Goal: Task Accomplishment & Management: Manage account settings

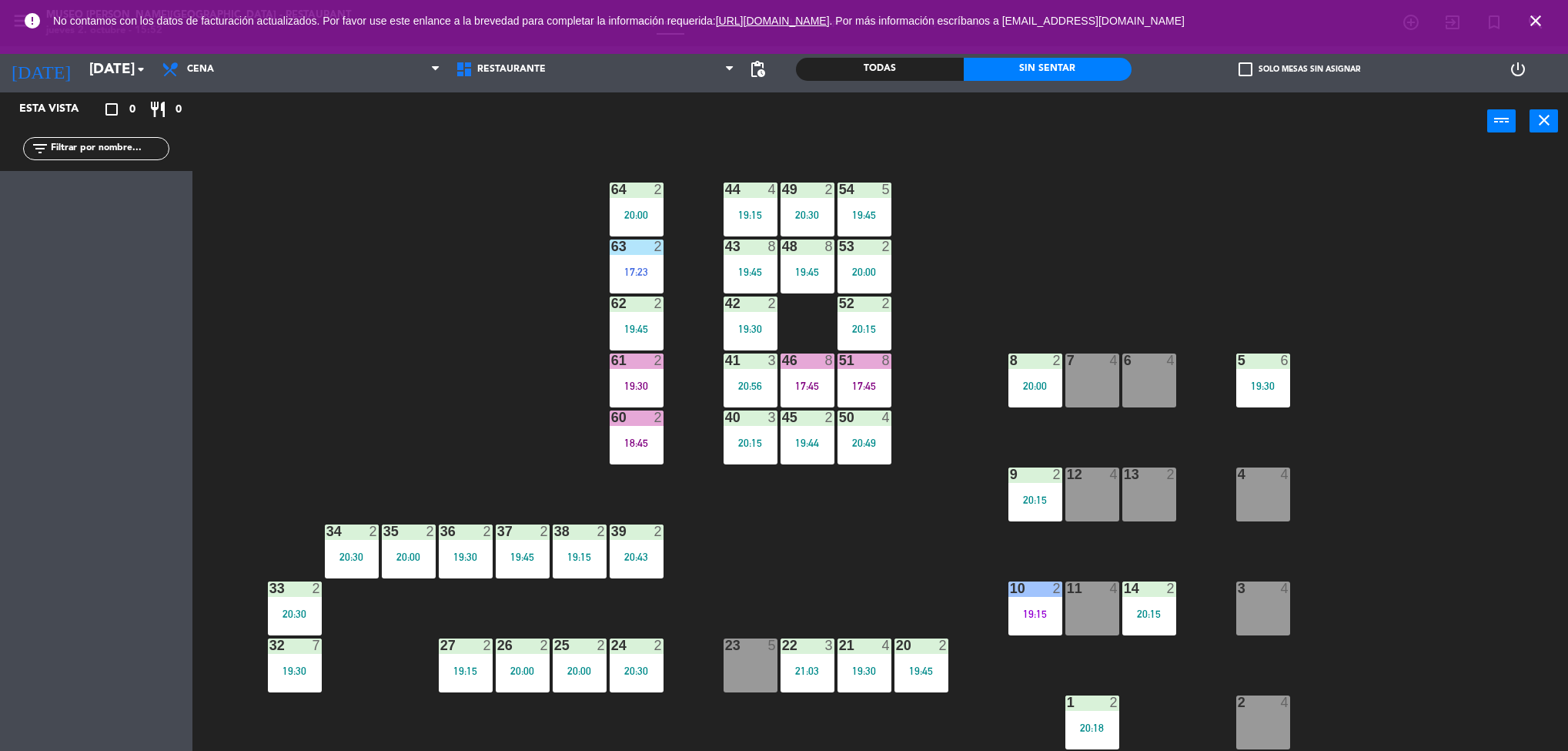
scroll to position [35, 0]
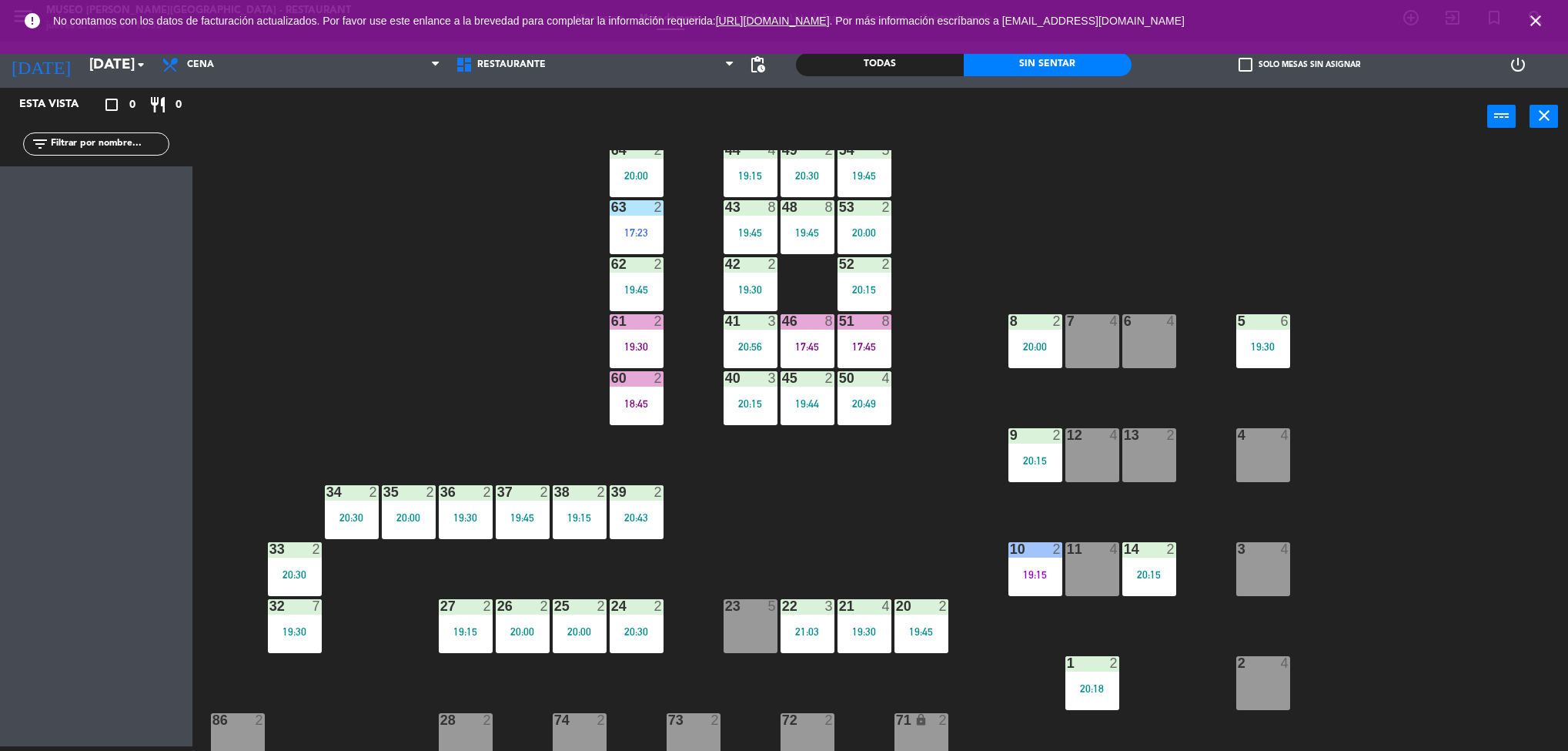
click at [472, 490] on div at bounding box center [465, 492] width 26 height 14
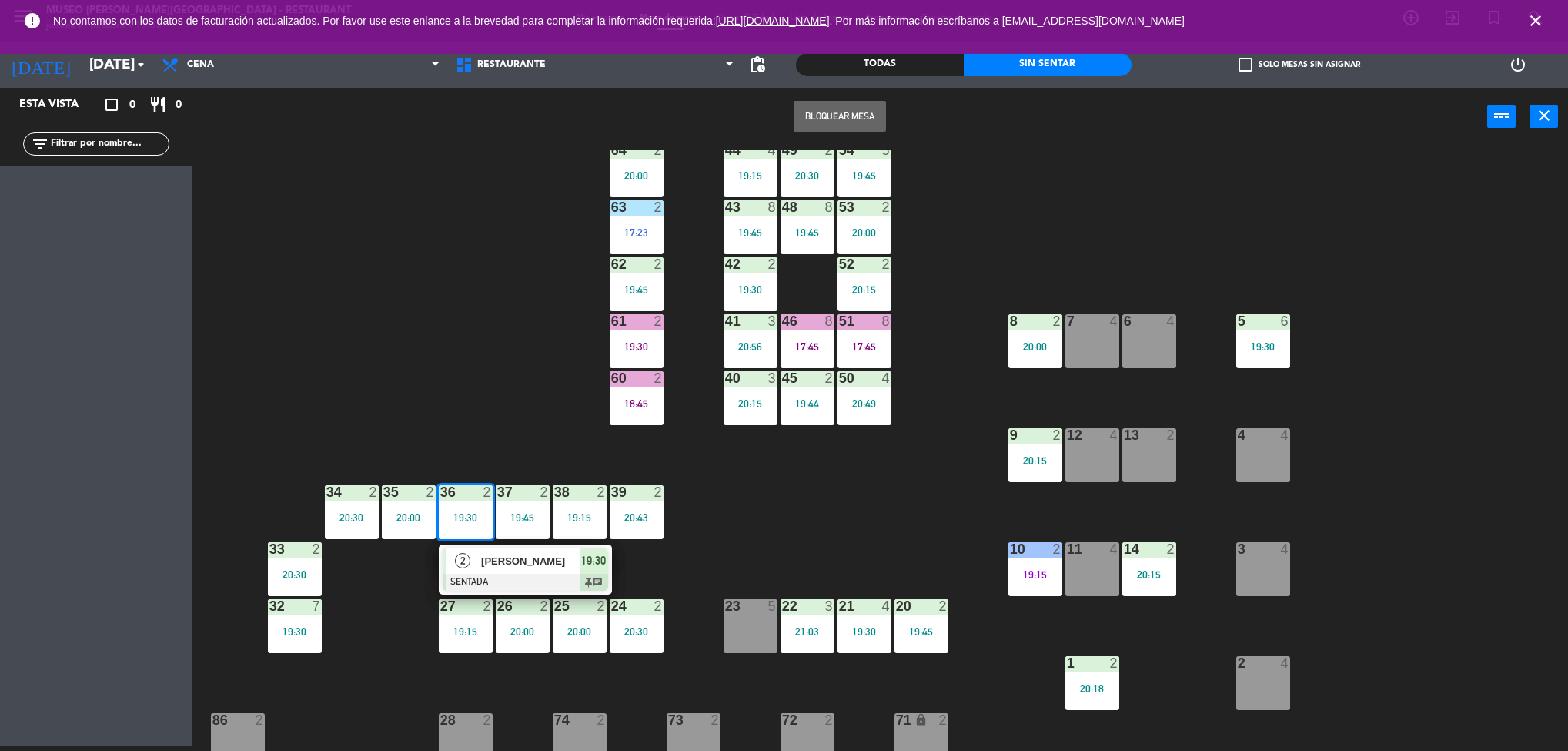
click at [518, 289] on div "44 4 19:15 49 2 20:30 54 5 19:45 64 2 20:00 48 8 19:45 53 2 20:00 63 2 17:23 43…" at bounding box center [887, 450] width 1360 height 601
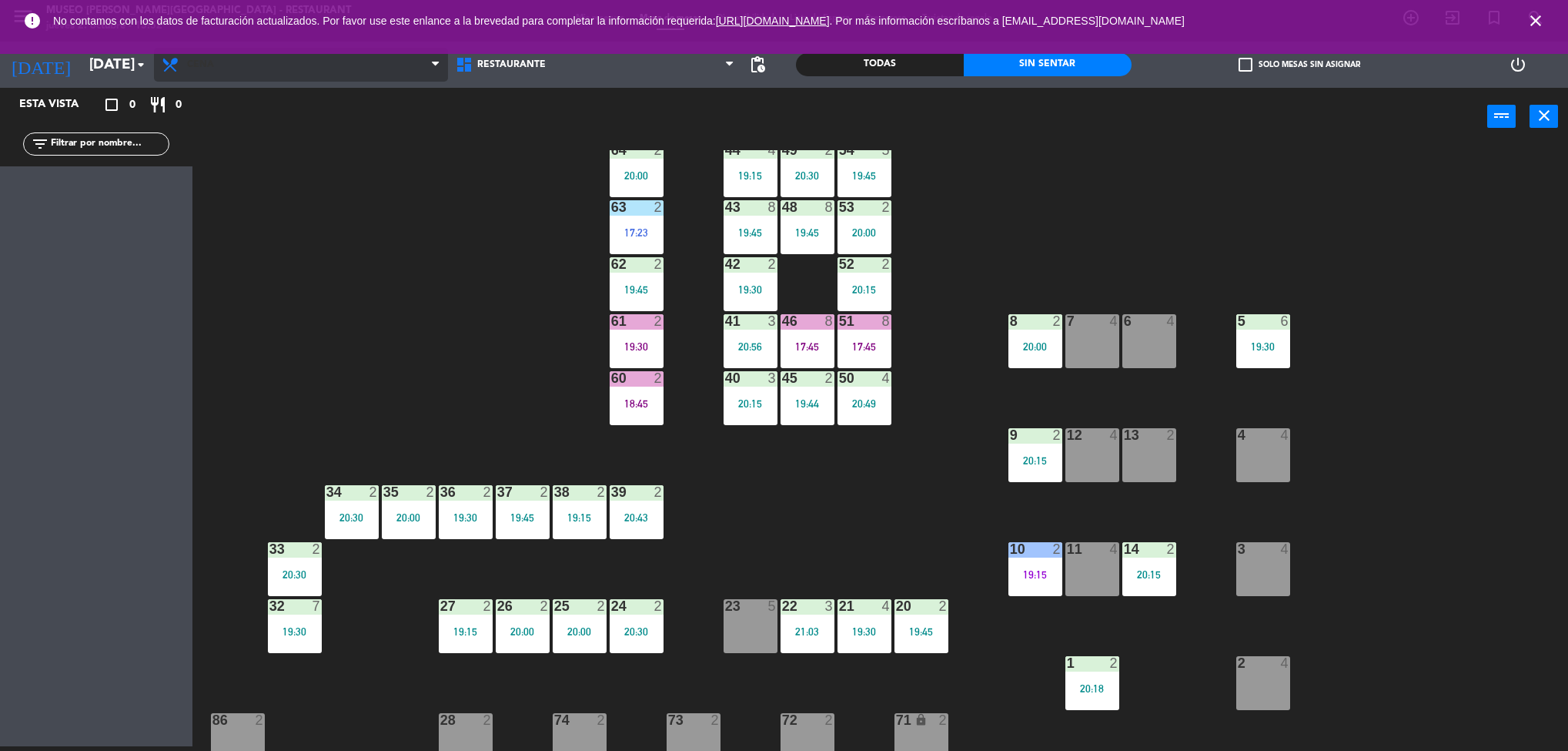
click at [432, 71] on icon at bounding box center [436, 65] width 7 height 12
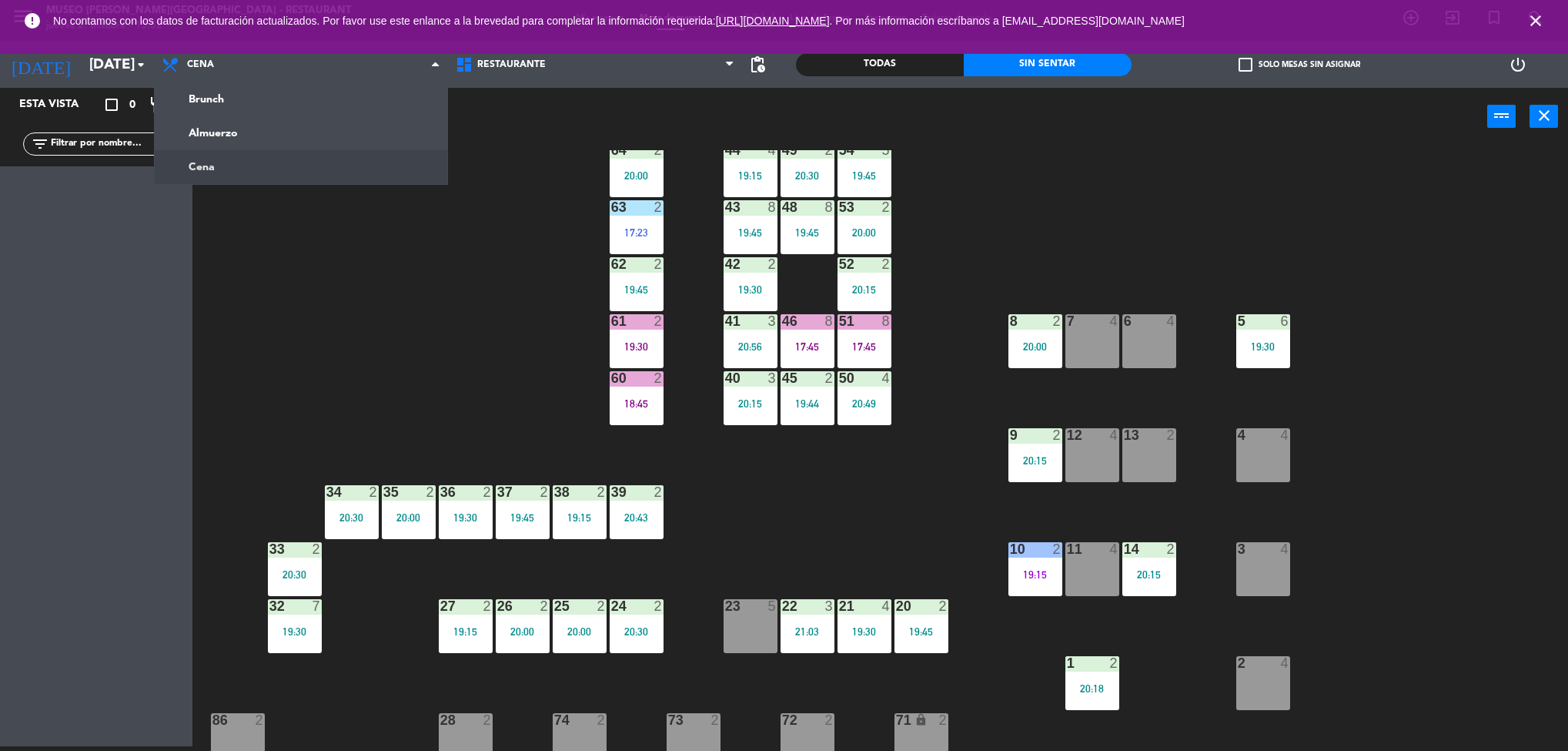
click at [328, 131] on ng-component "menu [GEOGRAPHIC_DATA][PERSON_NAME] - Restaurant [DATE] 2. octubre - 15:52 Mis …" at bounding box center [784, 373] width 1568 height 755
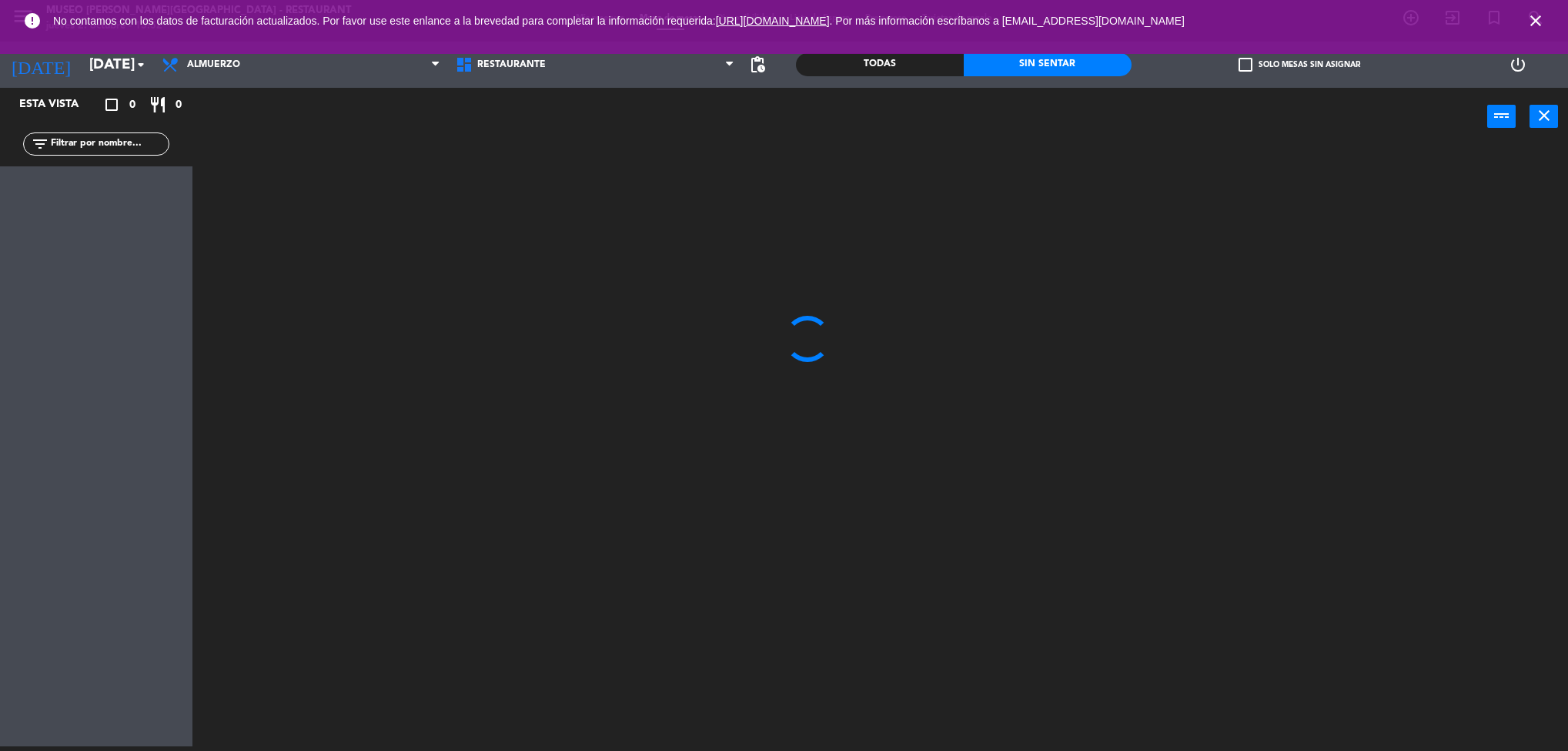
scroll to position [0, 0]
click at [120, 67] on input "[DATE]" at bounding box center [174, 65] width 185 height 32
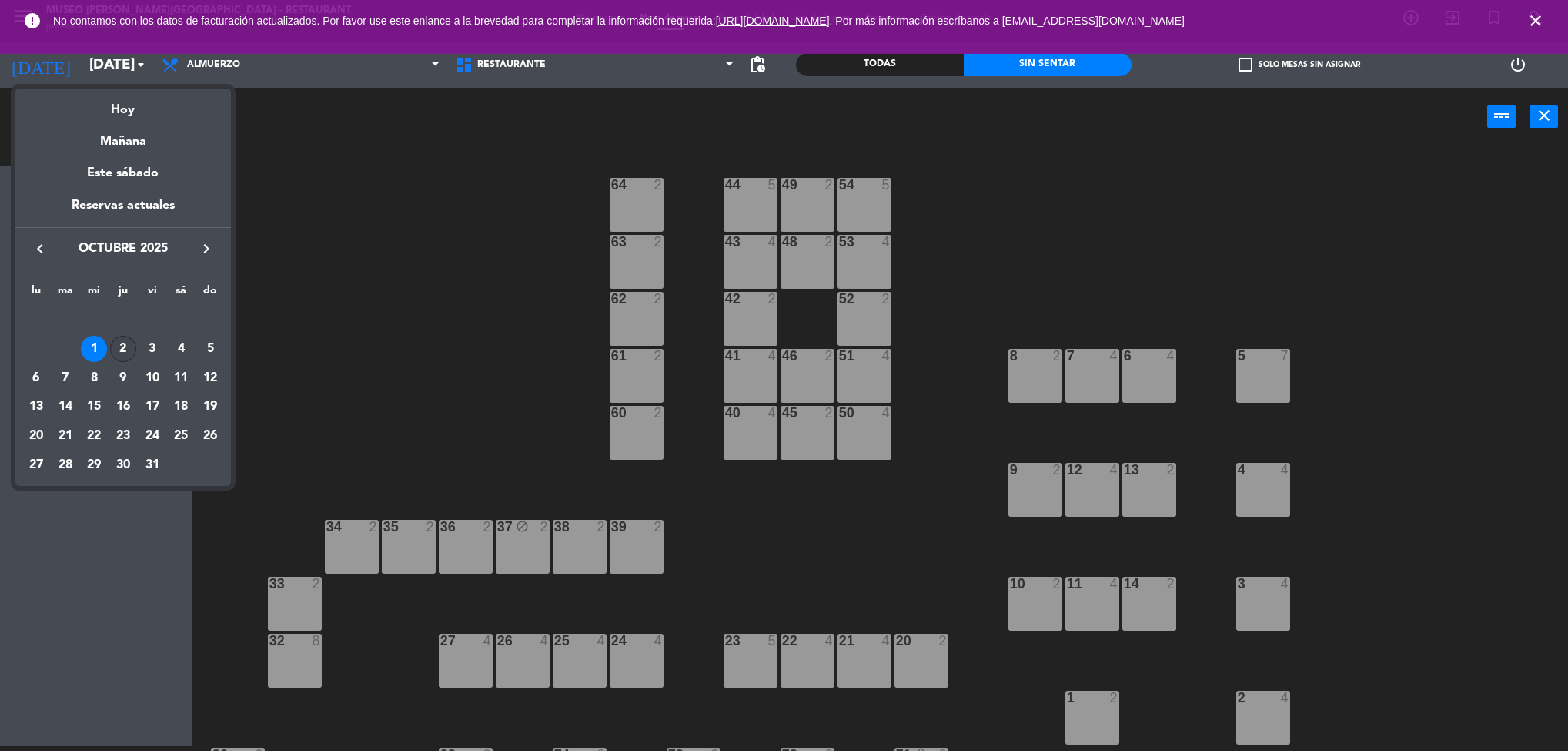
click at [123, 342] on div "2" at bounding box center [122, 348] width 26 height 26
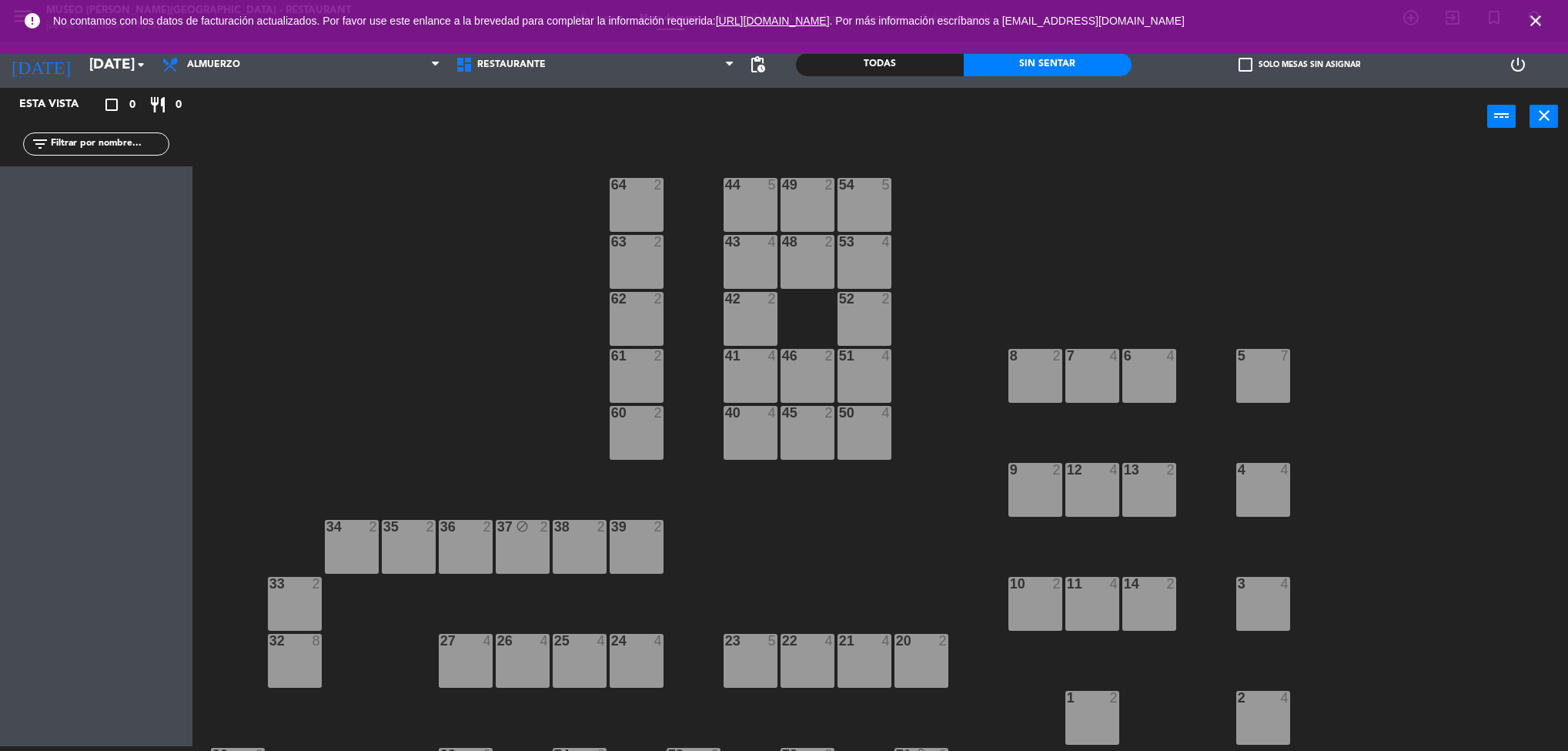
type input "[DEMOGRAPHIC_DATA][DATE]"
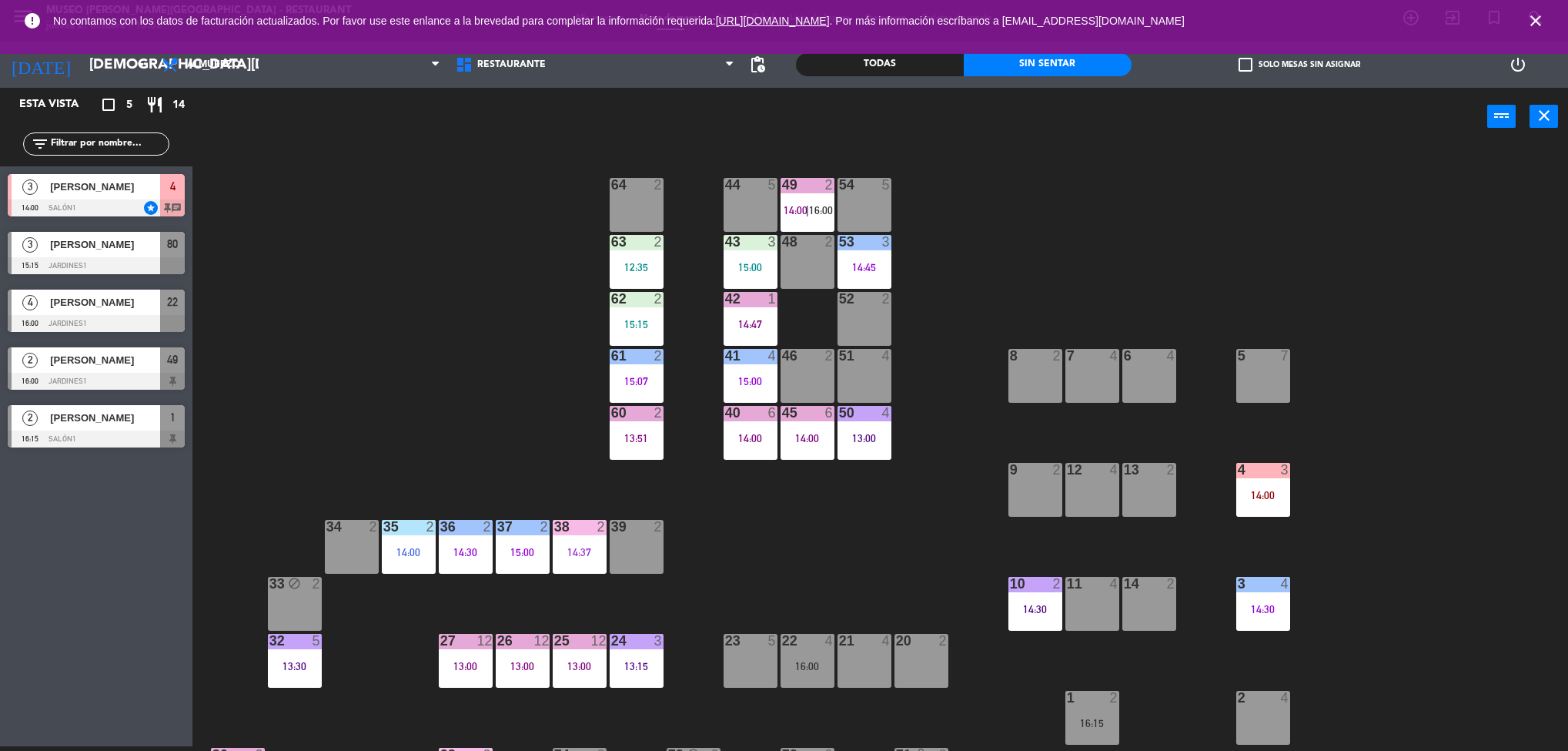
click at [453, 337] on div "44 5 49 2 14:00 | 16:00 54 5 64 2 48 2 53 3 14:45 63 2 12:35 43 3 15:00 62 2 15…" at bounding box center [887, 450] width 1360 height 601
click at [467, 538] on div "36 2 14:30" at bounding box center [465, 546] width 54 height 54
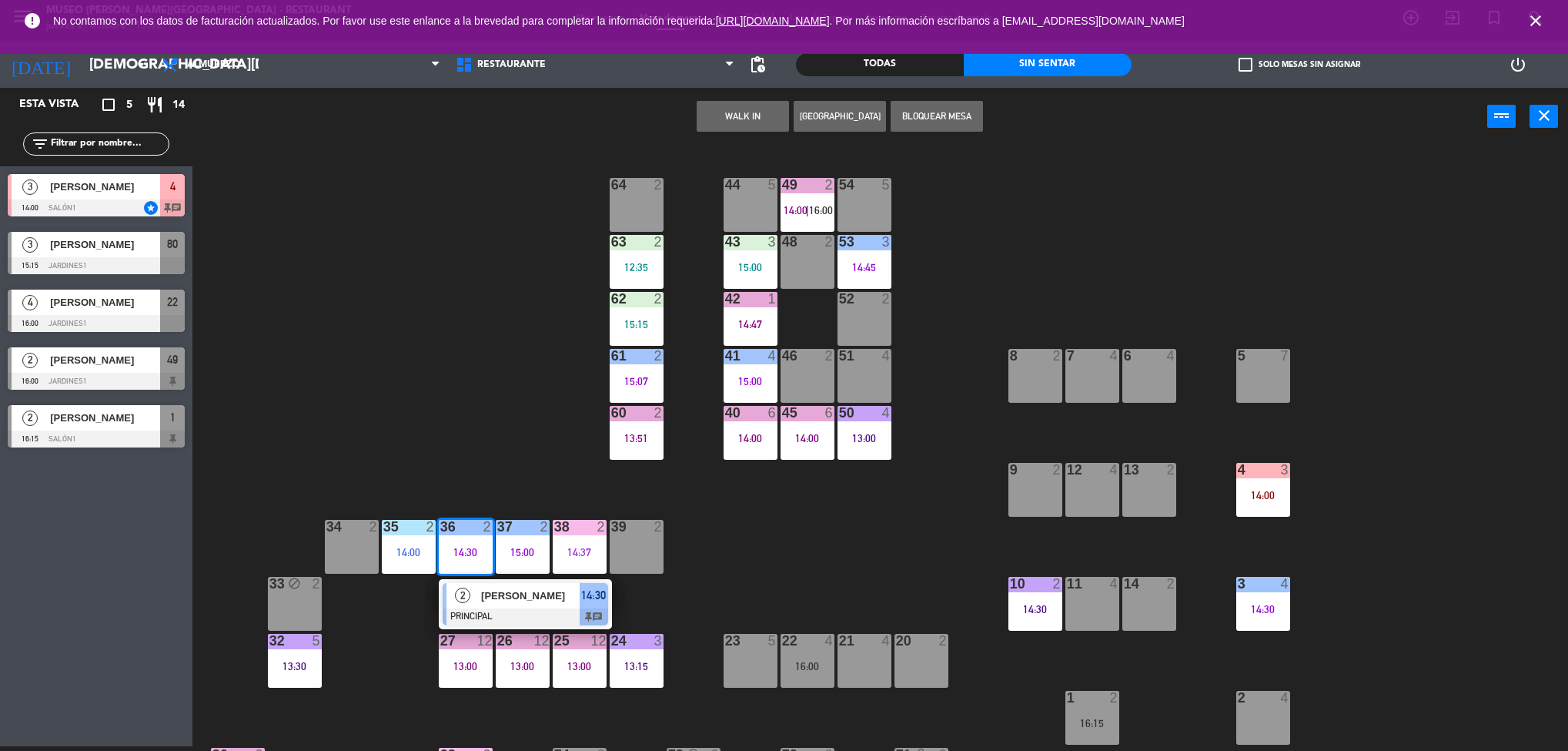
click at [541, 587] on div "2 [PERSON_NAME] PRINCIPAL 14:30 chat" at bounding box center [524, 604] width 196 height 50
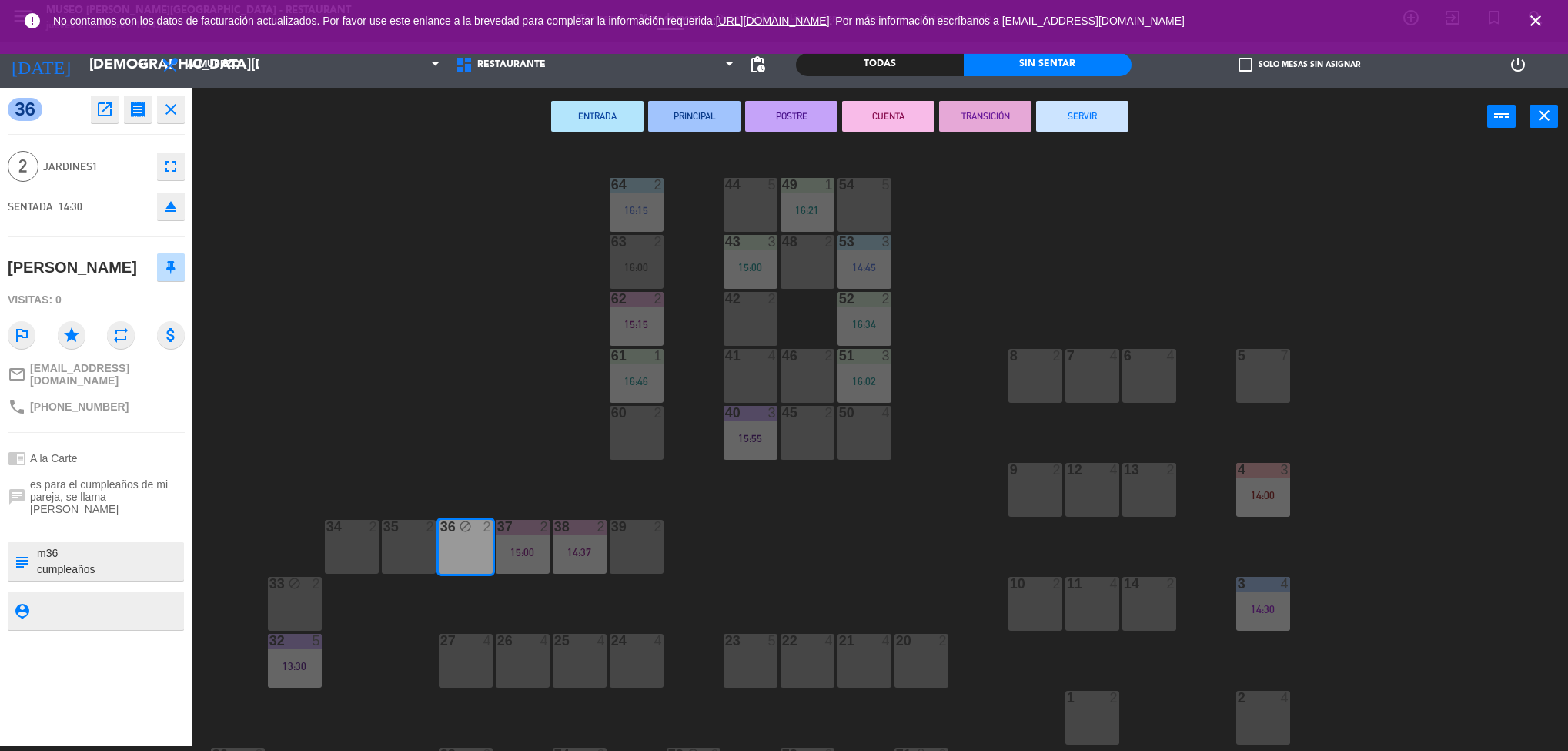
click at [821, 562] on div "44 5 49 1 16:21 54 5 64 2 16:15 48 2 53 3 14:45 63 2 16:00 43 3 15:00 62 2 15:1…" at bounding box center [887, 450] width 1360 height 601
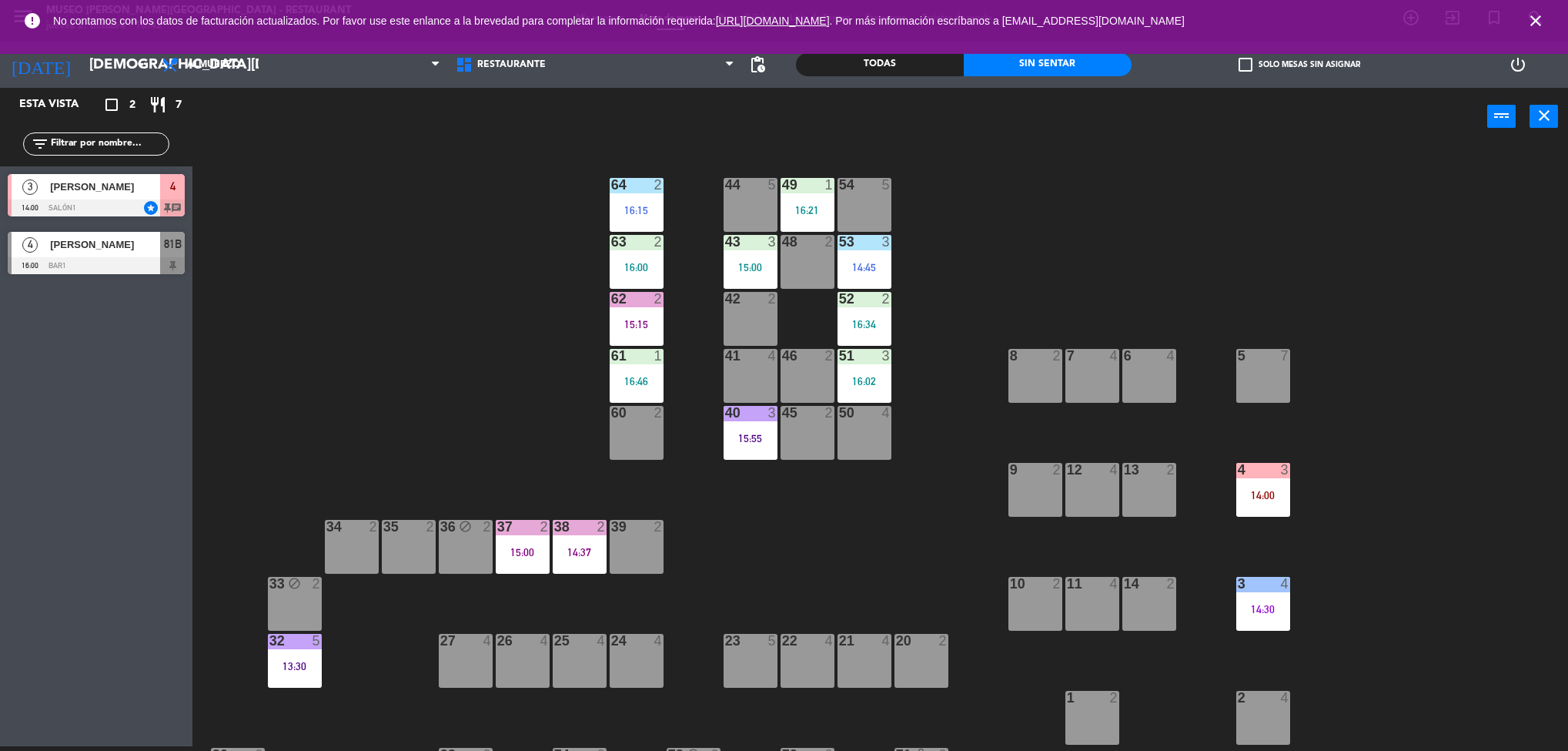
click at [1261, 584] on div at bounding box center [1263, 584] width 26 height 14
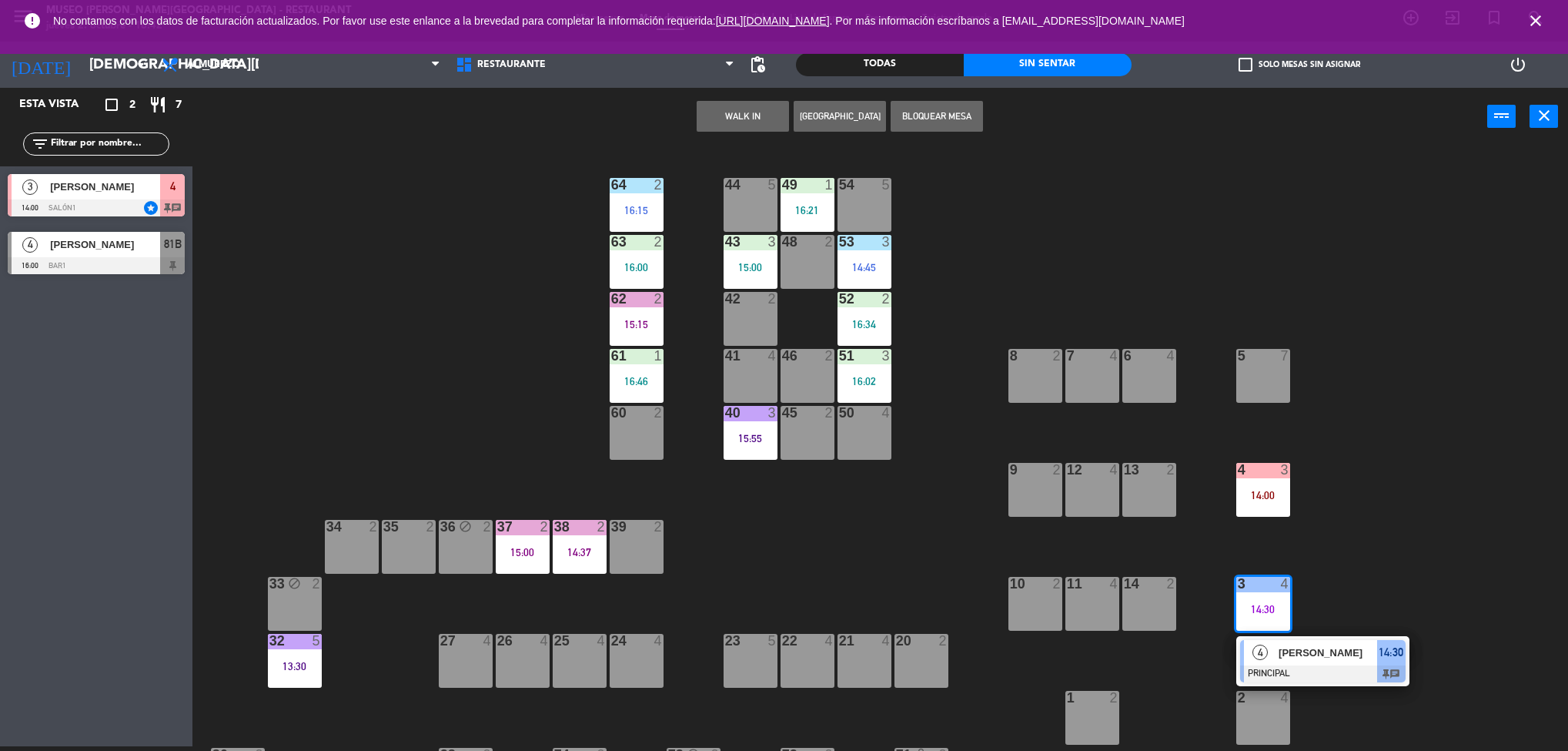
click at [1342, 649] on div "4 [PERSON_NAME] PRINCIPAL 14:30 chat" at bounding box center [1322, 660] width 196 height 50
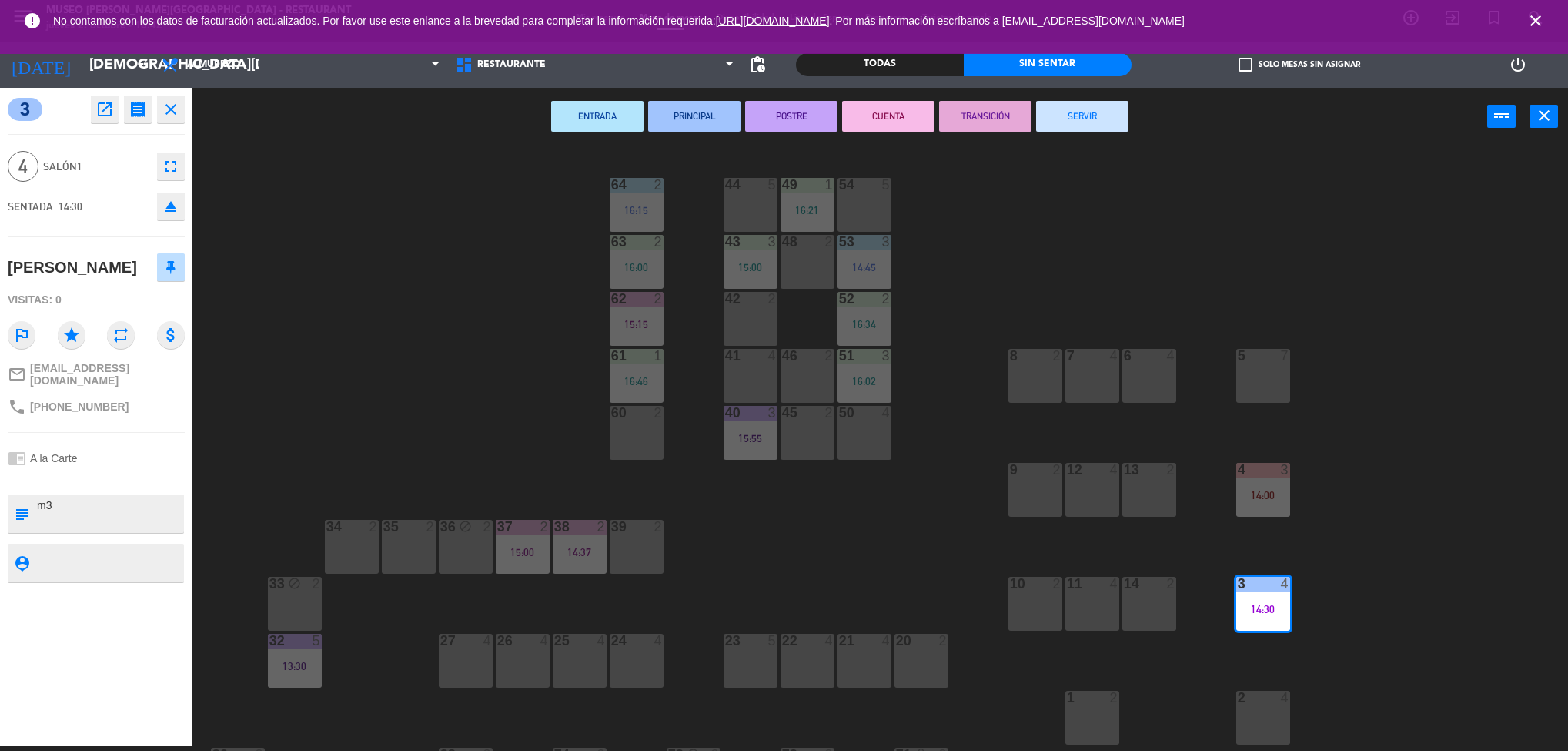
click at [853, 549] on div "44 5 49 1 16:21 54 5 64 2 16:15 48 2 53 3 14:45 63 2 16:00 43 3 15:00 62 2 15:1…" at bounding box center [887, 450] width 1360 height 601
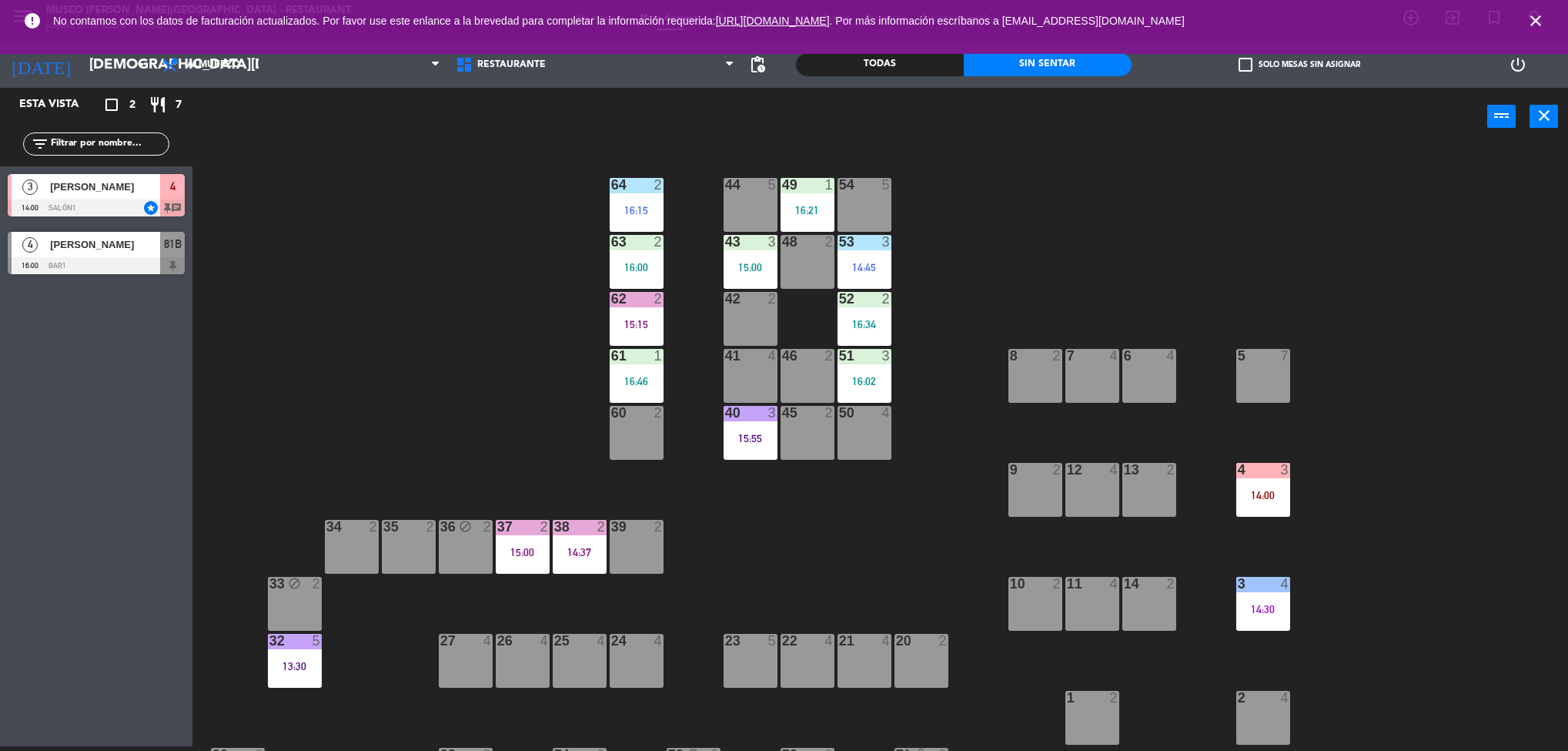
click at [1273, 489] on div "14:00" at bounding box center [1263, 494] width 54 height 12
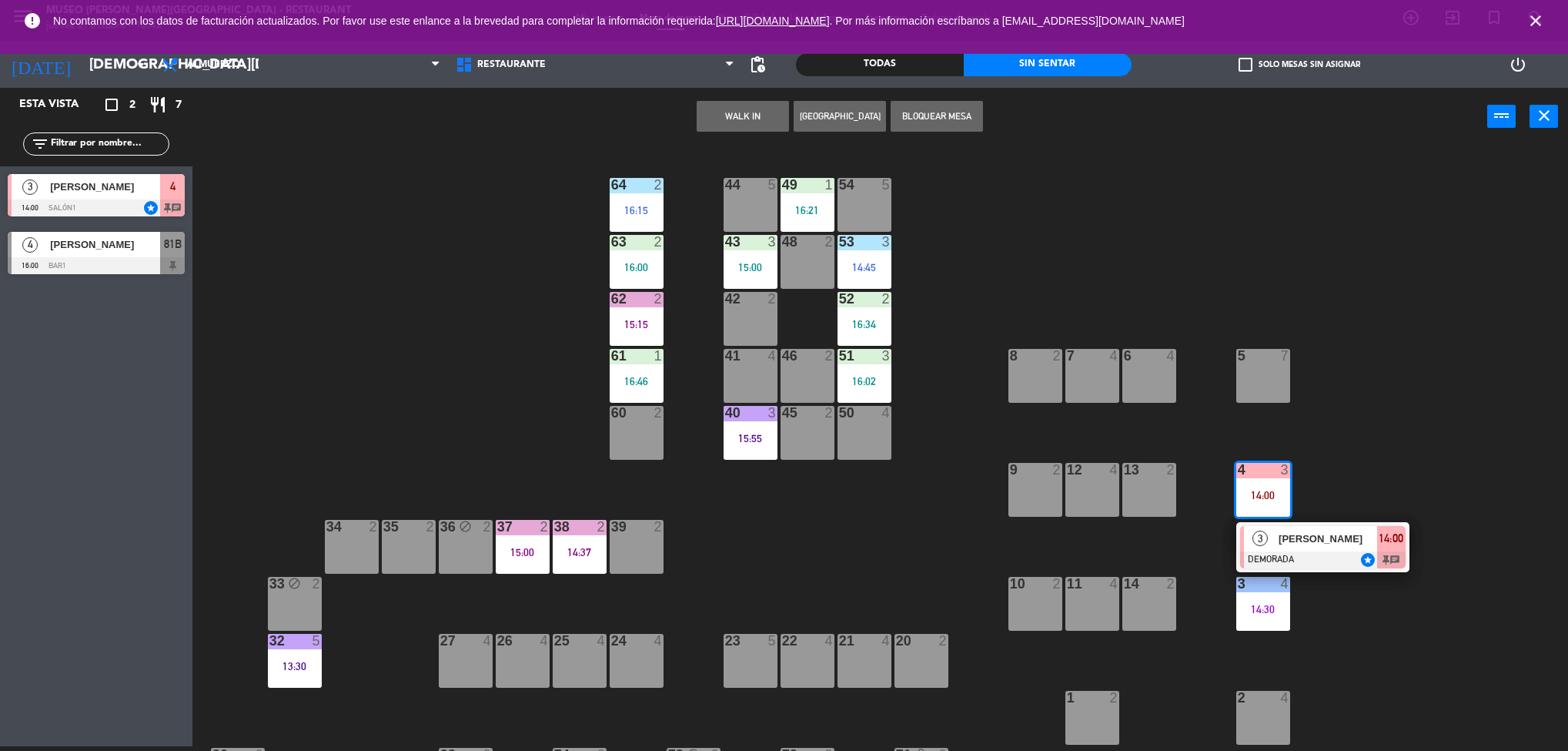
click at [1317, 551] on div at bounding box center [1322, 559] width 165 height 17
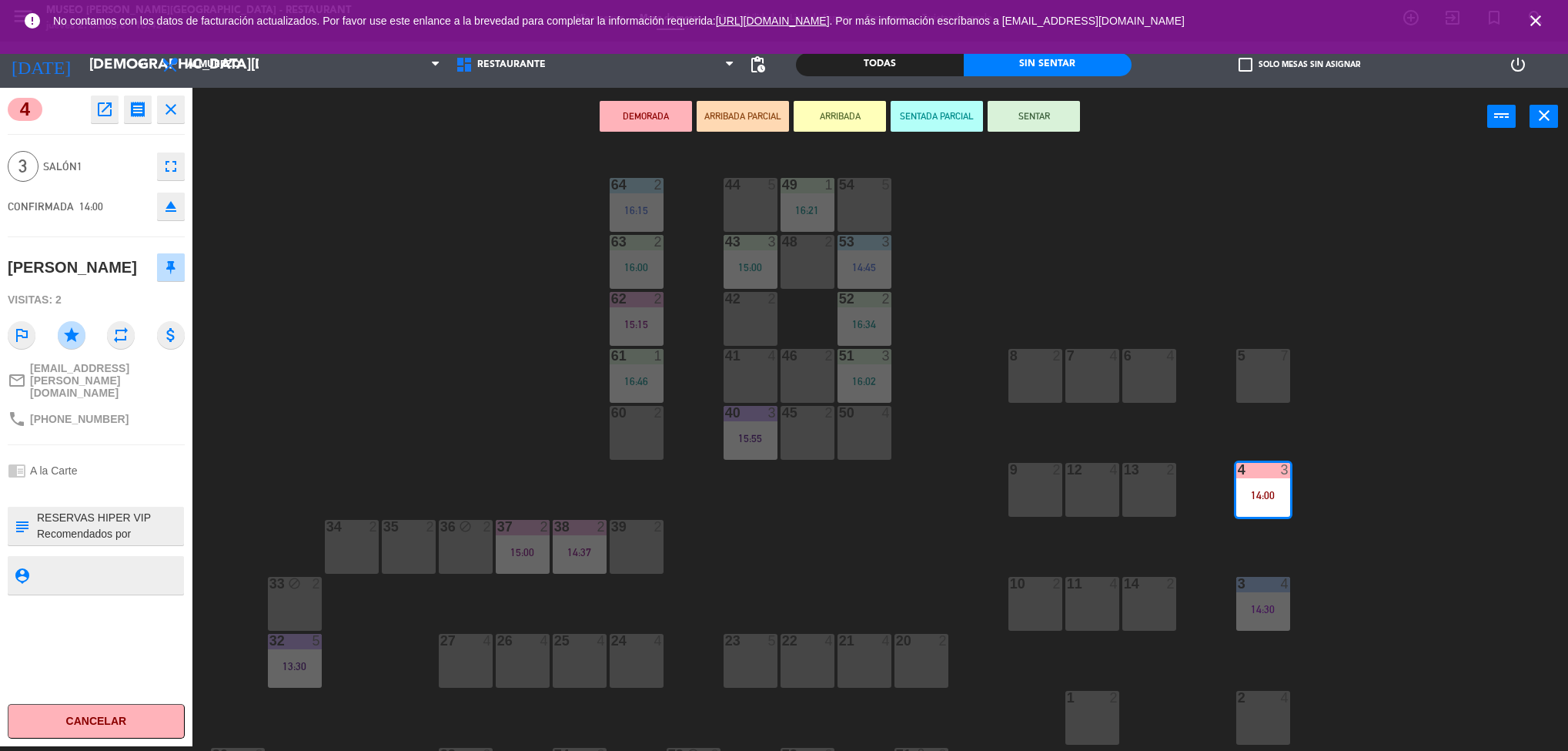
click at [919, 538] on div "44 5 49 1 16:21 54 5 64 2 16:15 48 2 53 3 14:45 63 2 16:00 43 3 15:00 62 2 15:1…" at bounding box center [887, 450] width 1360 height 601
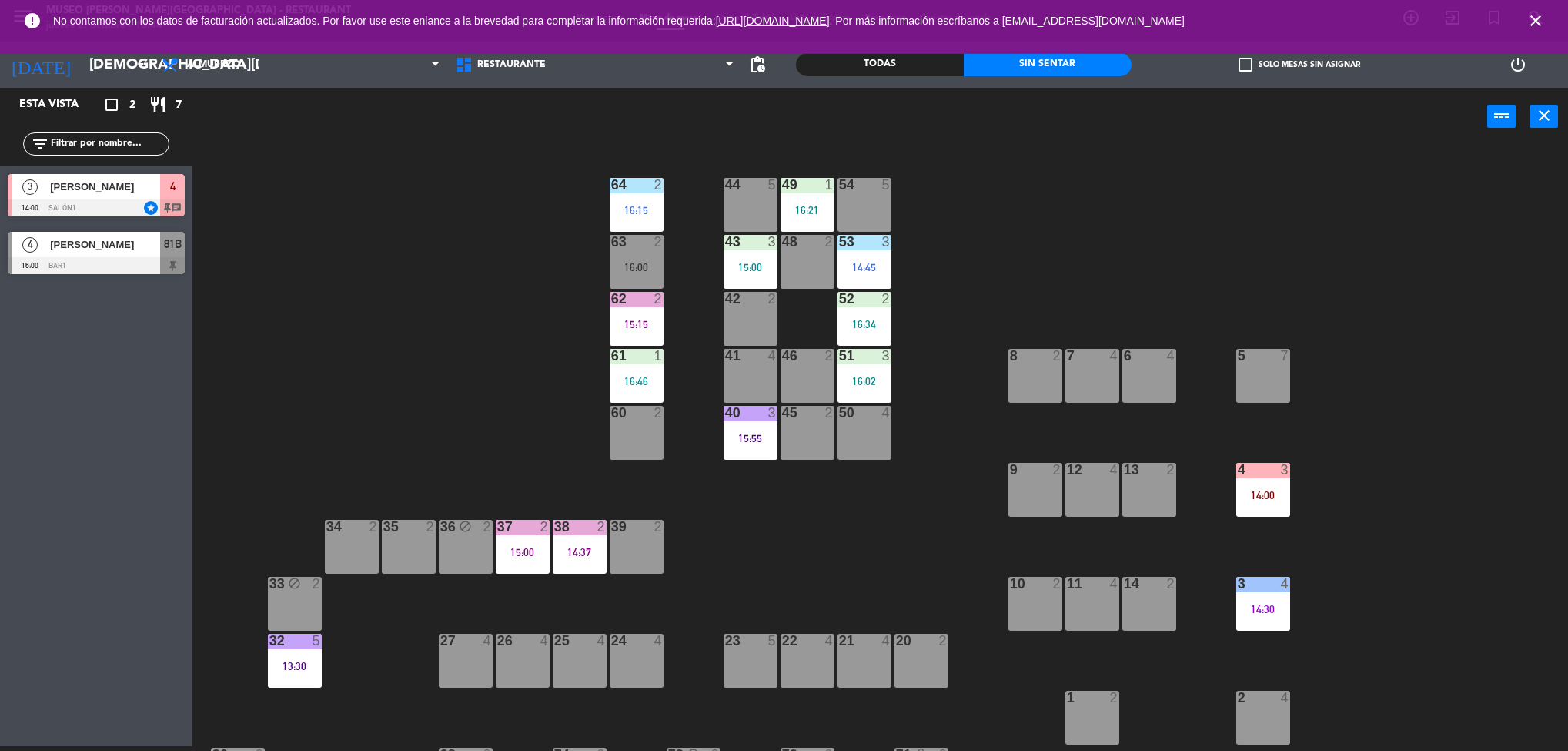
click at [480, 643] on div "4" at bounding box center [491, 641] width 26 height 14
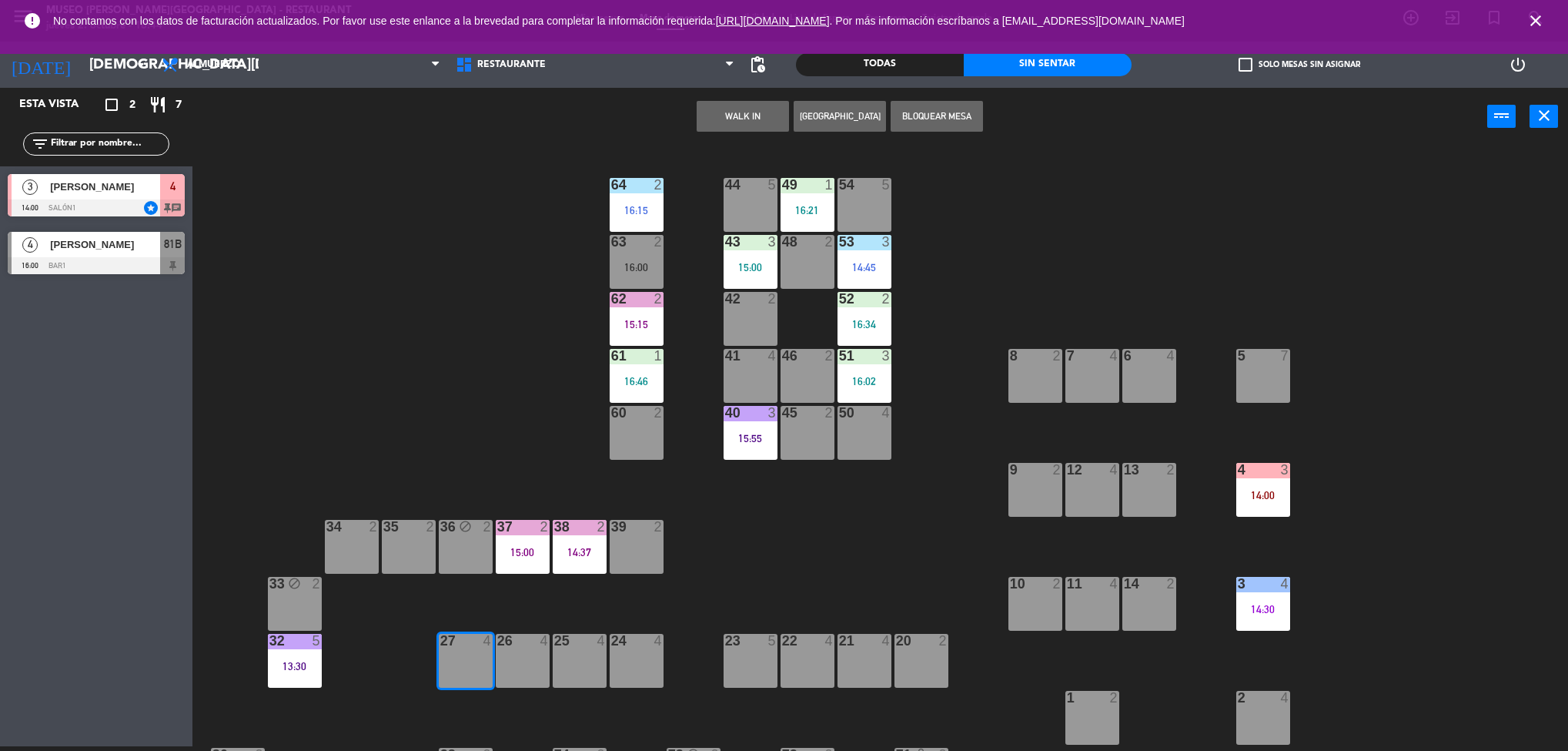
click at [453, 473] on div "44 5 49 1 16:21 54 5 64 2 16:15 48 2 53 3 14:45 63 2 16:00 43 3 15:00 62 2 15:1…" at bounding box center [887, 450] width 1360 height 601
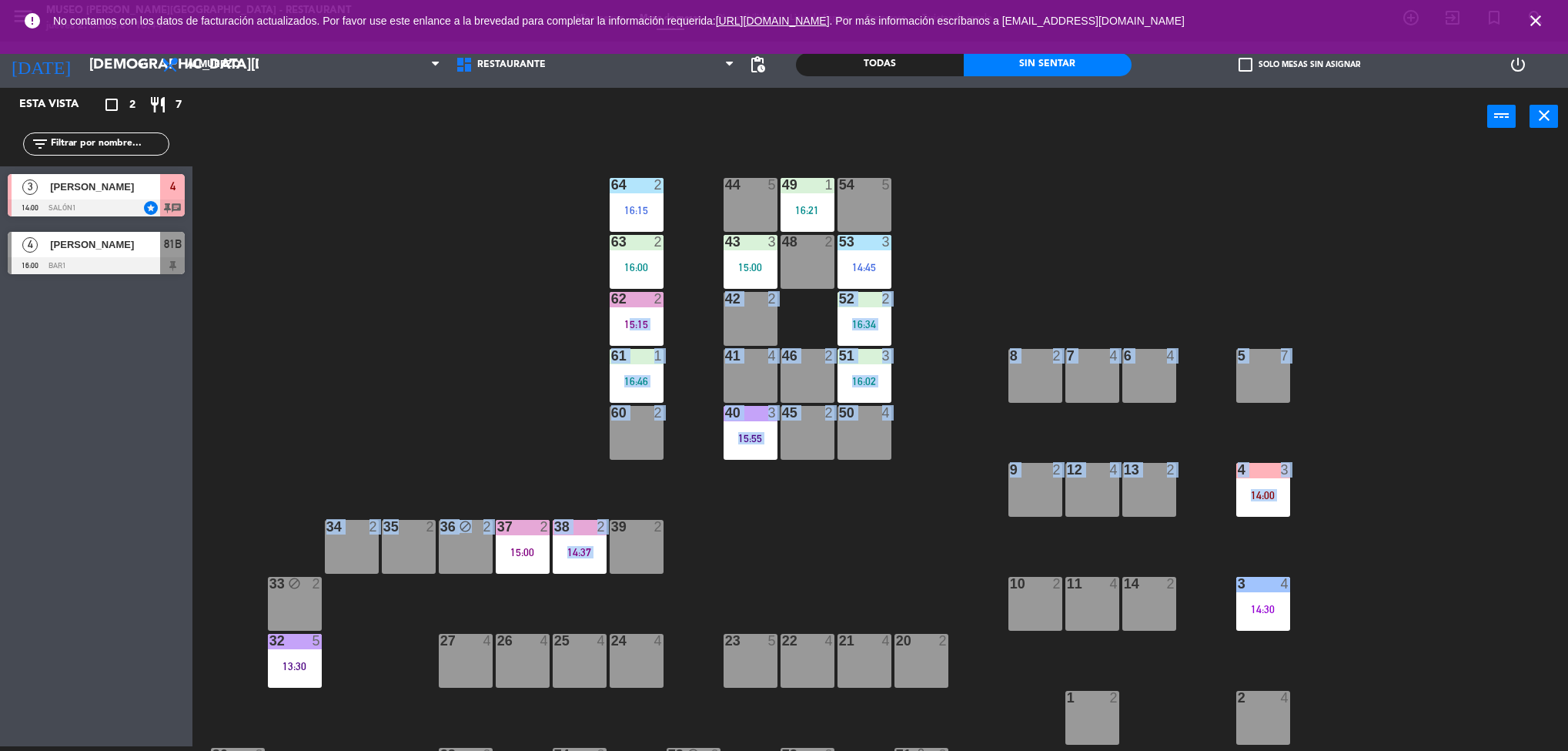
drag, startPoint x: 429, startPoint y: 352, endPoint x: 412, endPoint y: 471, distance: 120.2
click at [412, 471] on div "44 5 49 1 16:21 54 5 64 2 16:15 48 2 53 3 14:45 63 2 16:00 43 3 15:00 62 2 15:1…" at bounding box center [887, 450] width 1360 height 601
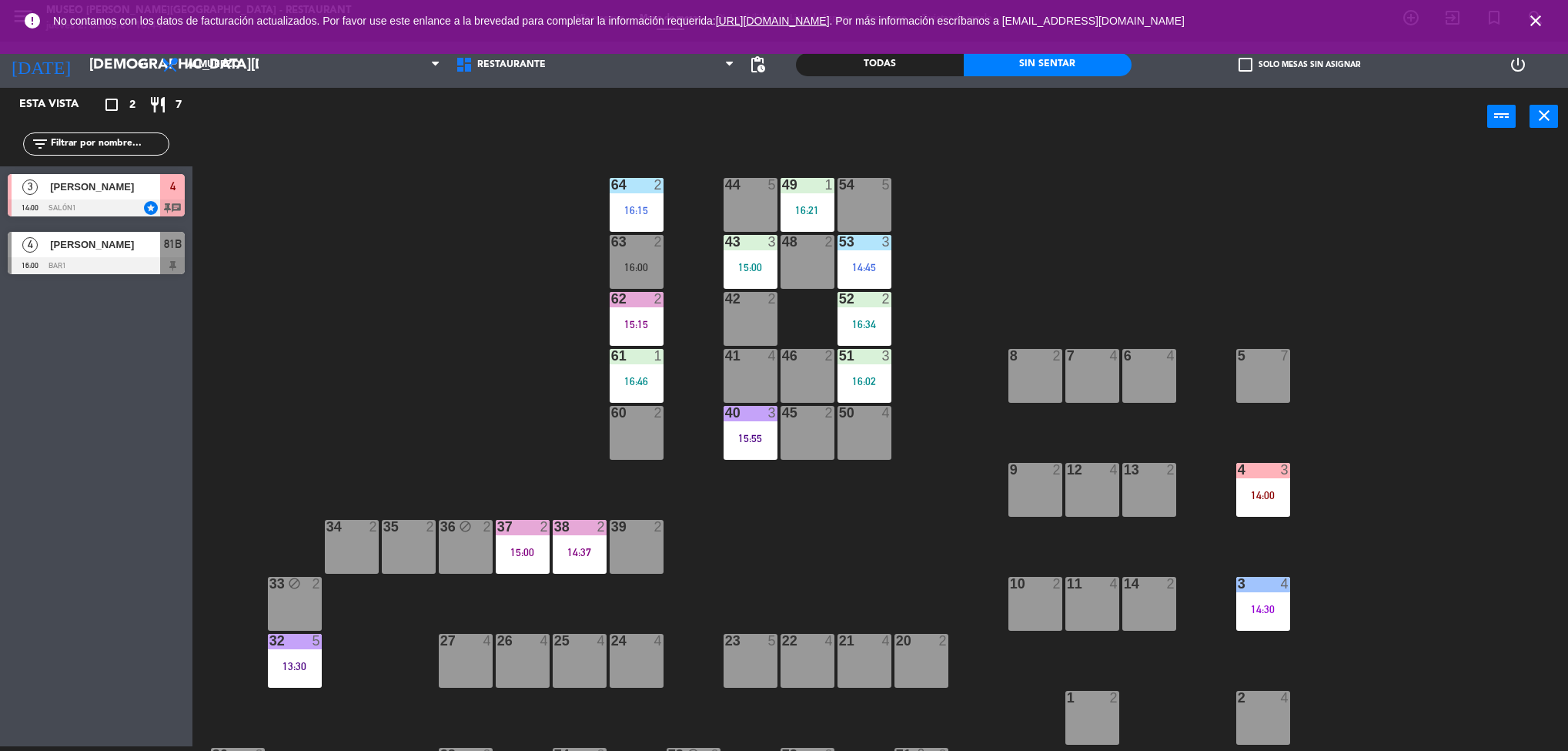
click at [368, 343] on div "44 5 49 1 16:21 54 5 64 2 16:15 48 2 53 3 14:45 63 2 16:00 43 3 15:00 62 2 15:1…" at bounding box center [887, 450] width 1360 height 601
click at [1186, 699] on div "44 5 49 1 16:21 54 5 64 2 16:15 48 2 53 3 14:45 63 2 16:00 43 3 15:00 62 2 15:1…" at bounding box center [887, 450] width 1360 height 601
click at [1033, 269] on div "44 5 49 1 16:21 54 5 64 2 16:15 48 2 53 3 14:45 63 2 16:00 43 3 15:00 62 2 15:1…" at bounding box center [887, 450] width 1360 height 601
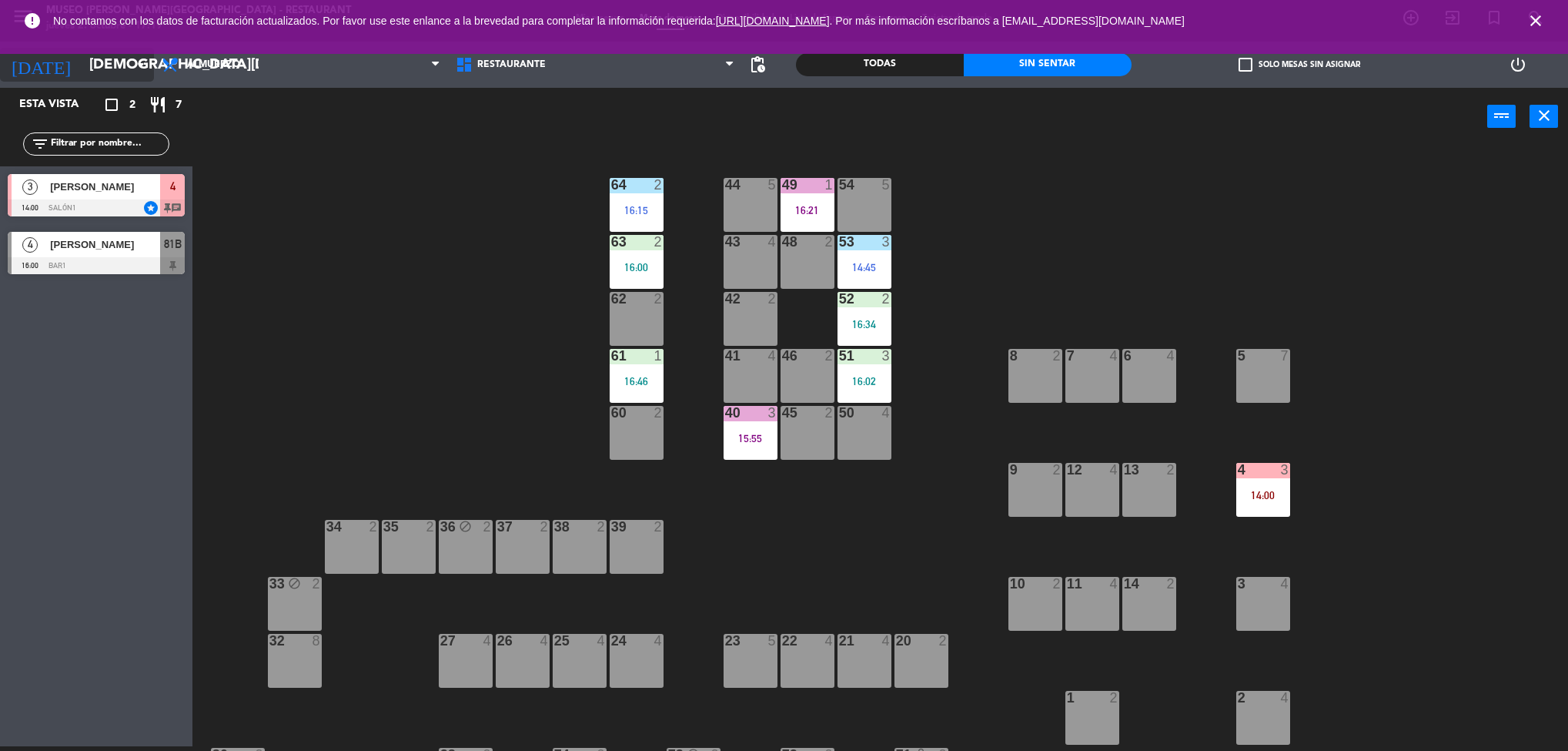
click at [112, 65] on input "[DEMOGRAPHIC_DATA][DATE]" at bounding box center [174, 65] width 185 height 32
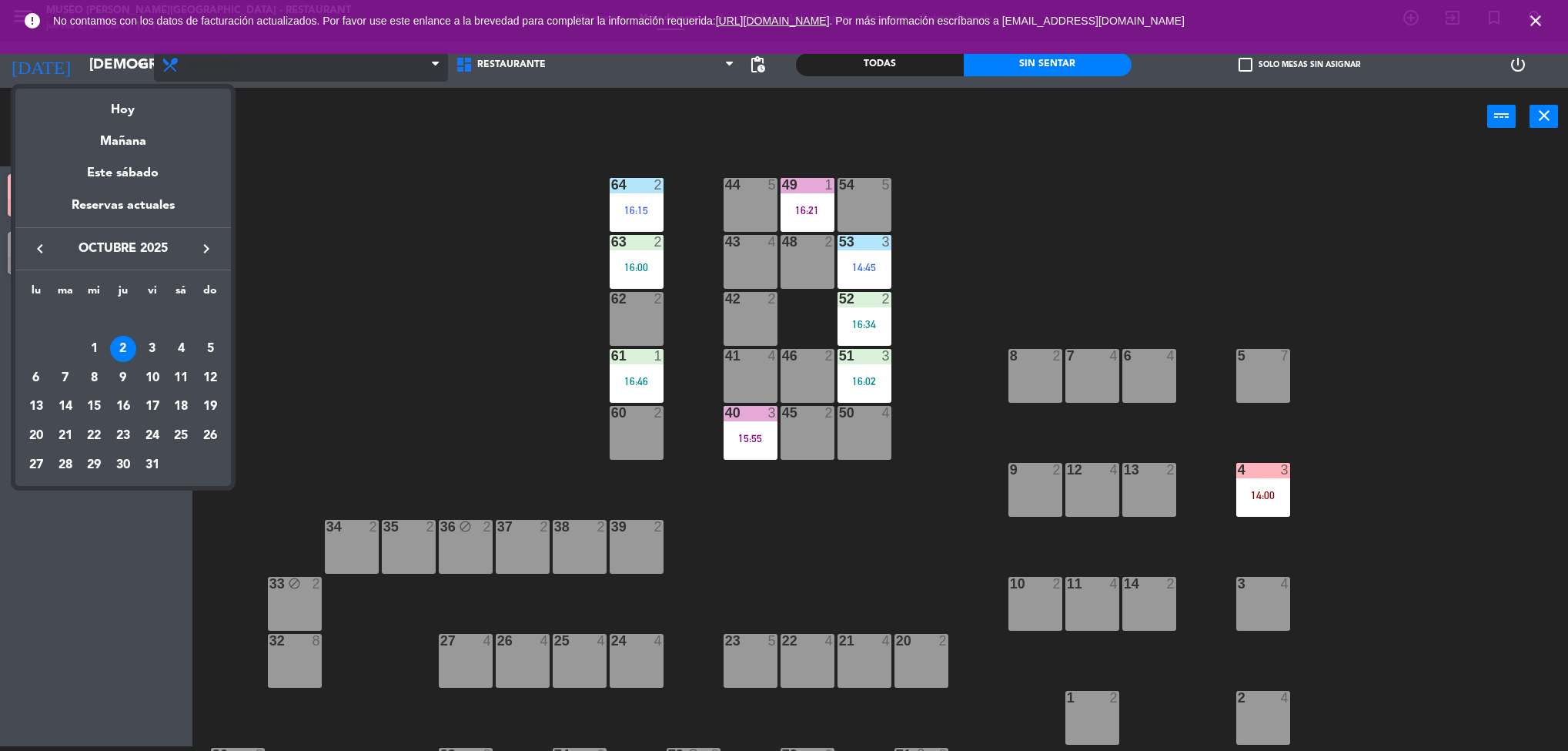
click at [270, 61] on div at bounding box center [784, 376] width 1568 height 751
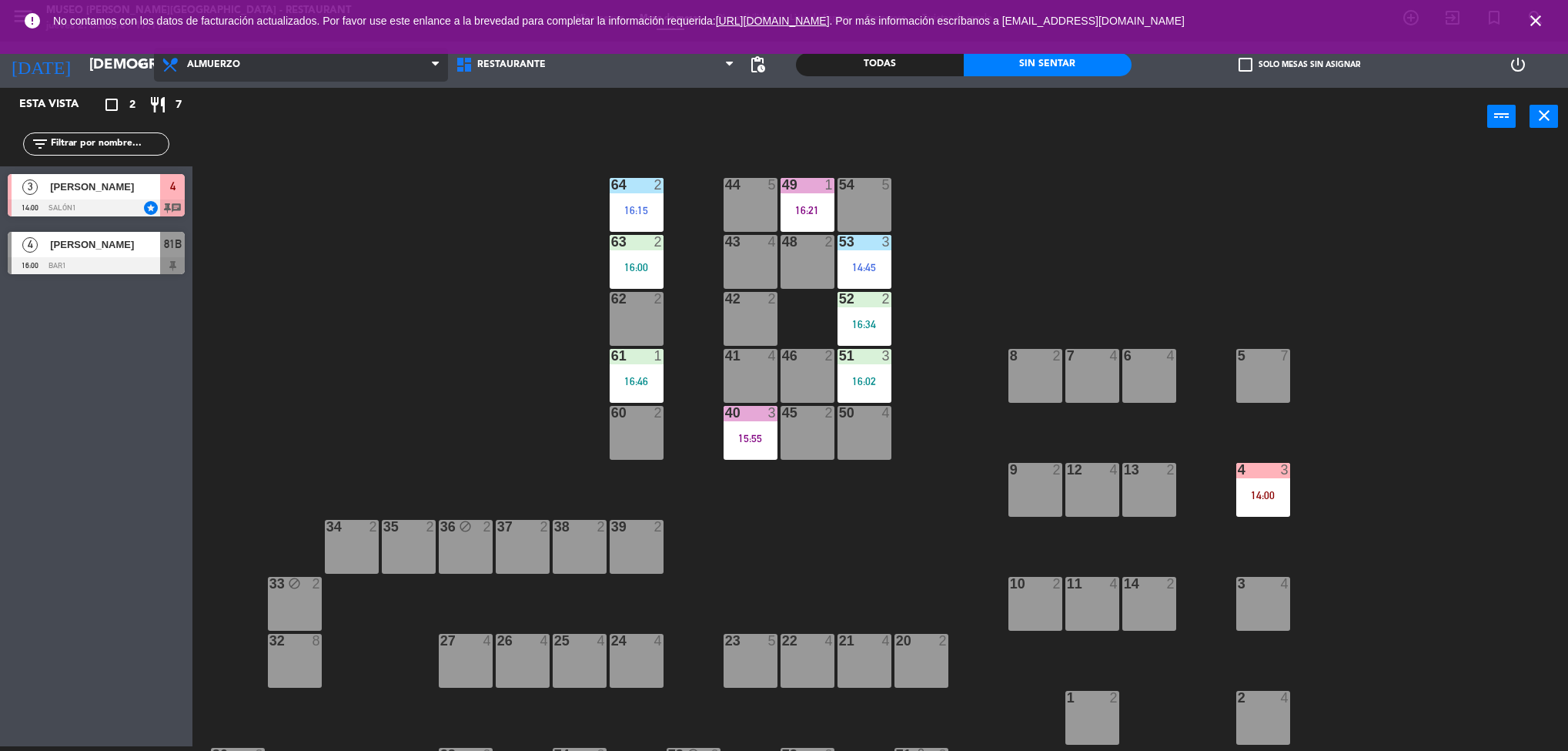
click at [247, 70] on span "Almuerzo" at bounding box center [300, 65] width 294 height 34
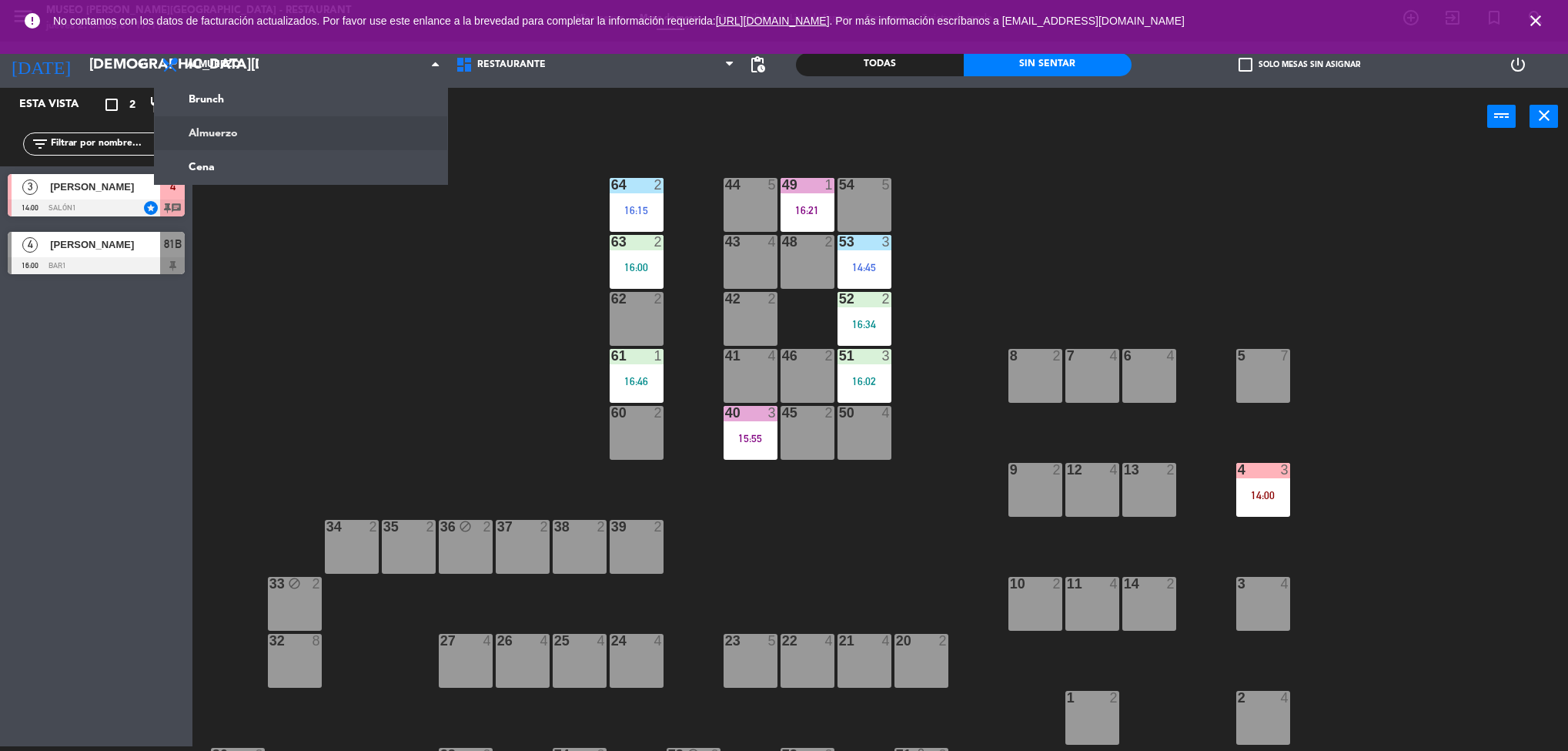
click at [229, 166] on ng-component "menu [GEOGRAPHIC_DATA][PERSON_NAME] - Restaurant [DATE] 2. octubre - 17:19 Mis …" at bounding box center [784, 373] width 1568 height 755
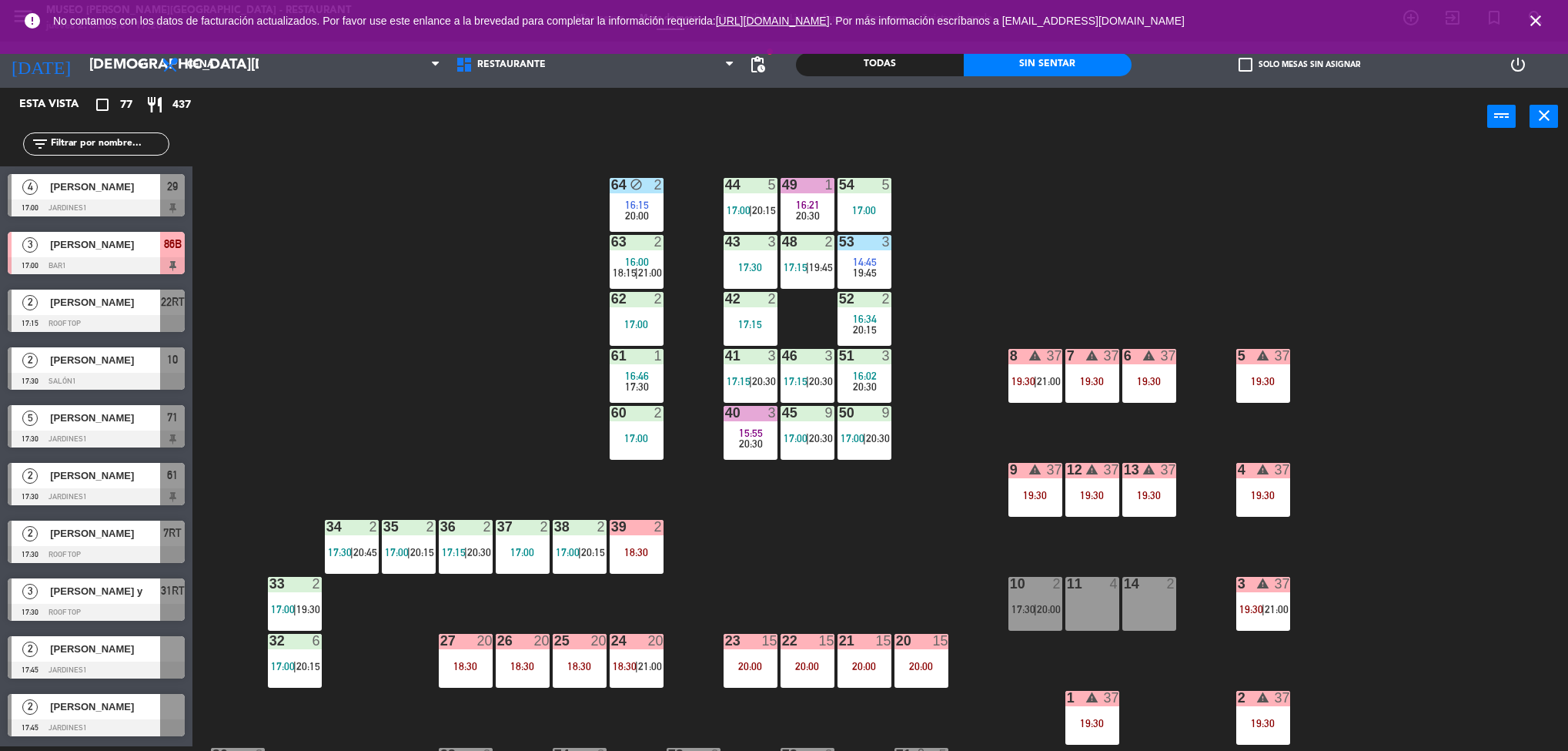
click at [940, 642] on div "15" at bounding box center [940, 641] width 15 height 14
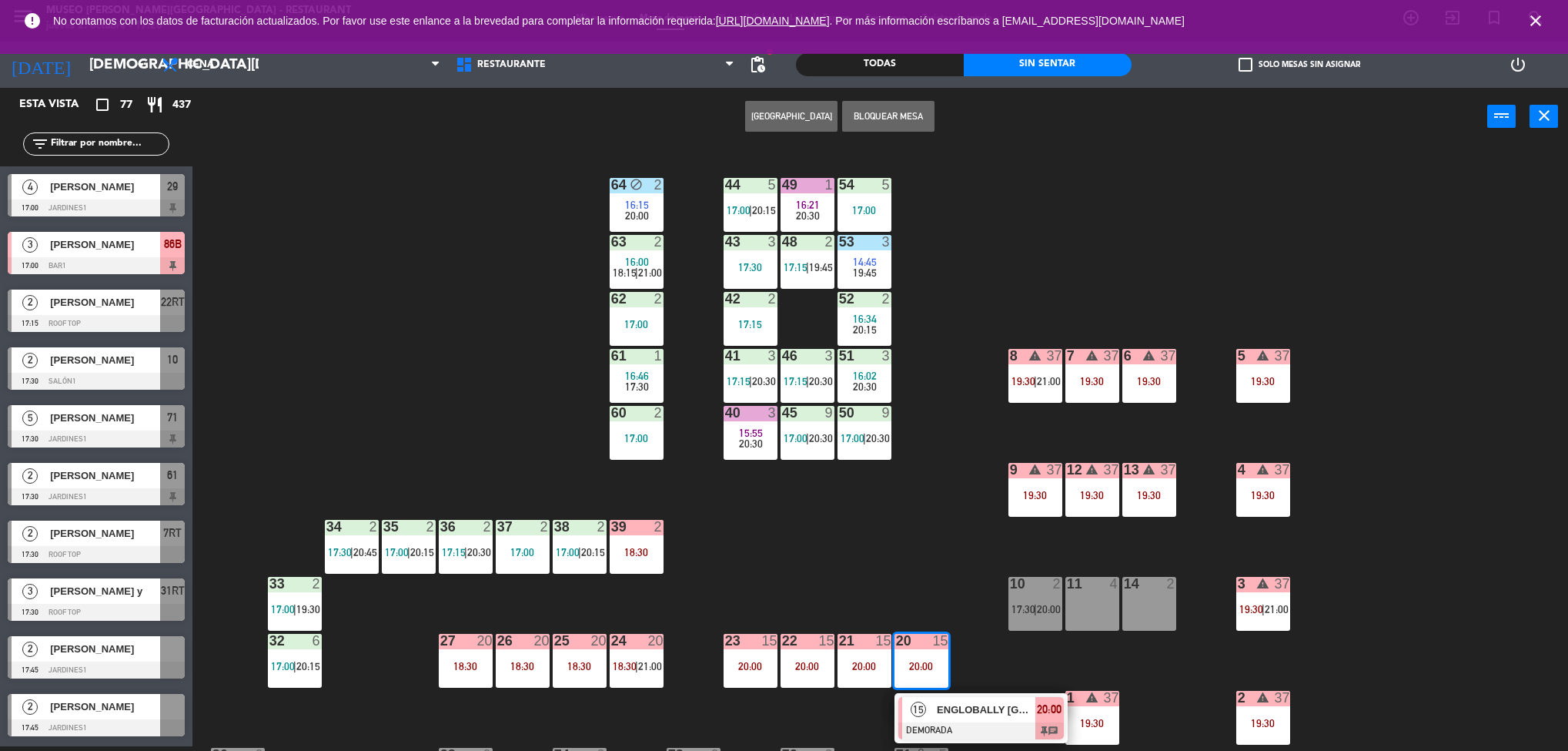
click at [989, 707] on div "15 ENGLOBALLY PERU DEMORADA 20:00 chat" at bounding box center [981, 718] width 196 height 50
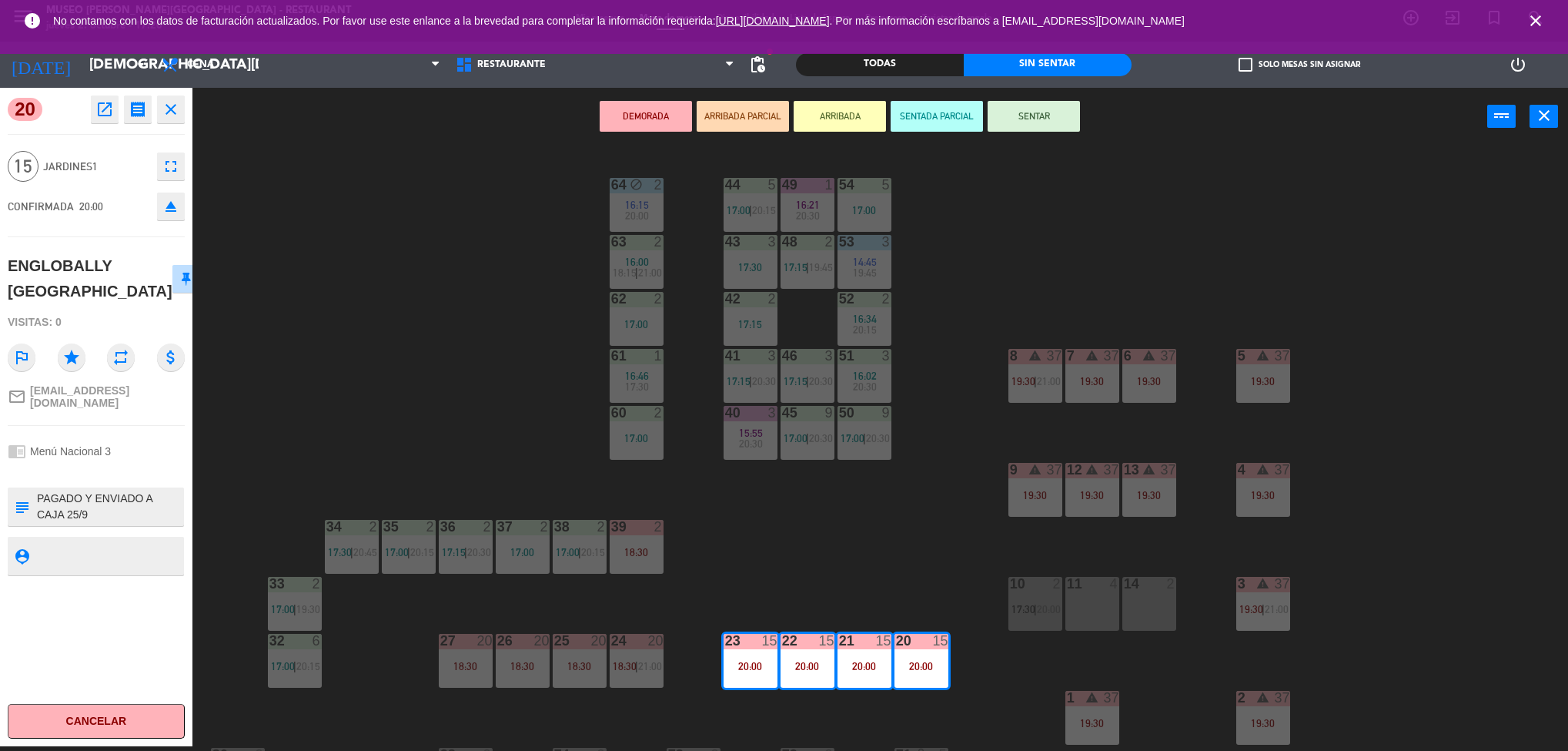
click at [109, 112] on icon "open_in_new" at bounding box center [105, 109] width 19 height 19
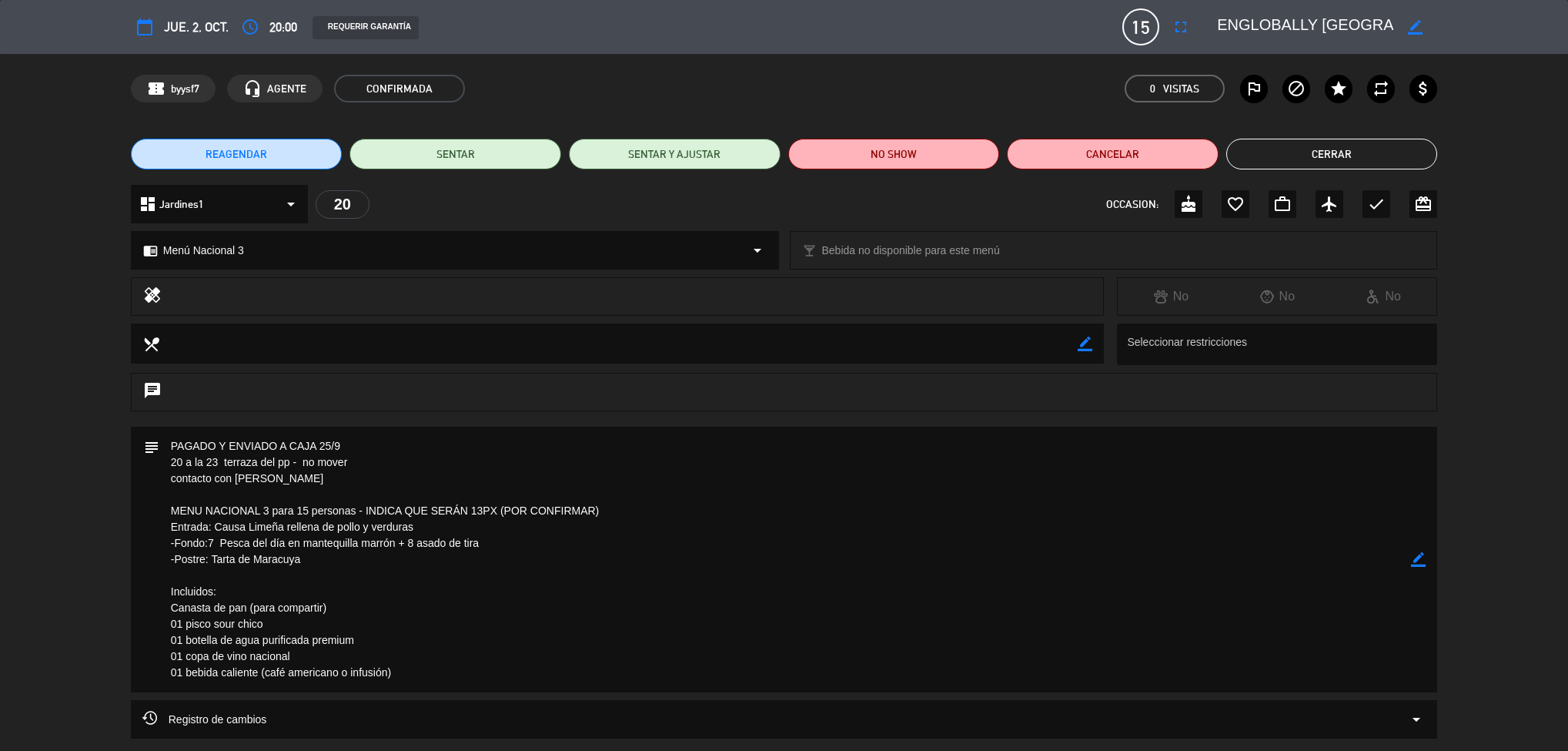
click at [1372, 157] on button "Cerrar" at bounding box center [1332, 154] width 212 height 31
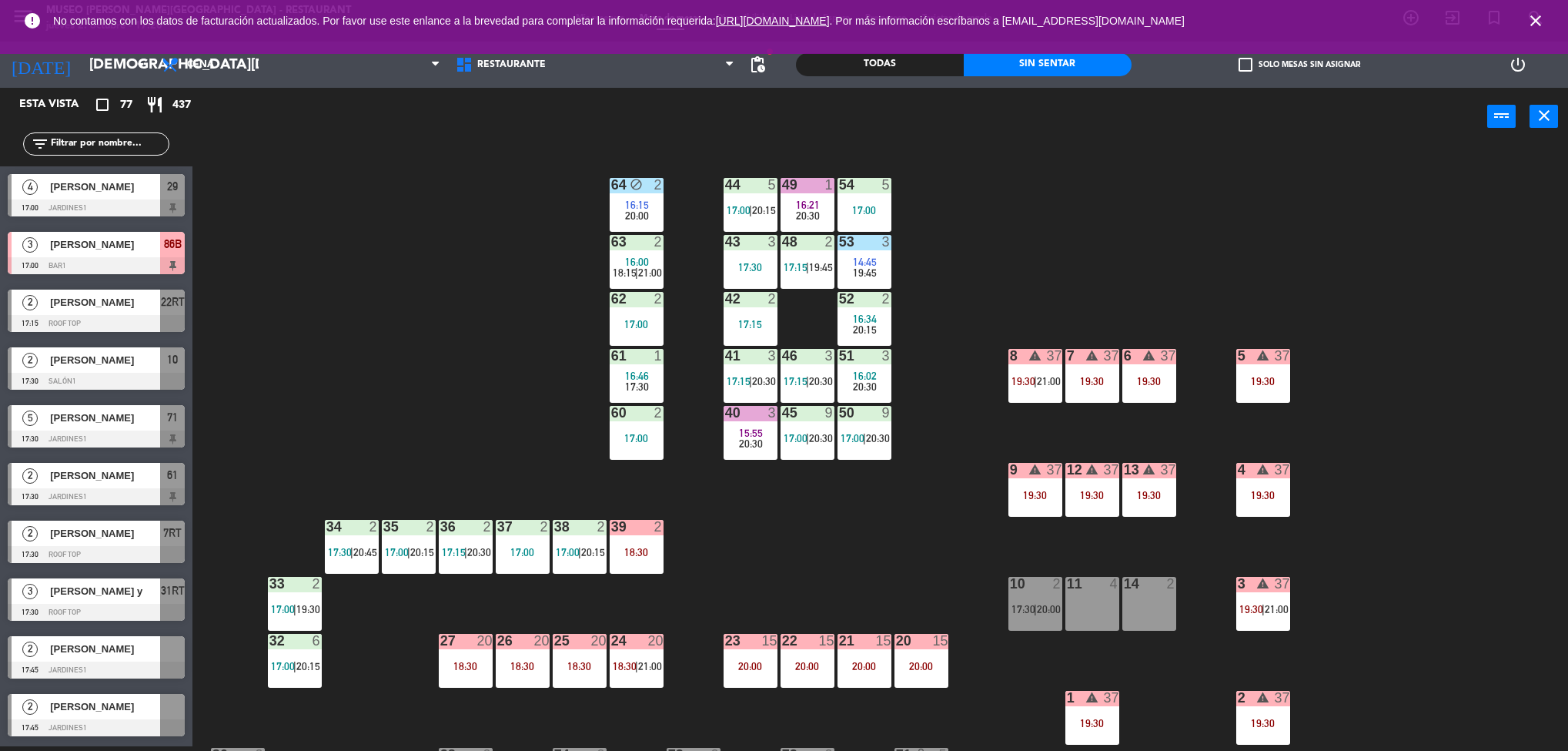
scroll to position [4, 0]
click at [587, 654] on div "25 20 18:30" at bounding box center [579, 660] width 54 height 54
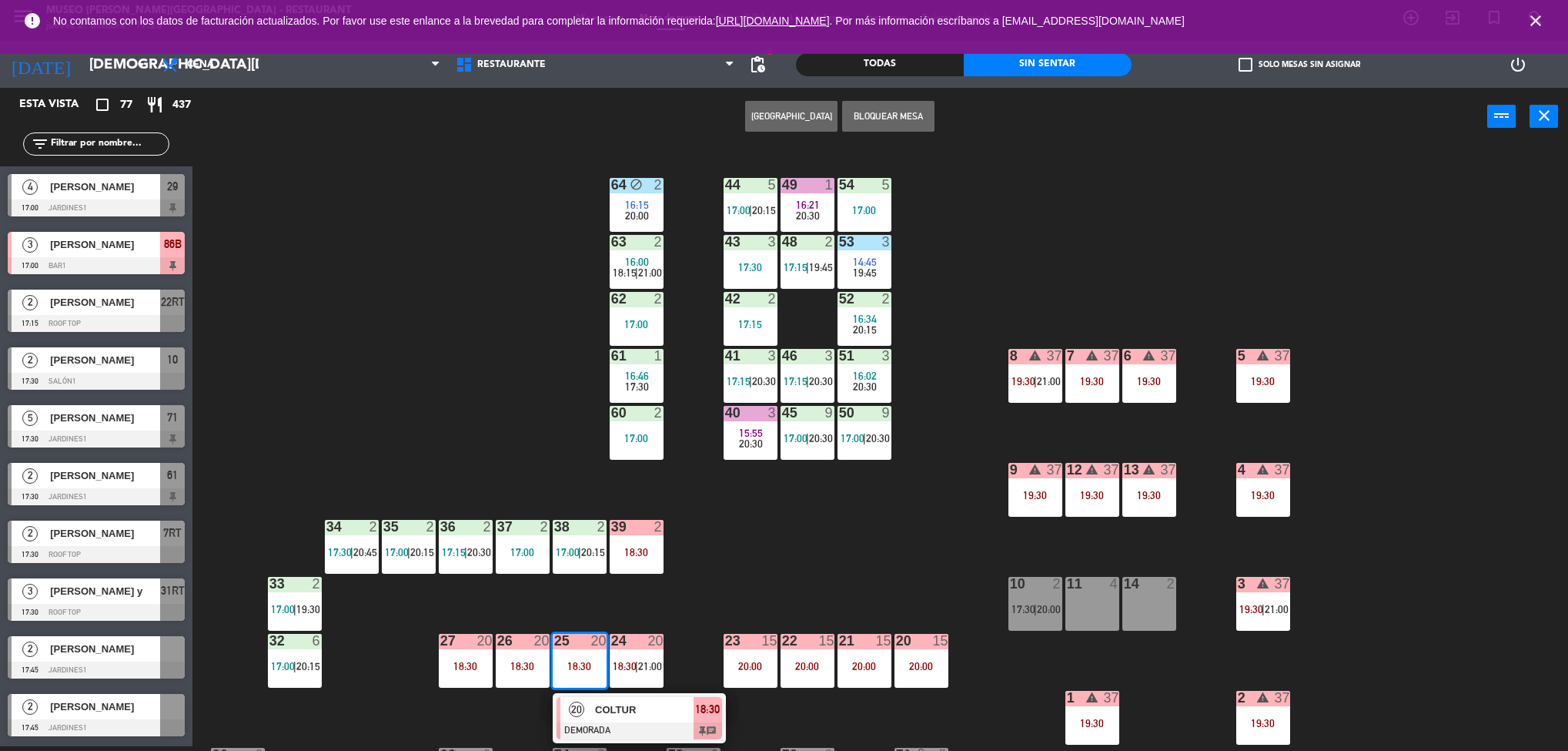
click at [755, 573] on div "44 5 17:00 | 20:15 49 1 16:21 20:30 54 5 17:00 64 block 2 16:15 20:00 48 2 17:1…" at bounding box center [887, 450] width 1360 height 601
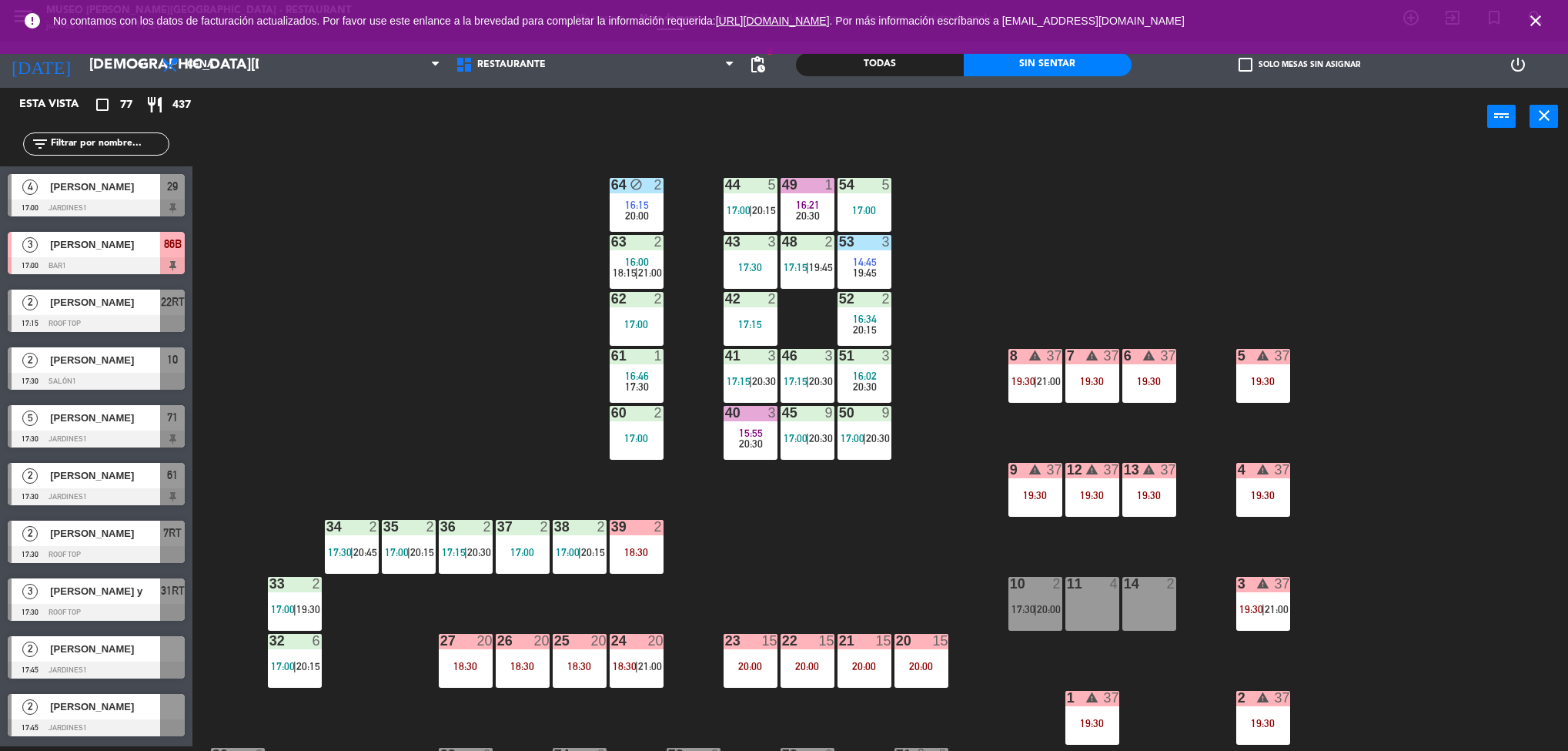
click at [1444, 438] on div "44 5 17:00 | 20:15 49 1 16:21 20:30 54 5 17:00 64 block 2 16:15 20:00 48 2 17:1…" at bounding box center [887, 450] width 1360 height 601
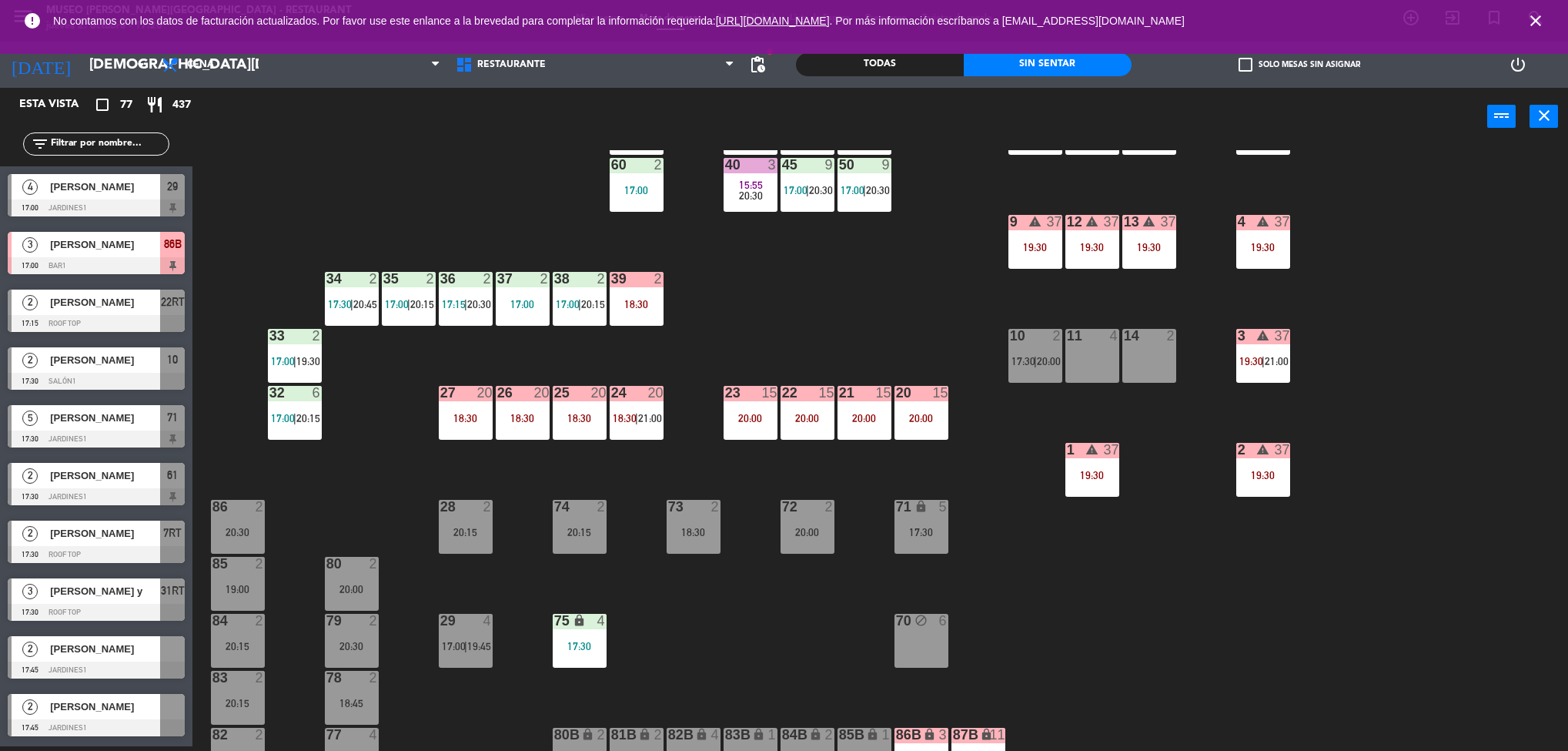
drag, startPoint x: 1430, startPoint y: 578, endPoint x: 1399, endPoint y: 781, distance: 205.4
click at [1399, 750] on html "close × Museo [PERSON_NAME] Café - Restaurant × chrome_reader_mode Listado de R…" at bounding box center [784, 376] width 1568 height 751
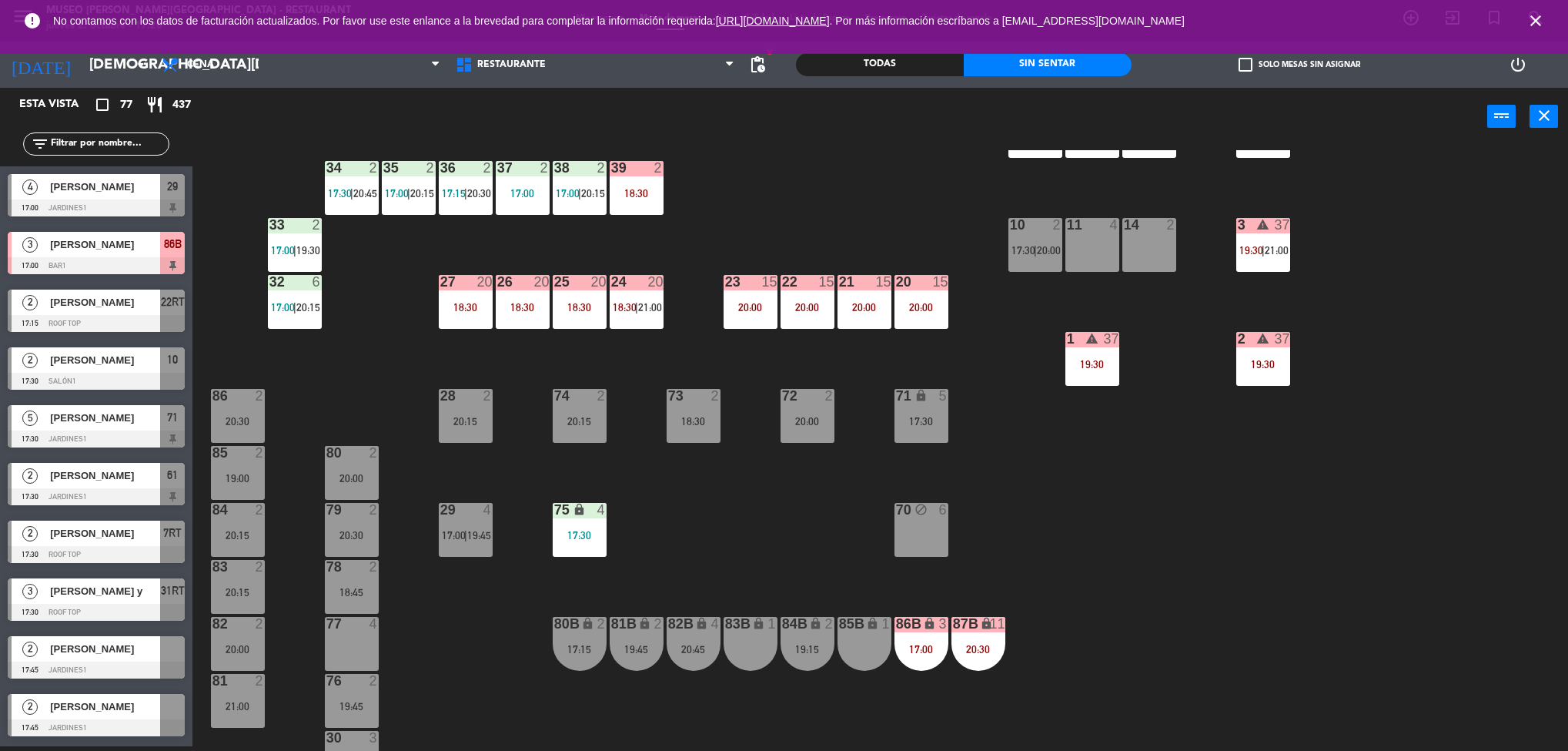
click at [1291, 565] on div "44 5 17:00 | 20:15 49 1 16:21 20:30 54 5 17:00 64 block 2 16:15 20:00 48 2 17:1…" at bounding box center [887, 450] width 1360 height 601
click at [1280, 360] on div "19:30" at bounding box center [1263, 364] width 54 height 11
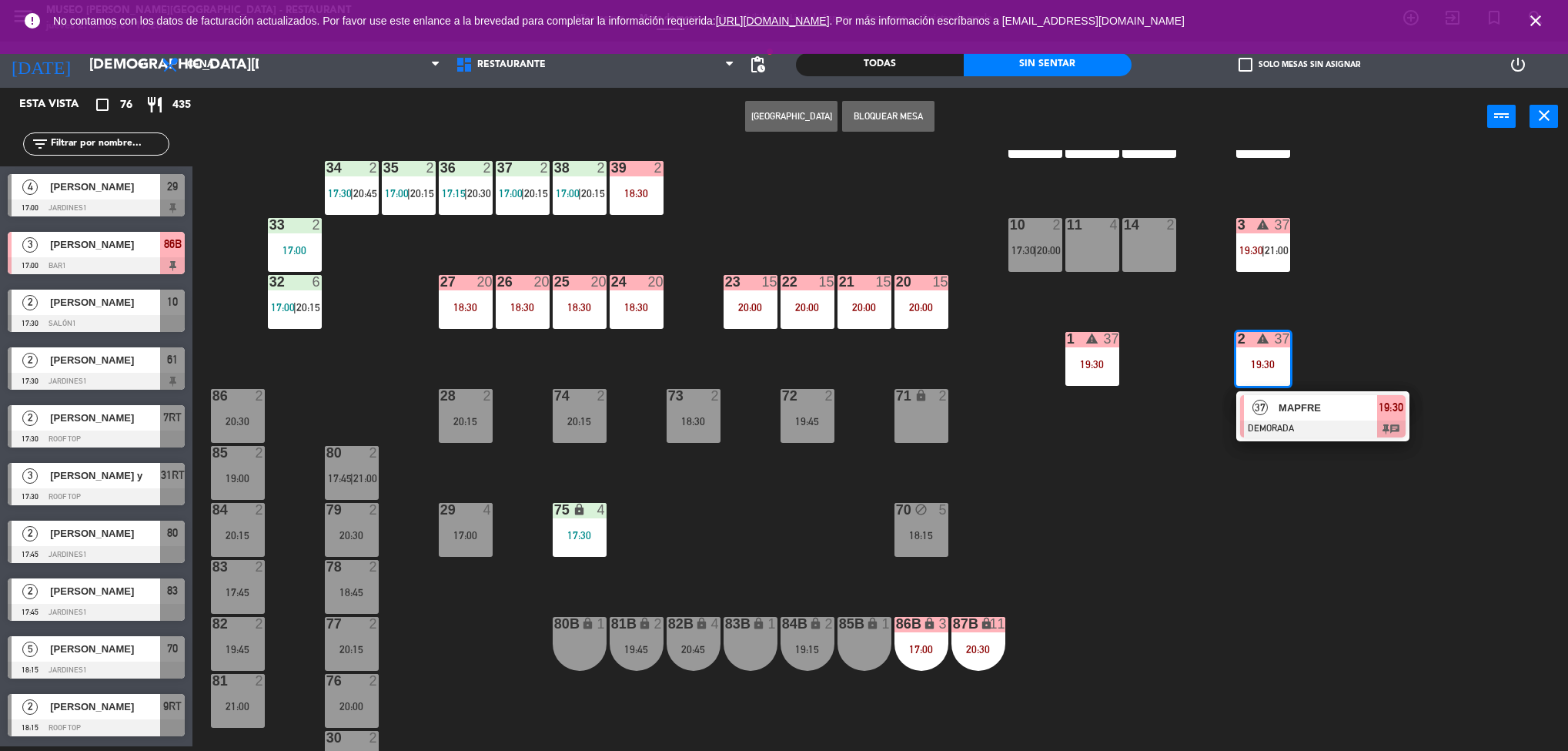
click at [1359, 399] on span "MAPFRE" at bounding box center [1328, 407] width 98 height 16
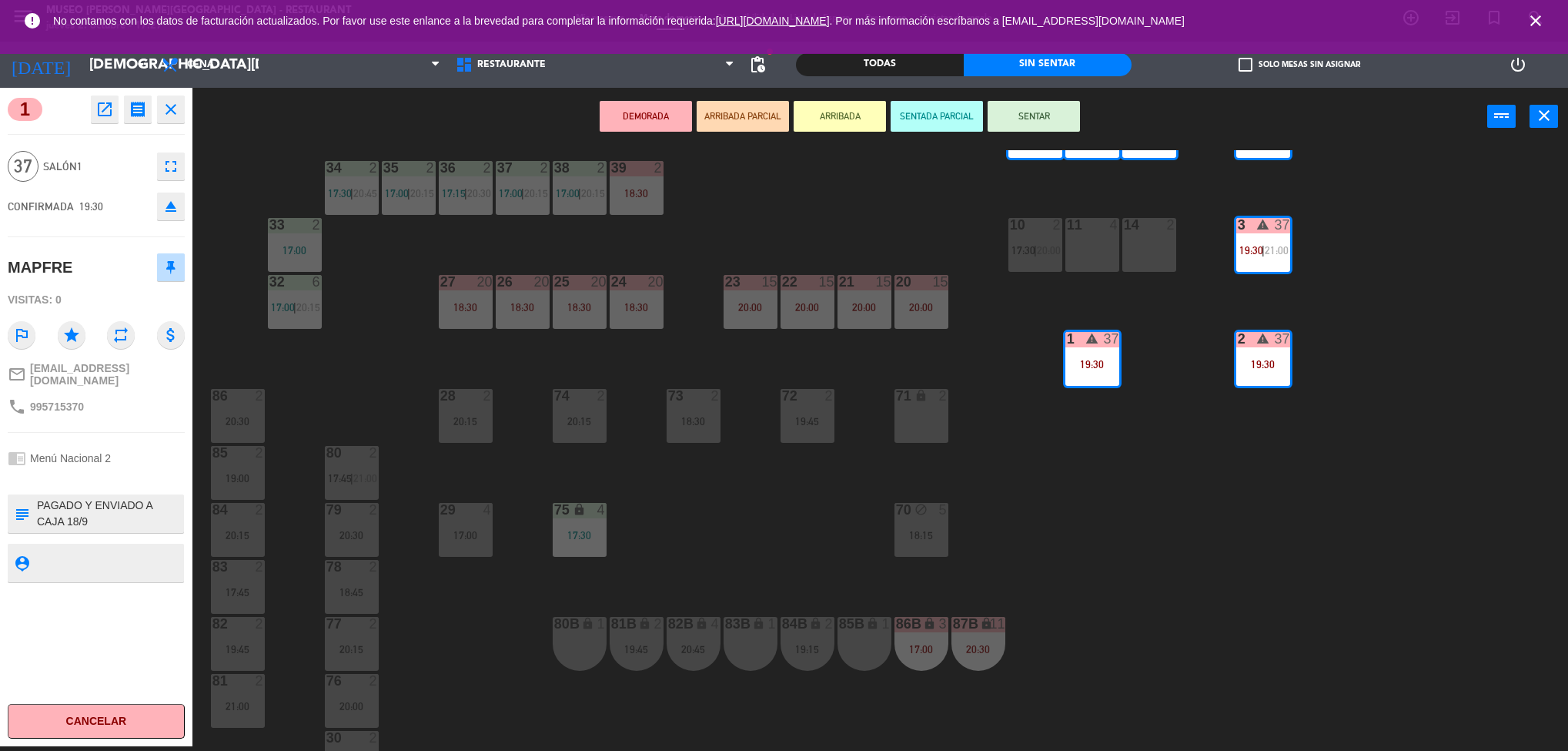
click at [1116, 529] on div "44 5 17:00 | 20:15 49 2 17:15 | 20:30 54 5 17:00 64 block 2 16:15 20:00 48 2 17…" at bounding box center [887, 450] width 1360 height 601
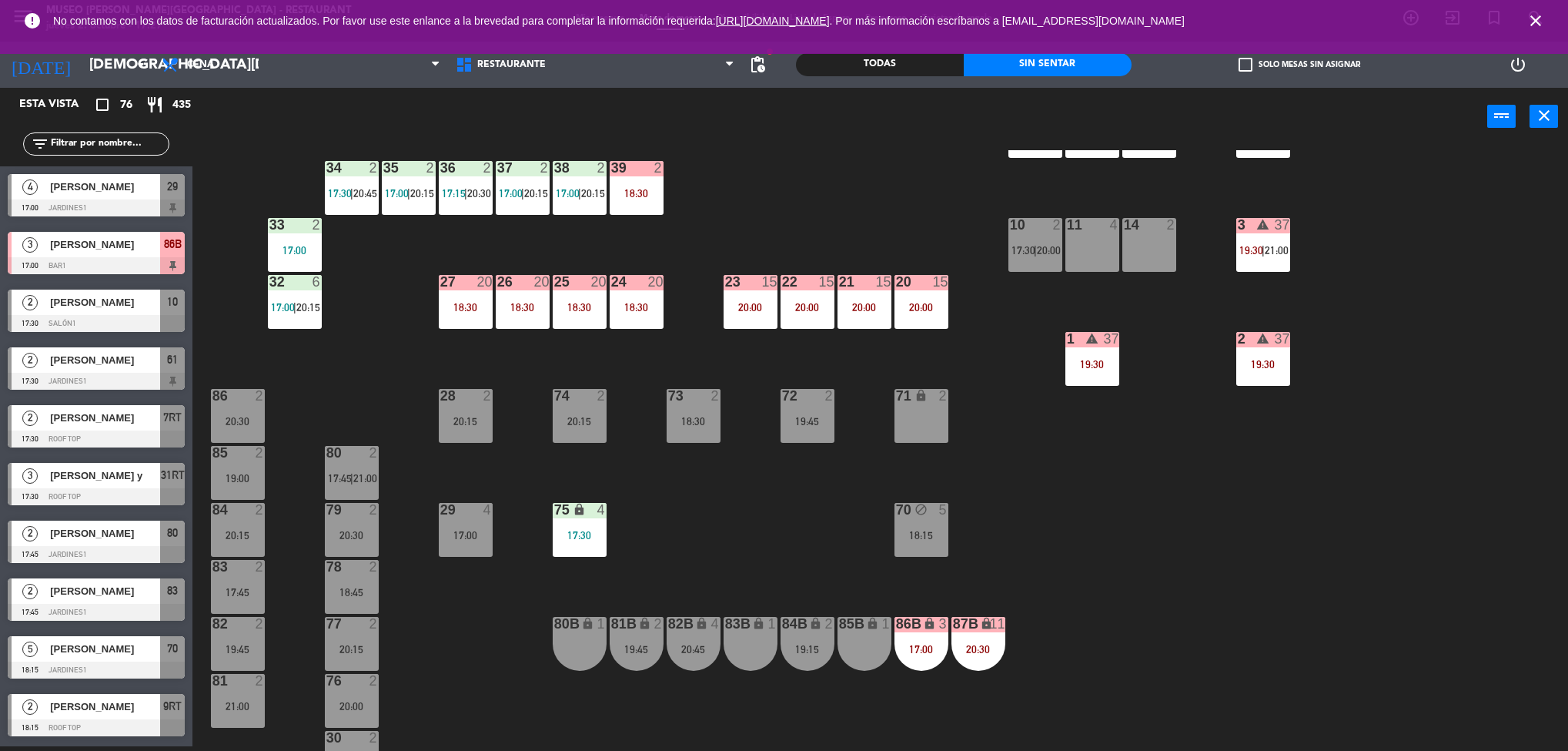
scroll to position [4, 0]
click at [1298, 578] on div "44 5 17:00 | 20:15 49 2 17:15 | 20:30 54 5 17:00 64 block 2 16:15 20:00 48 2 17…" at bounding box center [887, 450] width 1360 height 601
click at [1300, 575] on div "44 5 17:00 | 20:15 49 2 17:15 | 20:30 54 5 17:00 64 block 2 16:15 20:00 48 2 17…" at bounding box center [887, 450] width 1360 height 601
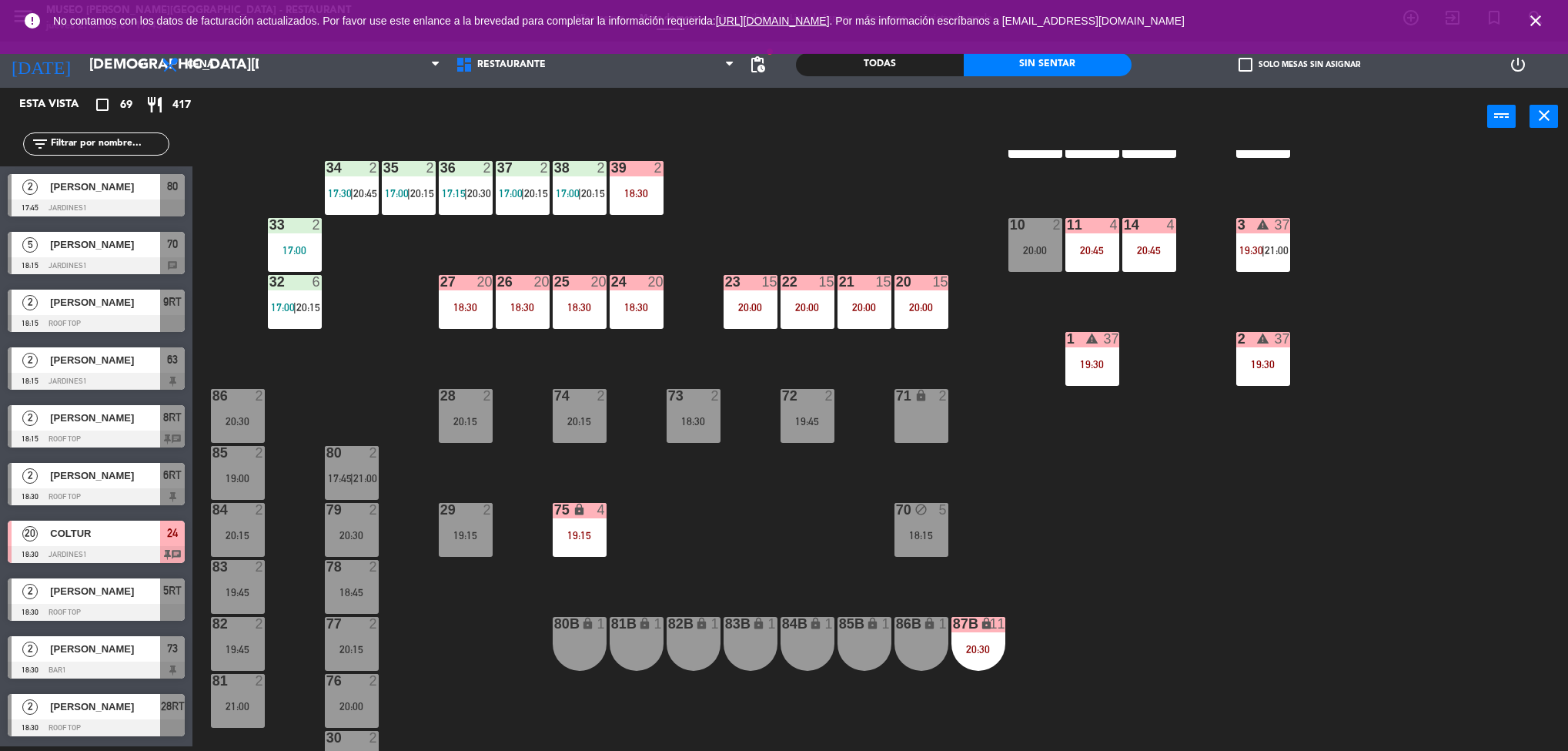
click at [1118, 615] on div "44 5 17:00 | 20:15 49 2 17:15 | 20:30 54 5 17:00 64 block 2 16:15 20:00 48 2 17…" at bounding box center [887, 450] width 1360 height 601
click at [1163, 636] on div "44 5 17:00 | 20:15 49 2 17:15 | 20:30 54 5 17:00 64 block 2 16:15 20:00 48 2 17…" at bounding box center [887, 450] width 1360 height 601
click at [1206, 680] on div "44 5 17:00 | 20:15 49 2 17:15 | 20:30 54 5 17:00 64 block 2 16:15 20:00 48 2 17…" at bounding box center [887, 450] width 1360 height 601
click at [1378, 402] on div "44 5 17:00 | 20:15 49 2 17:15 | 20:30 54 5 17:00 64 block 2 16:15 20:00 48 2 17…" at bounding box center [887, 450] width 1360 height 601
click at [1427, 370] on div "44 5 17:00 | 20:15 49 2 17:15 | 20:30 54 5 17:00 64 block 2 16:15 20:00 48 2 17…" at bounding box center [887, 450] width 1360 height 601
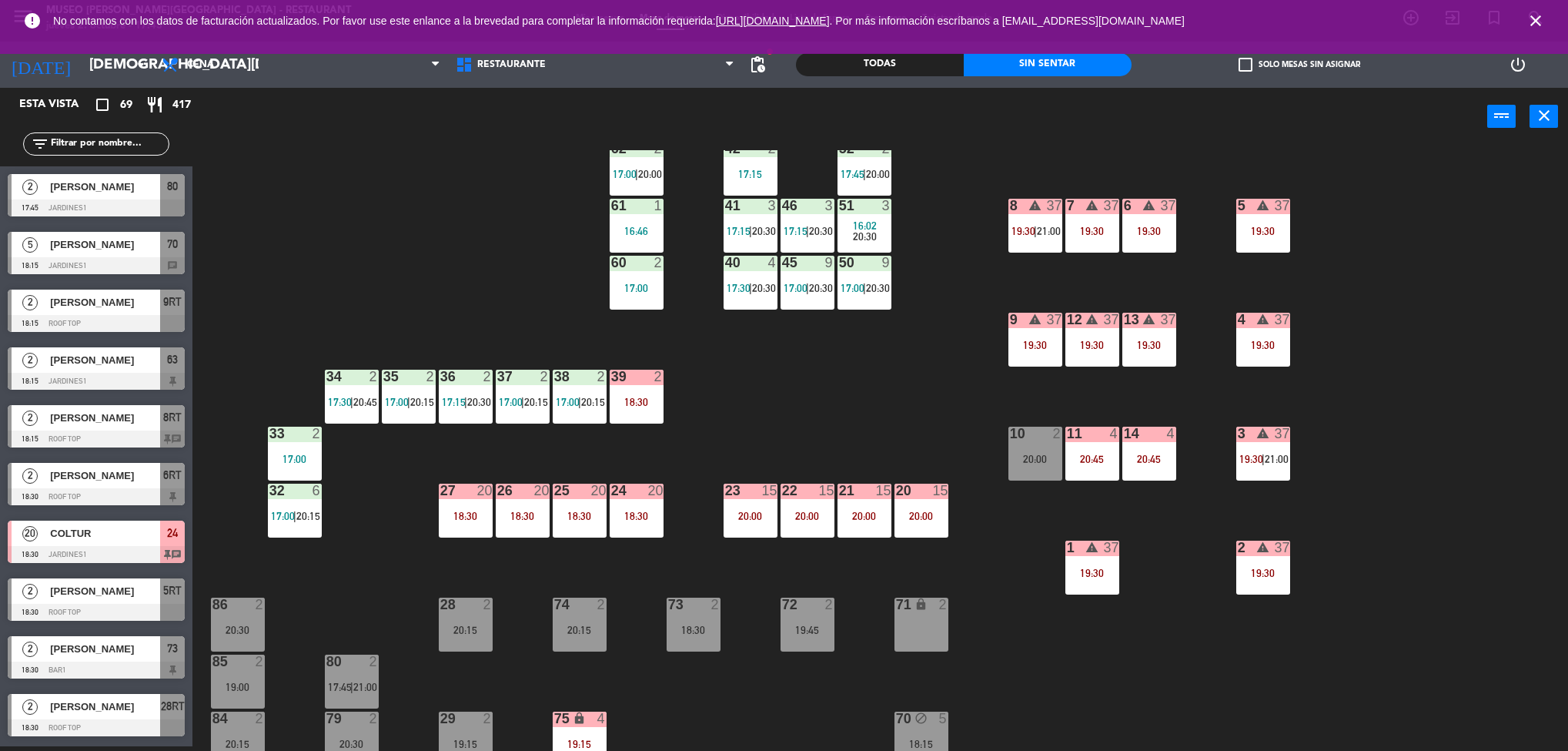
drag, startPoint x: 1422, startPoint y: 224, endPoint x: 1413, endPoint y: 98, distance: 126.3
click at [1413, 98] on div "power_input close 44 5 17:00 | 20:15 49 2 17:15 | 20:30 54 5 17:00 64 block 2 1…" at bounding box center [784, 419] width 1568 height 663
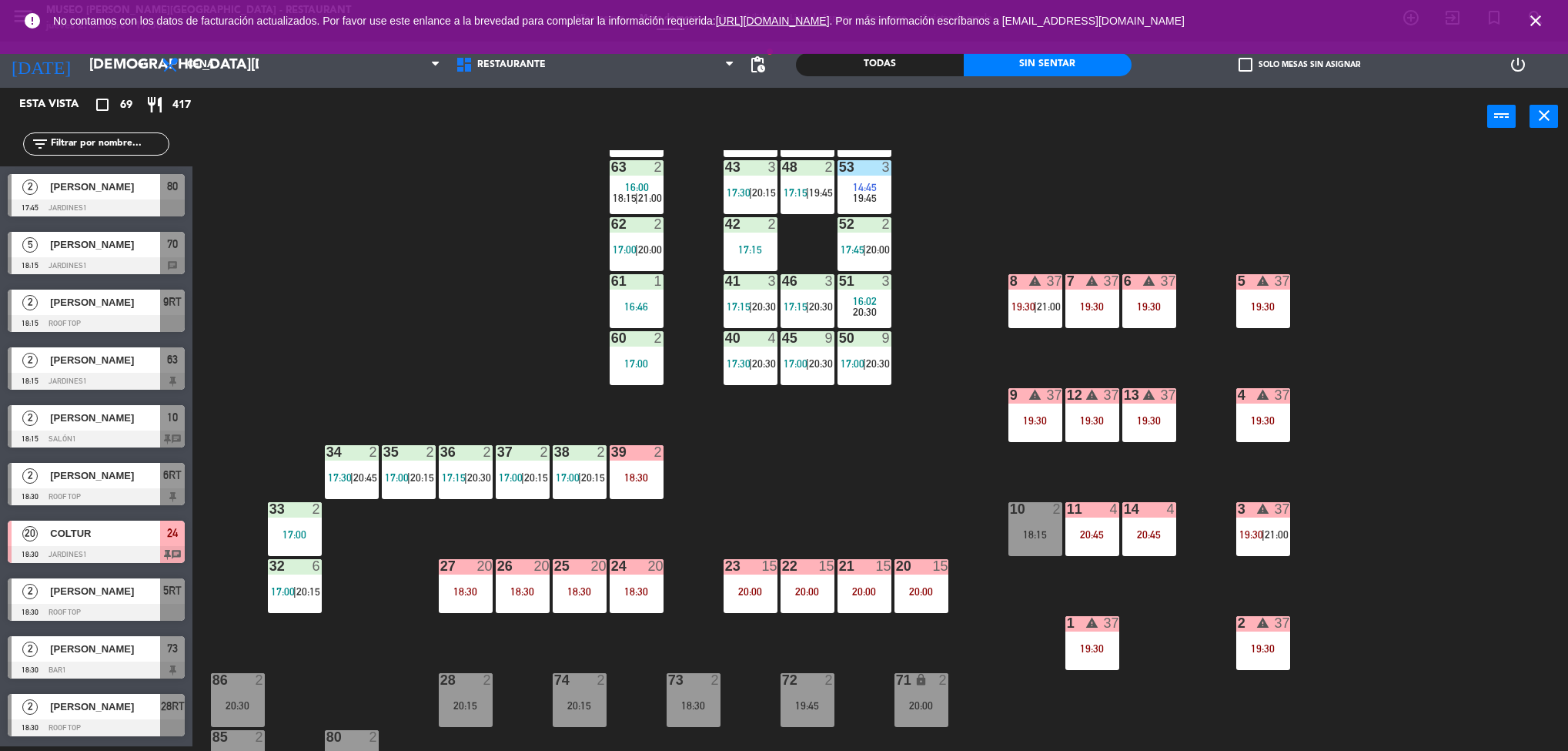
click at [1157, 425] on div "19:30" at bounding box center [1149, 420] width 54 height 11
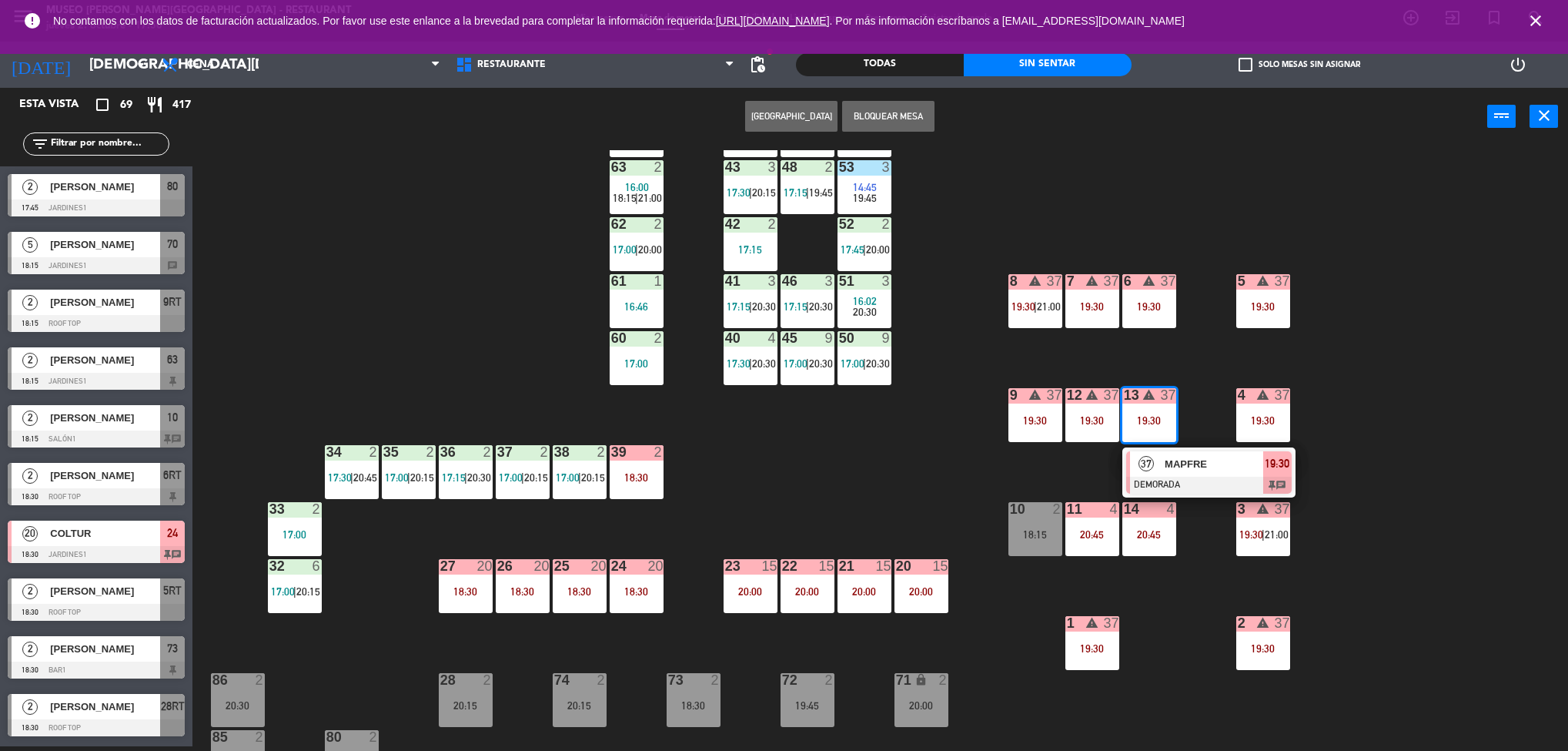
click at [1374, 654] on div "44 5 17:00 | 20:15 49 2 17:15 | 20:30 54 5 17:00 64 block 2 16:15 20:00 48 2 17…" at bounding box center [887, 450] width 1360 height 601
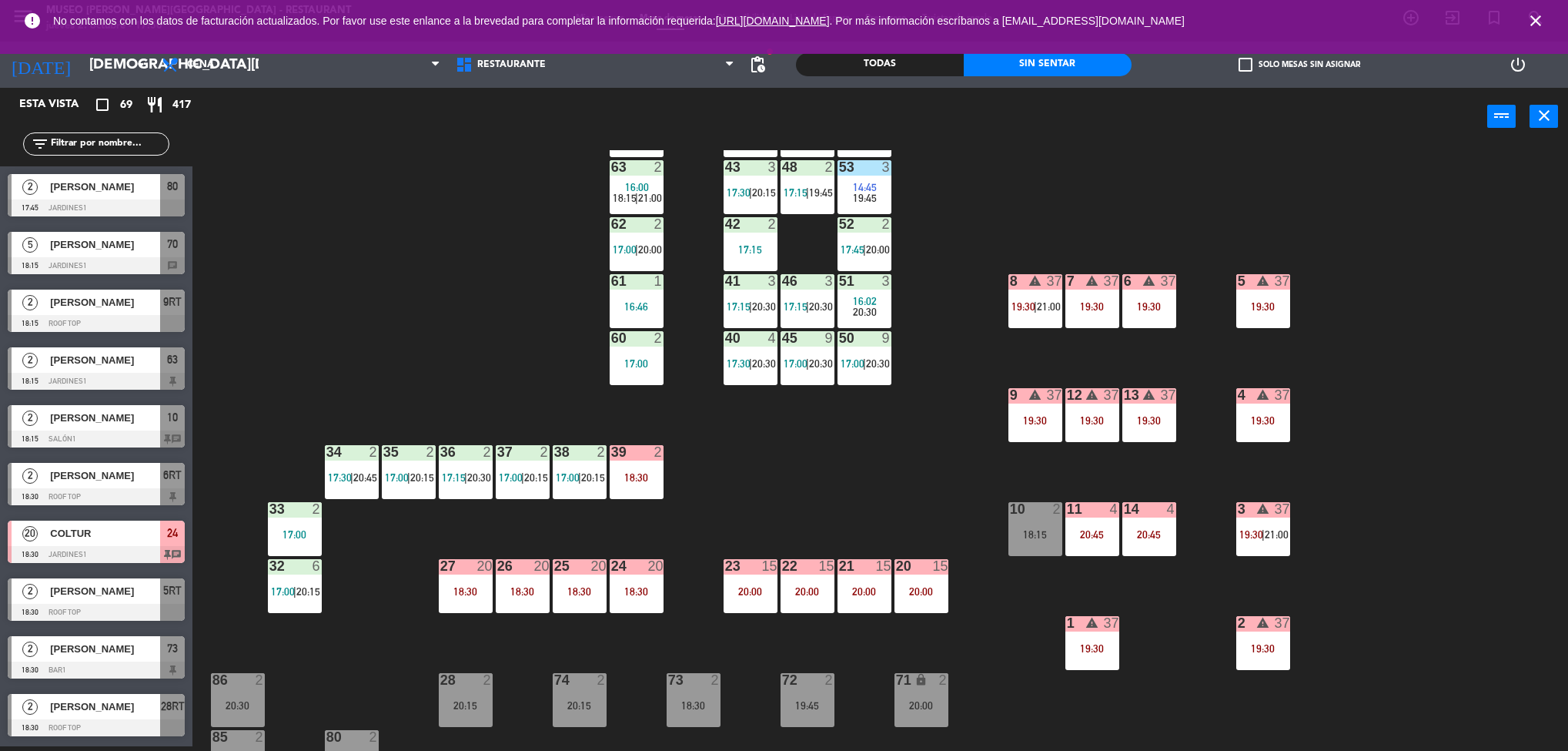
click at [873, 356] on div "50 9 17:00 | 20:30" at bounding box center [864, 358] width 54 height 54
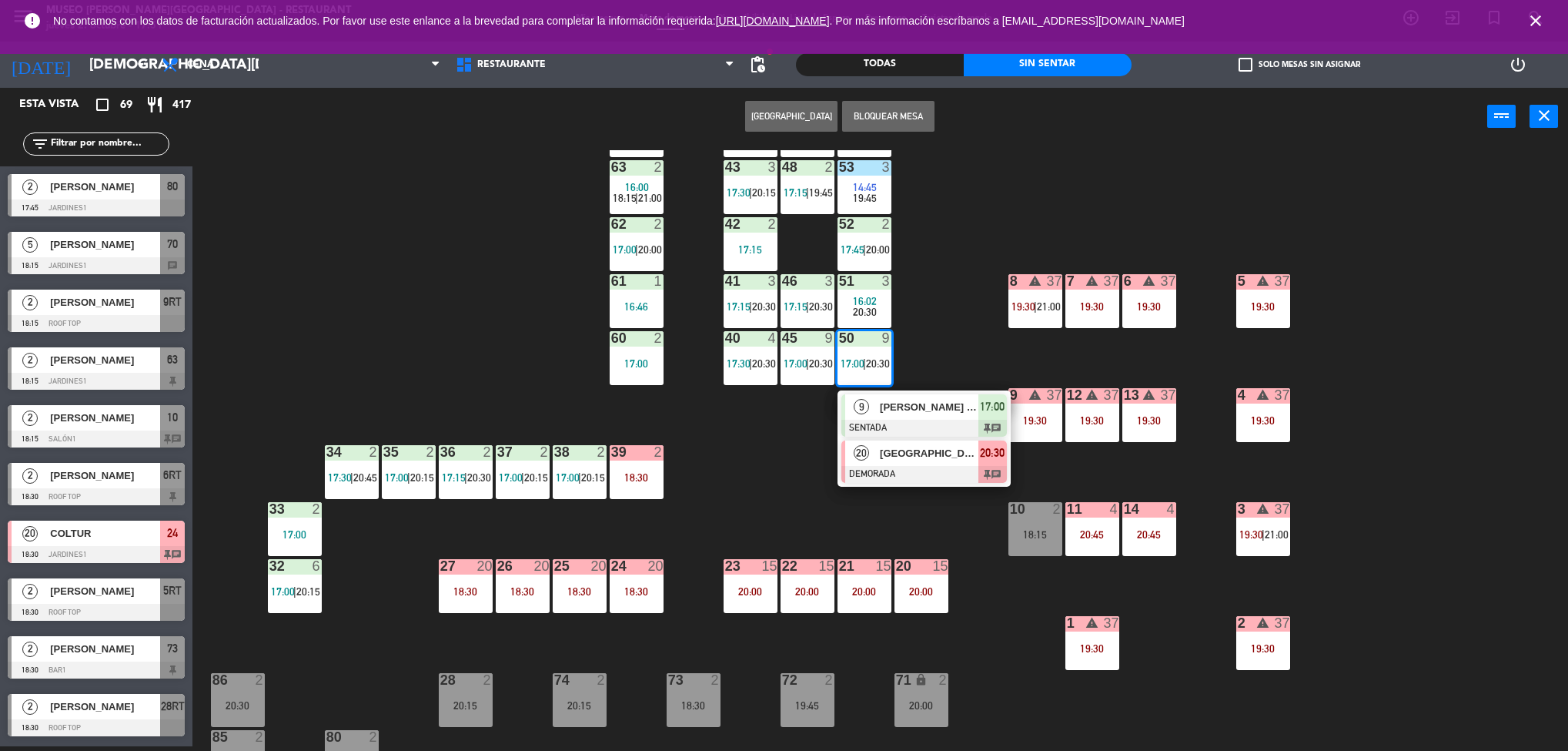
click at [941, 464] on div "20 [GEOGRAPHIC_DATA][PERSON_NAME] 20:30 chat" at bounding box center [924, 462] width 196 height 50
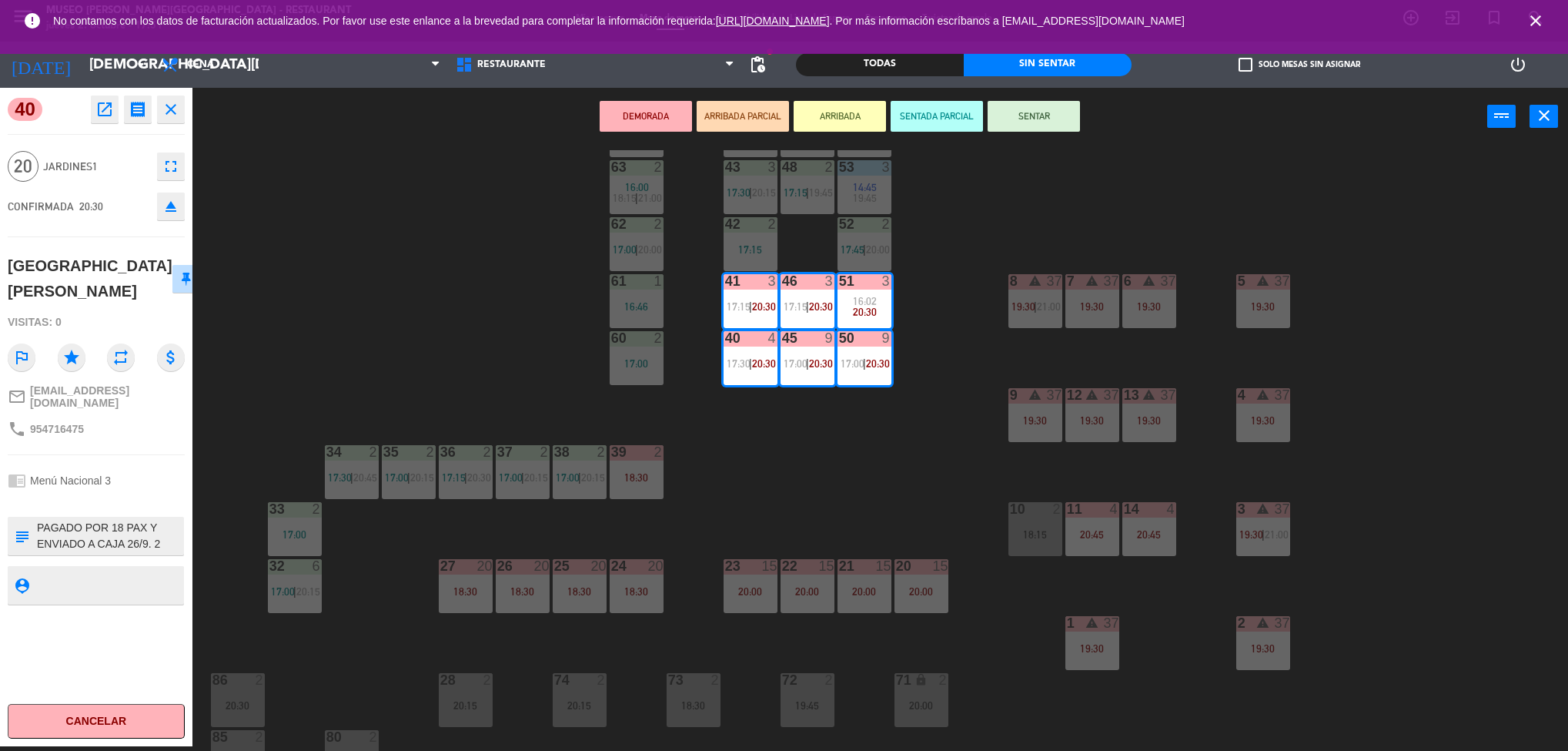
click at [104, 130] on div "40 open_in_new receipt 8:30 PM [DATE] personas [GEOGRAPHIC_DATA][PERSON_NAME] 4…" at bounding box center [96, 417] width 193 height 659
click at [106, 123] on button "open_in_new" at bounding box center [104, 109] width 28 height 28
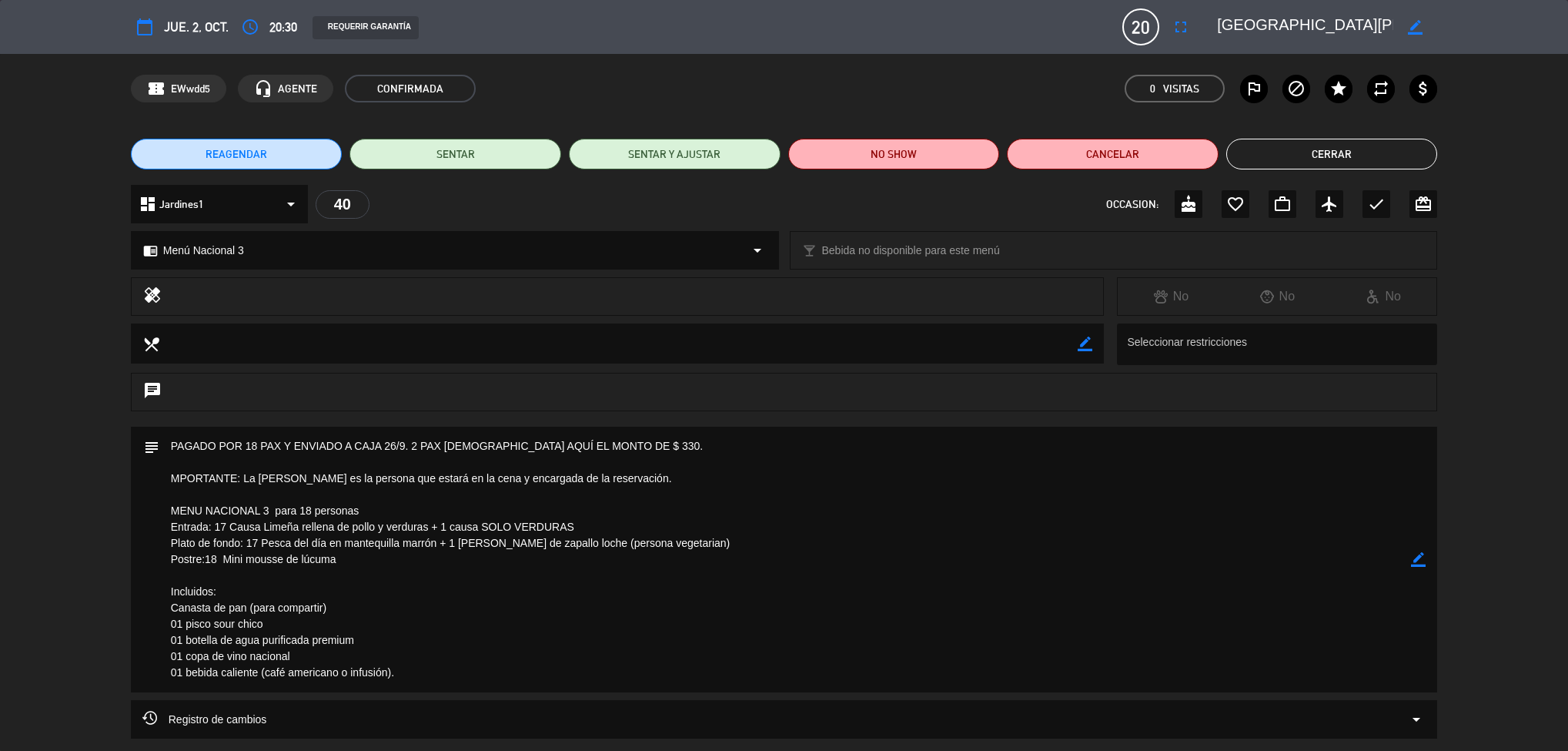
click at [1339, 146] on button "Cerrar" at bounding box center [1332, 154] width 212 height 31
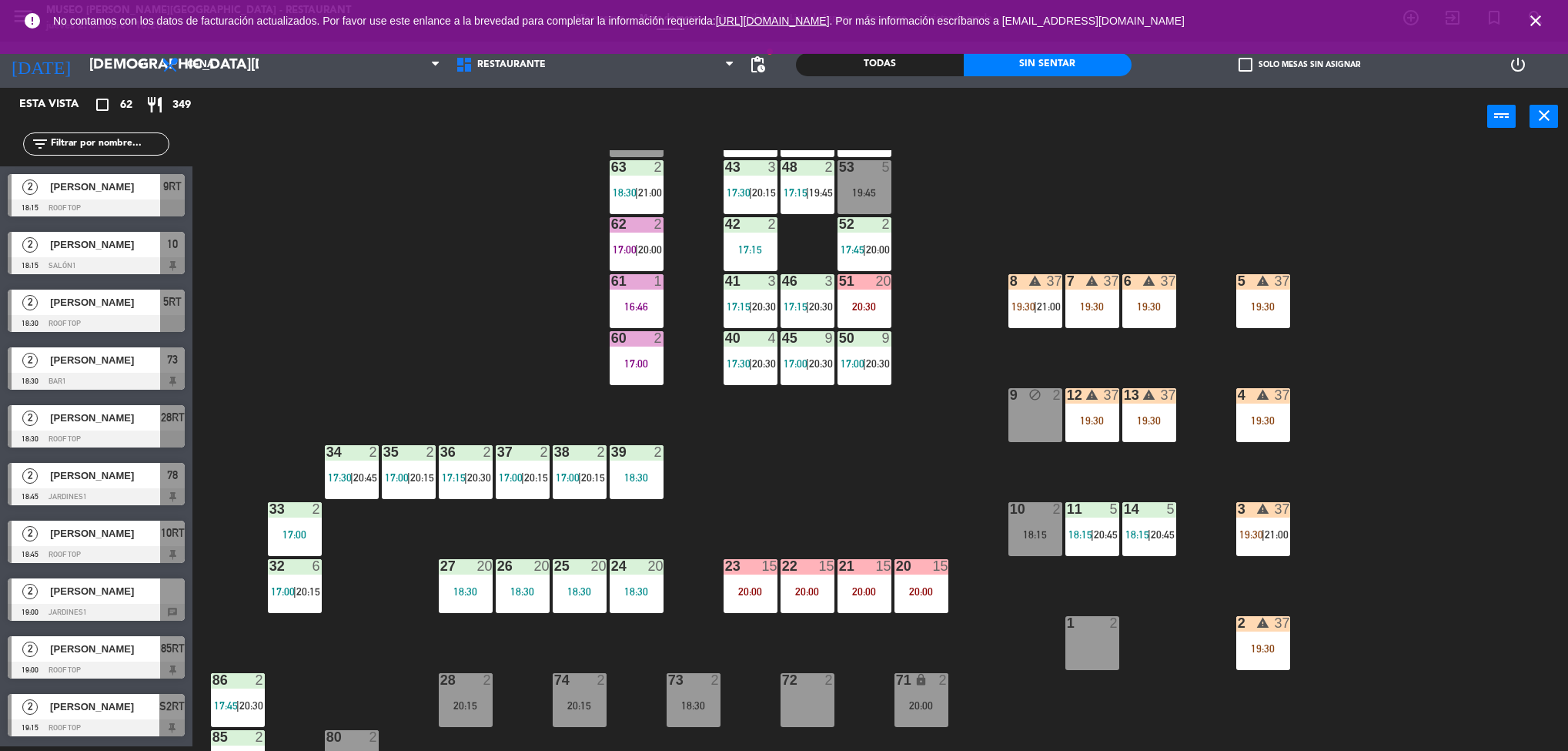
scroll to position [336, 0]
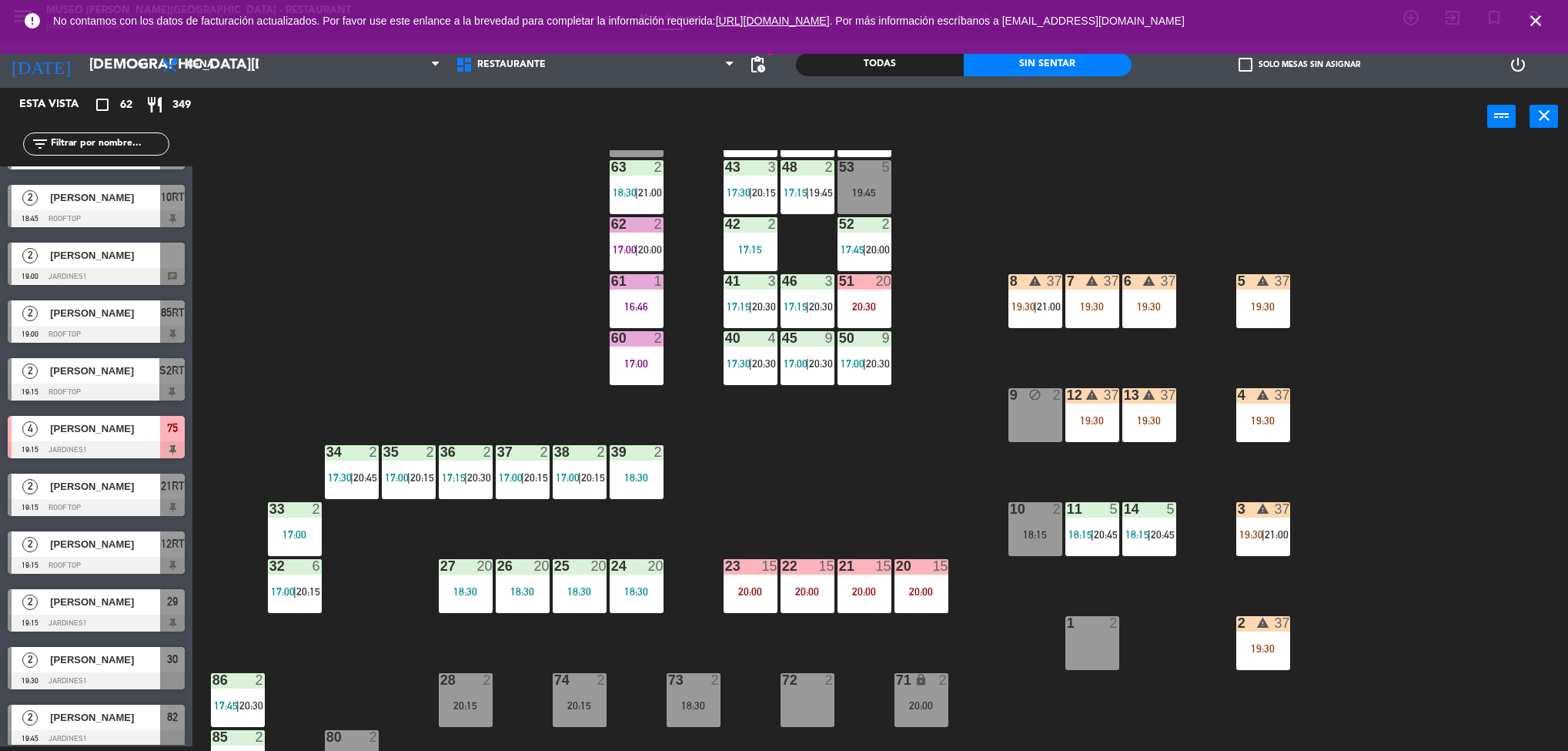
click at [1157, 522] on div "14 5 18:15 | 20:45" at bounding box center [1149, 529] width 54 height 54
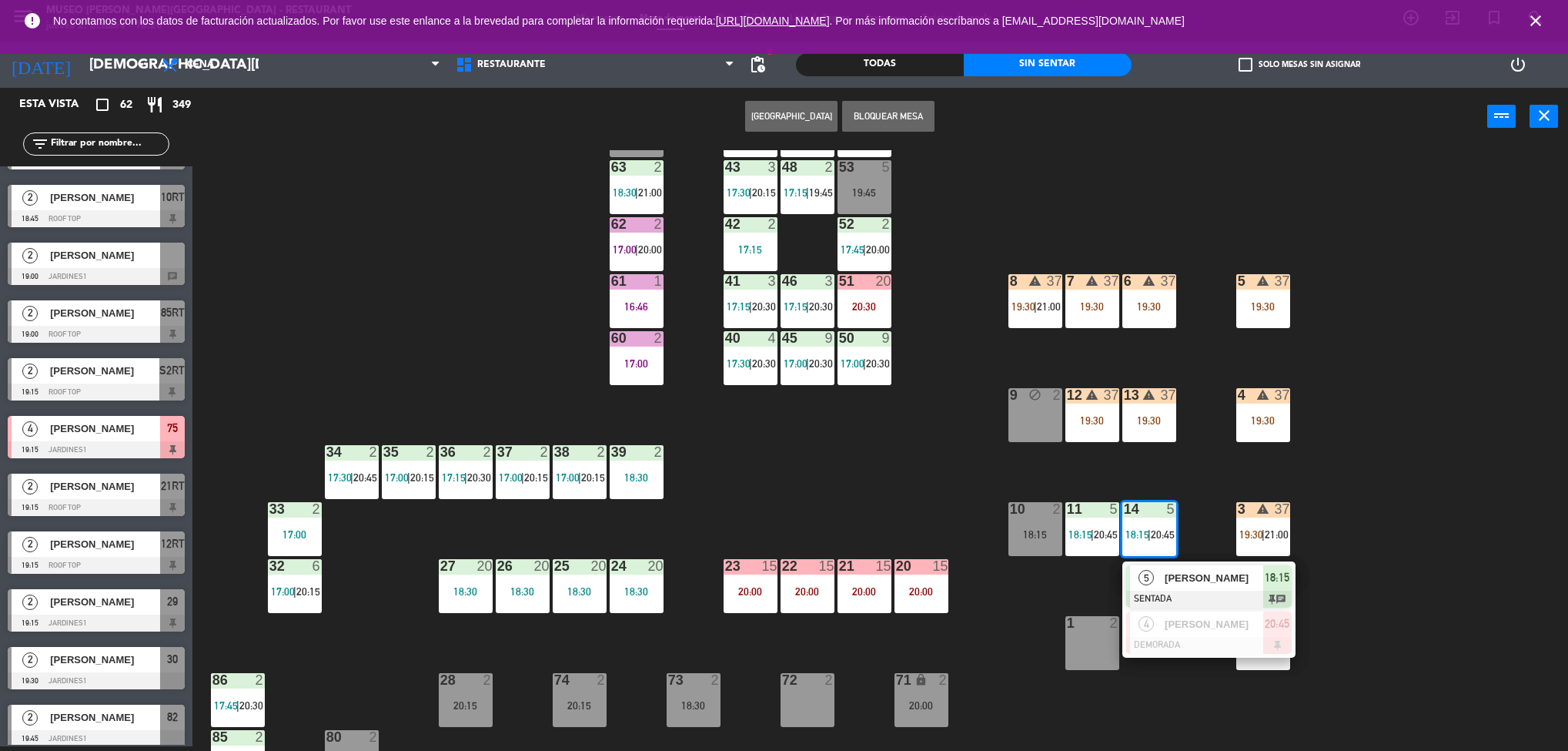
click at [1213, 580] on div "5 [PERSON_NAME] SENTADA 18:15 chat" at bounding box center [1209, 586] width 196 height 50
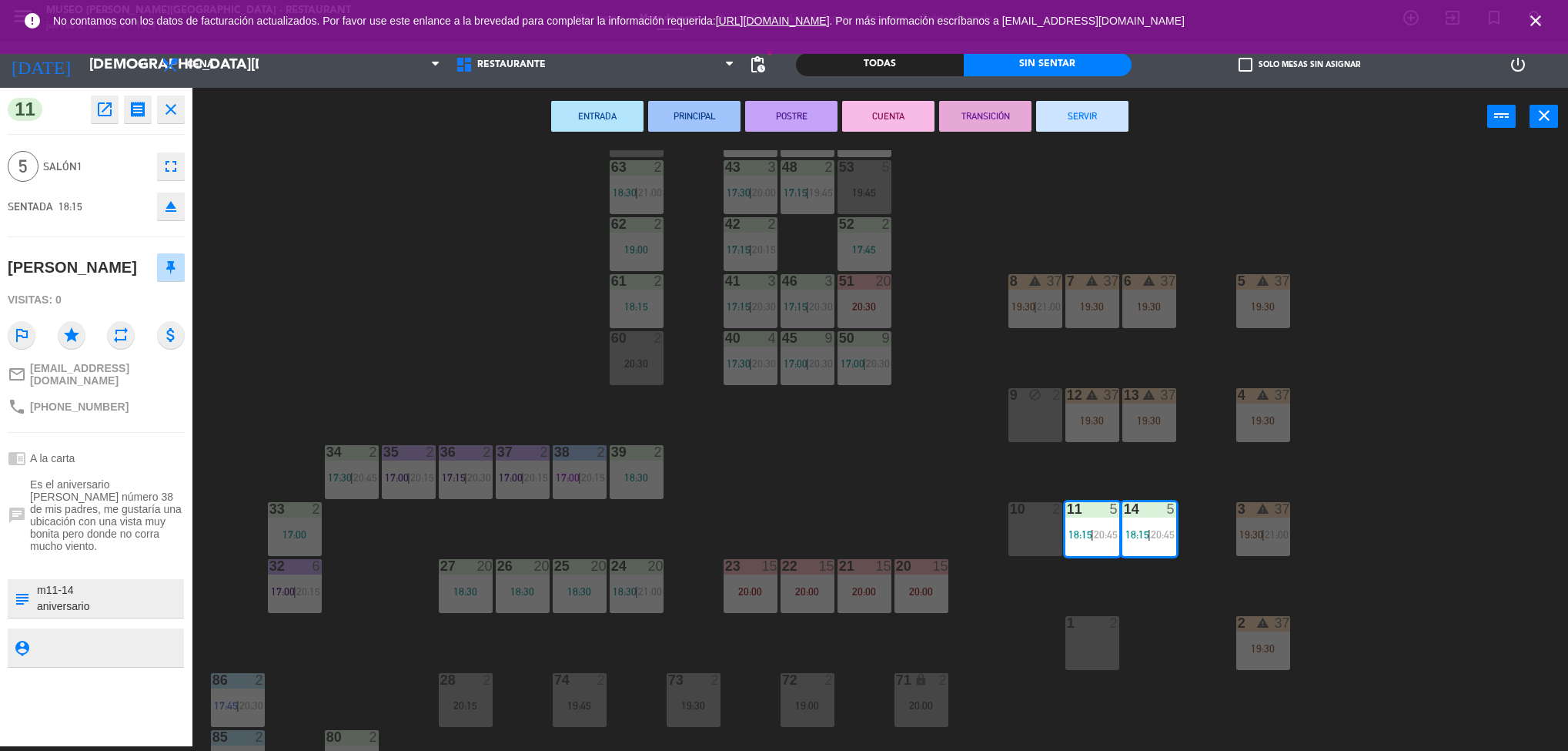
click at [913, 450] on div "44 5 17:00 | 20:15 49 2 17:15 | 20:30 54 5 17:00 64 2 48 2 17:15 | 19:45 53 5 1…" at bounding box center [887, 450] width 1360 height 601
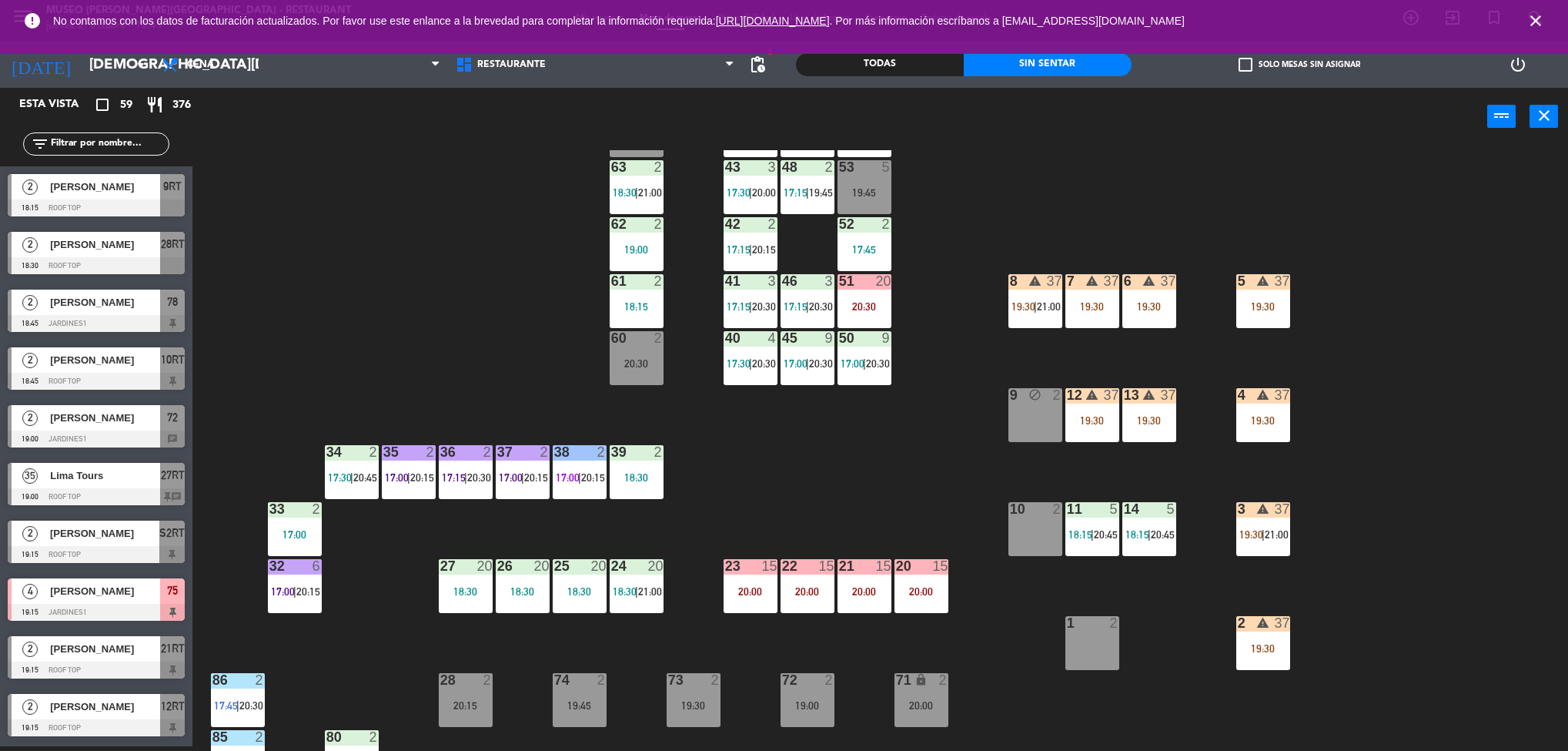
scroll to position [4, 0]
click at [876, 467] on div "44 5 17:00 | 20:15 49 2 17:15 | 20:30 54 5 17:00 64 2 48 2 17:15 | 19:45 53 5 1…" at bounding box center [887, 450] width 1360 height 601
click at [1157, 304] on div "19:30" at bounding box center [1149, 306] width 54 height 11
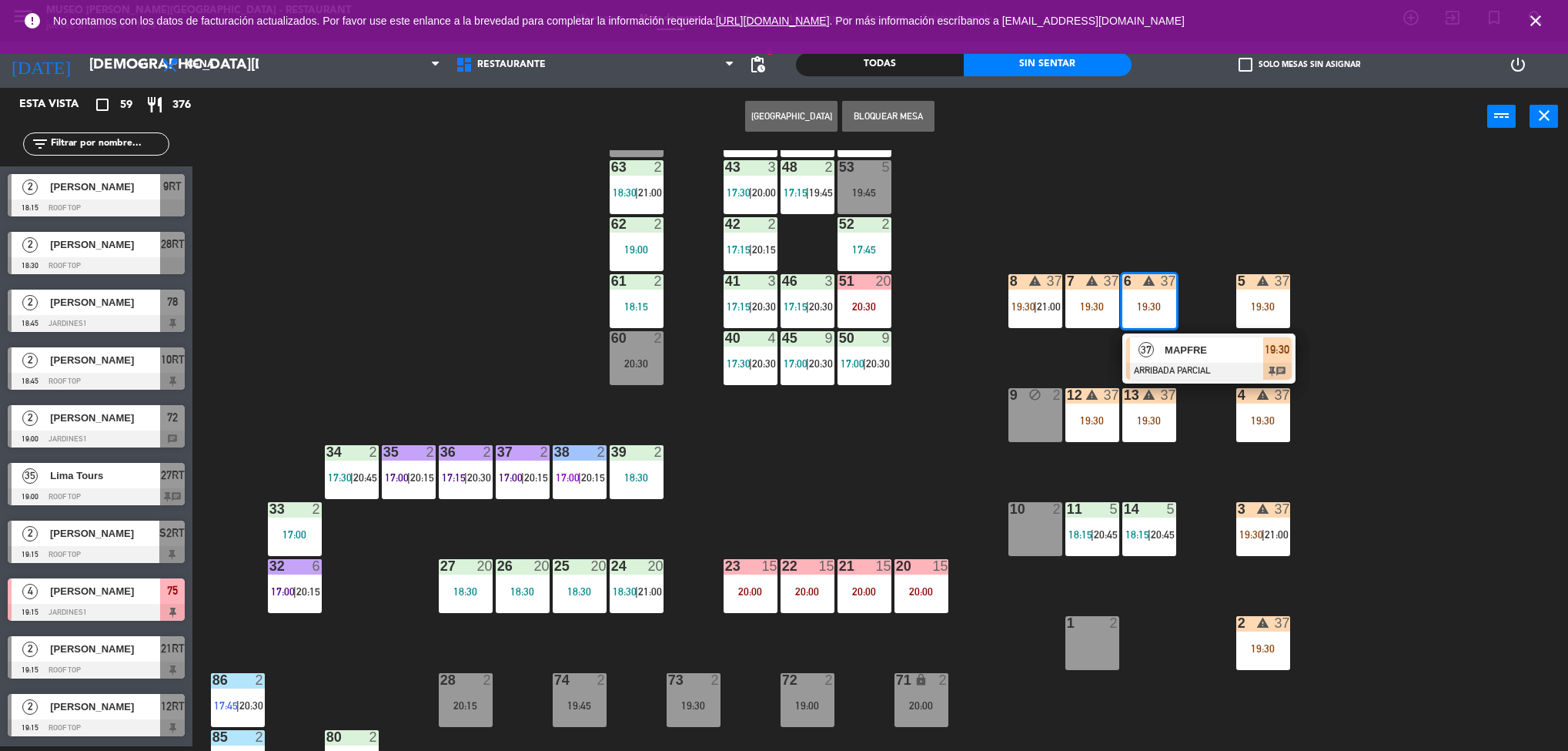
click at [1169, 345] on span "MAPFRE" at bounding box center [1213, 350] width 98 height 16
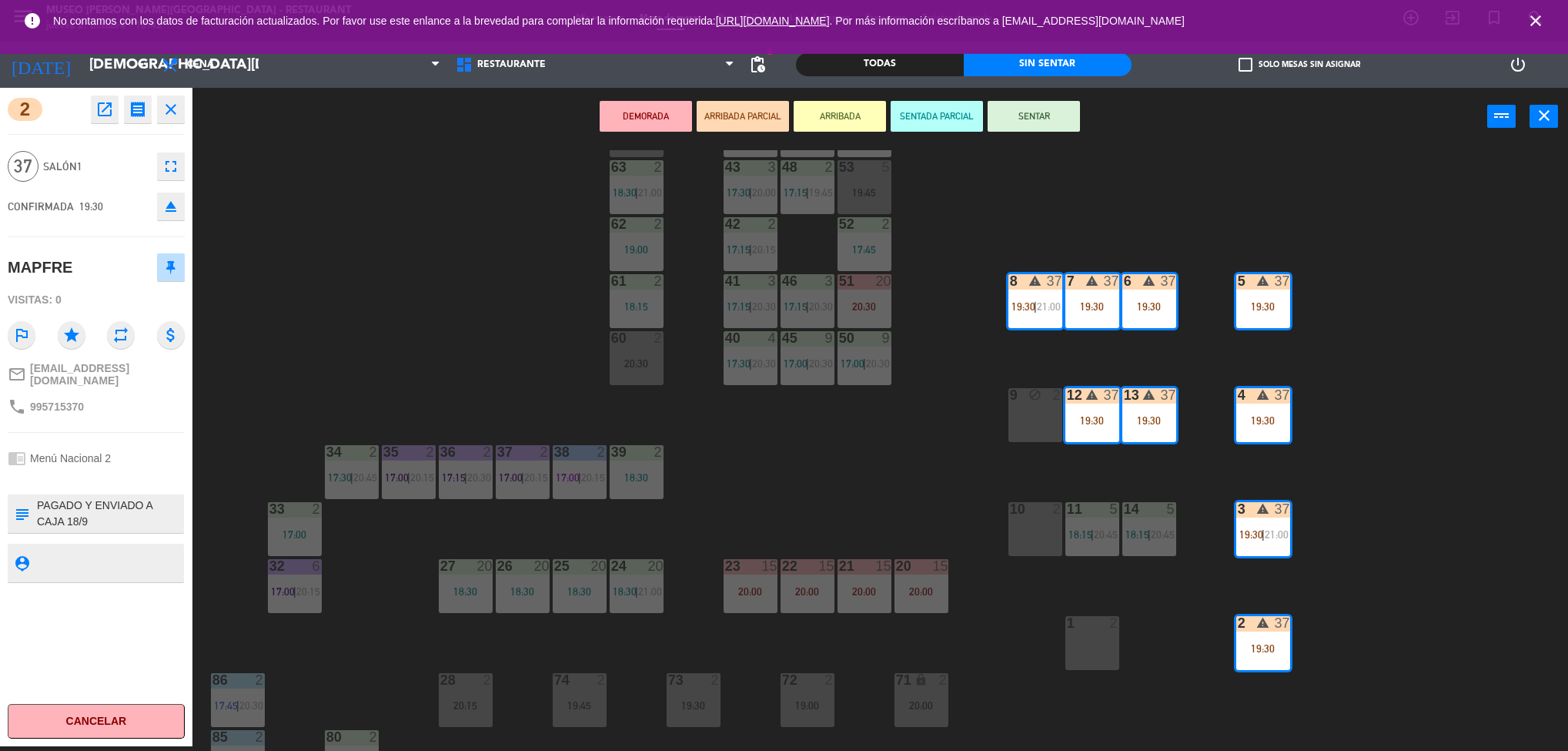
click at [105, 112] on icon "open_in_new" at bounding box center [105, 109] width 19 height 19
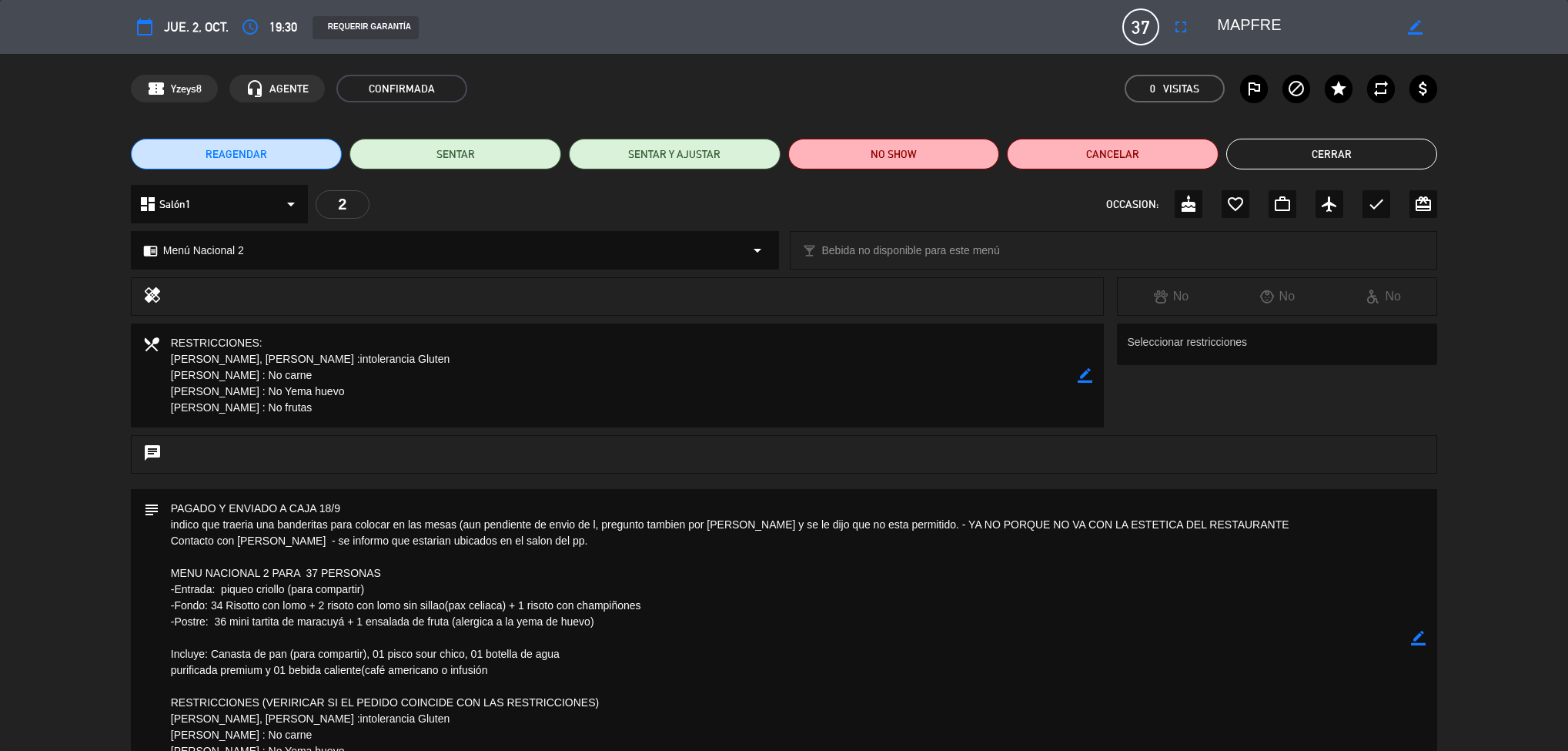
click at [1346, 151] on button "Cerrar" at bounding box center [1332, 154] width 212 height 31
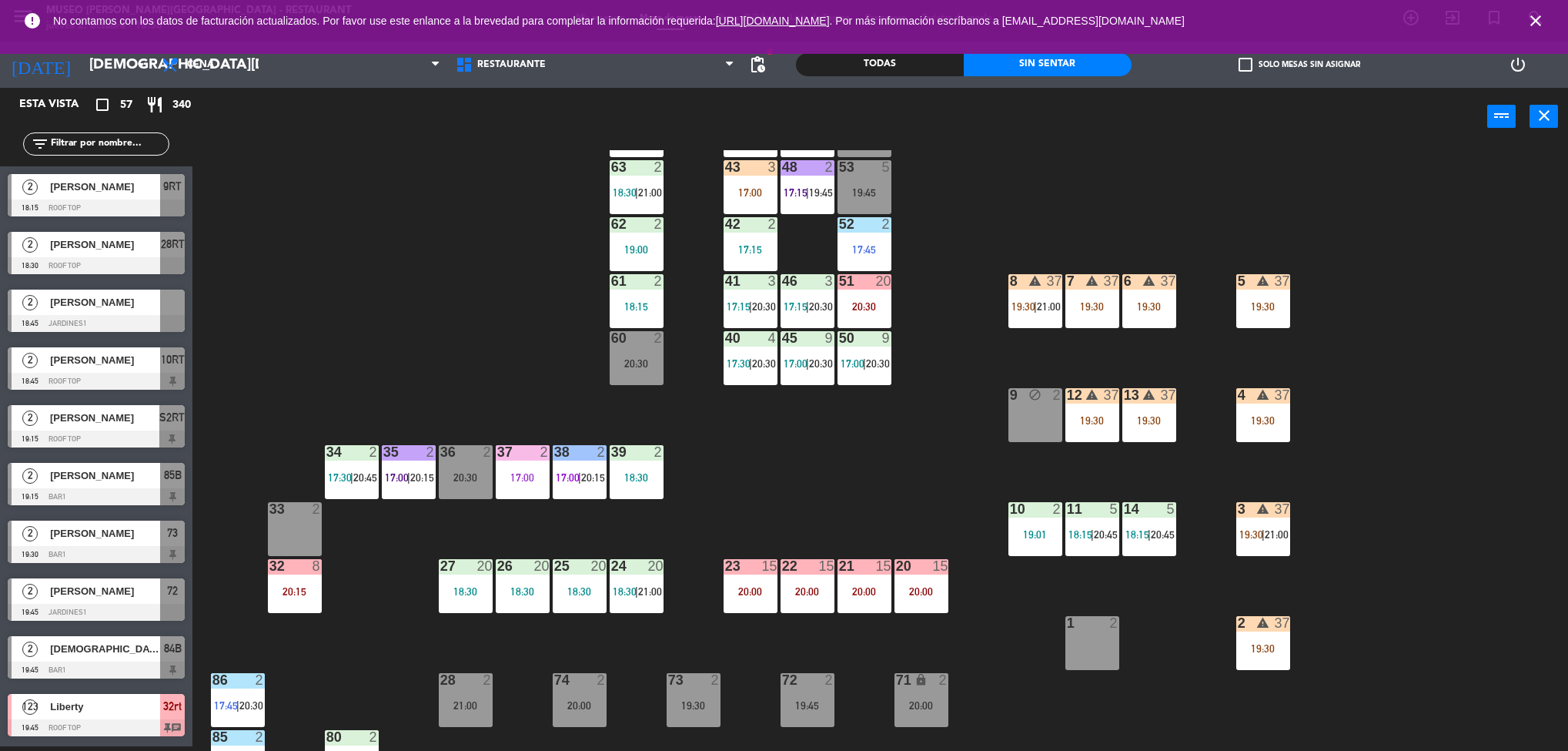
scroll to position [1042, 0]
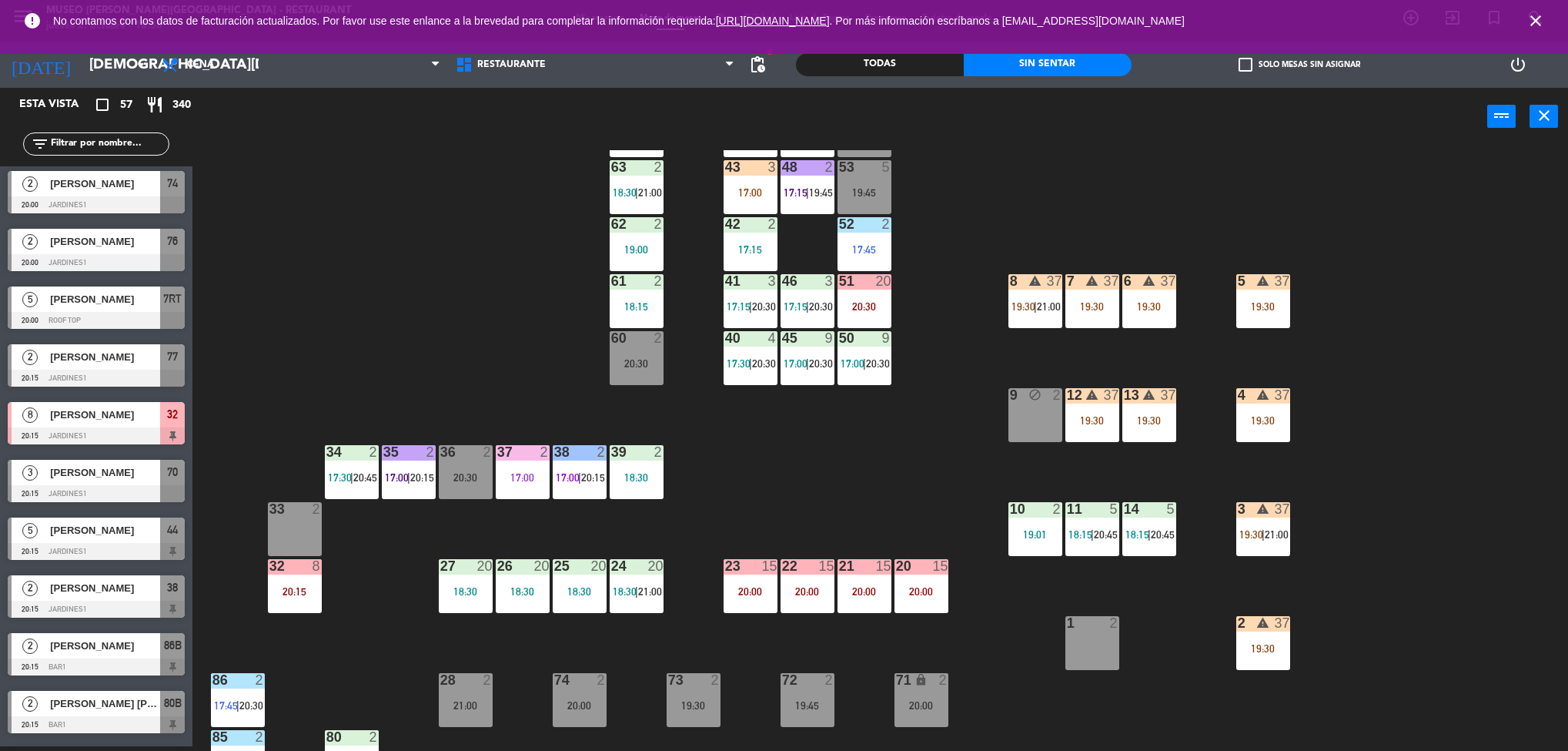
click at [1162, 415] on div "19:30" at bounding box center [1149, 420] width 54 height 12
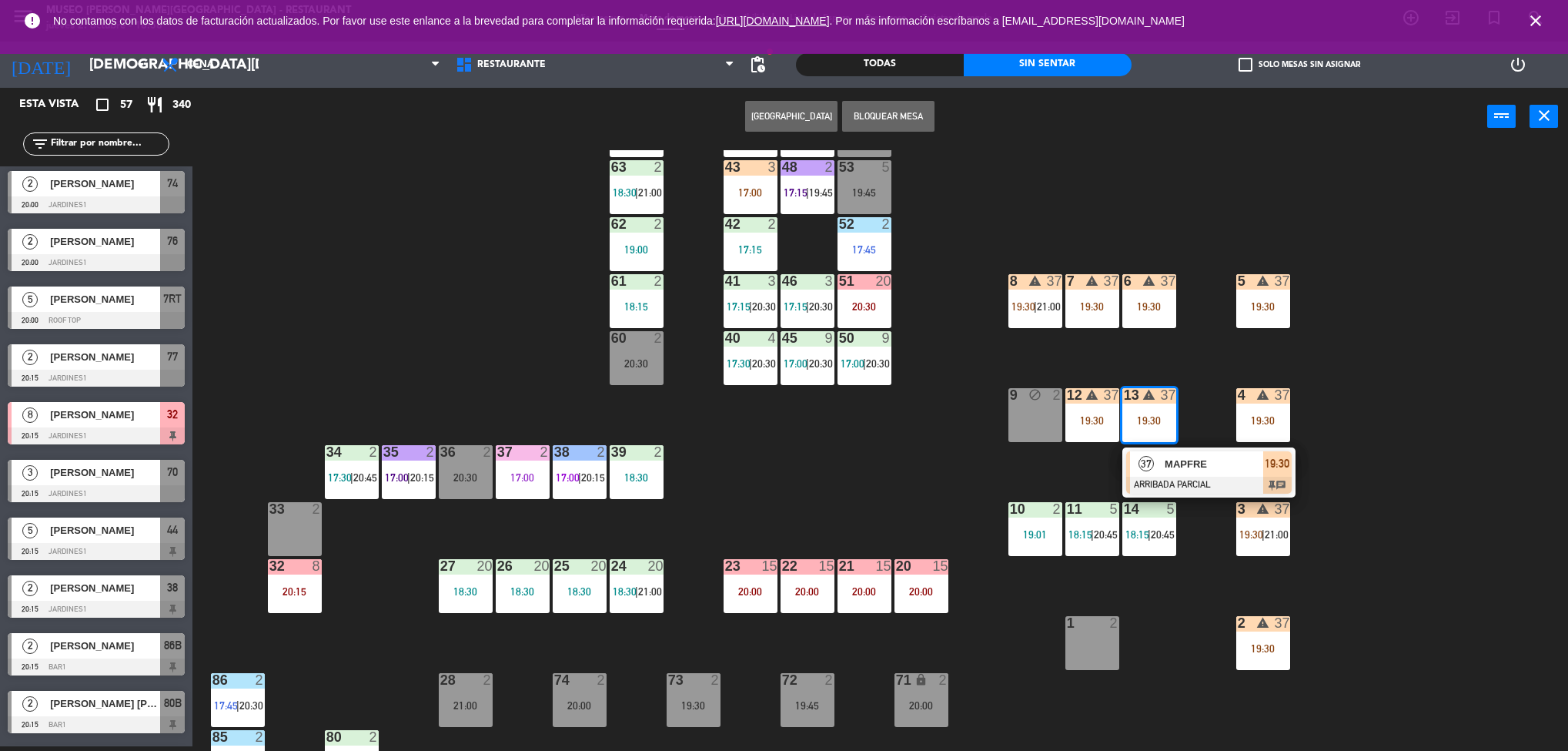
click at [1453, 400] on div "44 5 17:00 | 20:15 49 2 17:15 | 20:30 54 5 64 2 19:15 48 2 17:15 | 19:45 53 5 1…" at bounding box center [887, 450] width 1360 height 601
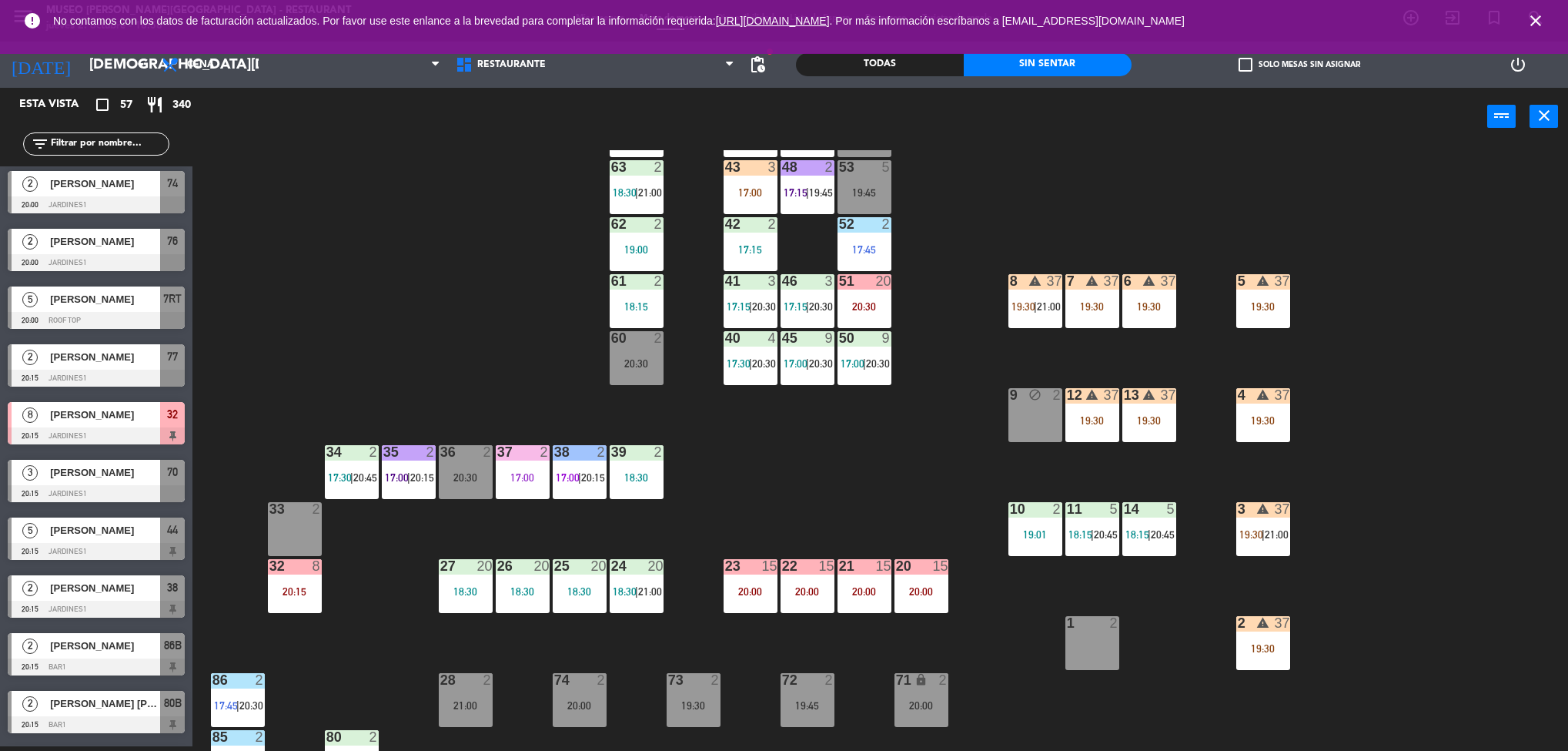
click at [1164, 529] on span "20:45" at bounding box center [1162, 534] width 24 height 12
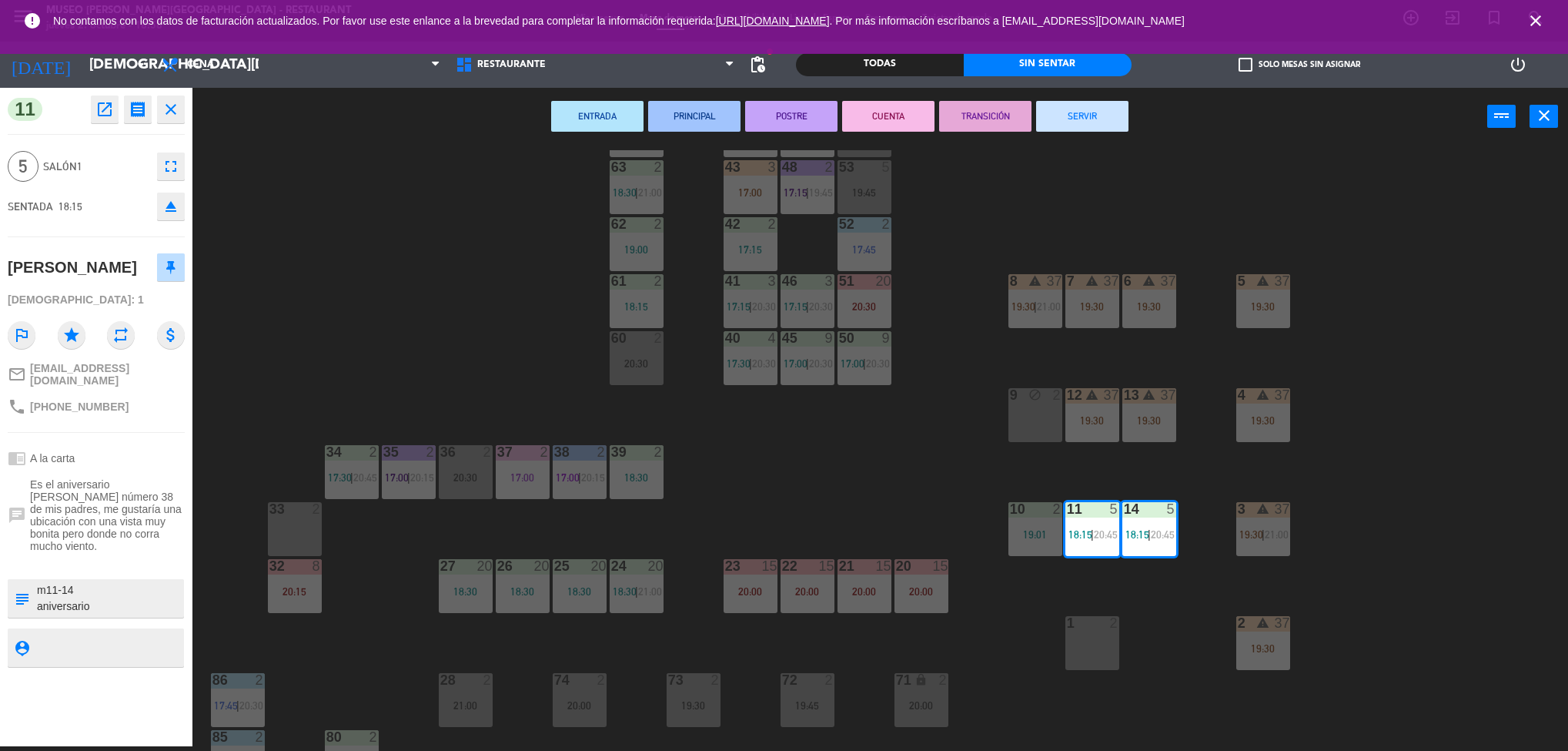
click at [840, 493] on div "44 5 17:00 | 20:15 49 2 17:15 | 20:30 54 5 64 2 19:15 48 2 17:15 | 19:45 53 5 1…" at bounding box center [887, 450] width 1360 height 601
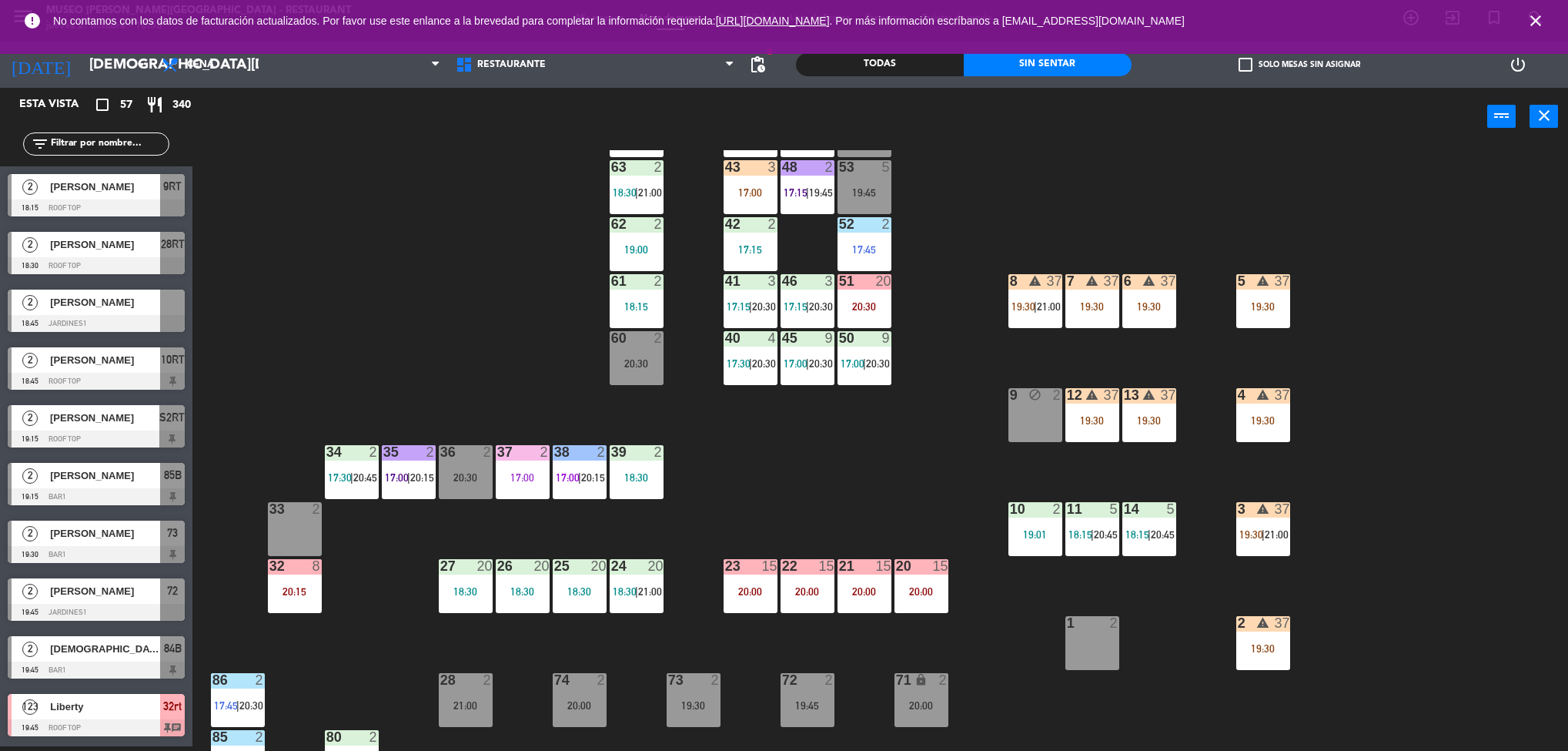
scroll to position [4, 0]
click at [1049, 518] on div "10 2 19:01" at bounding box center [1035, 529] width 54 height 54
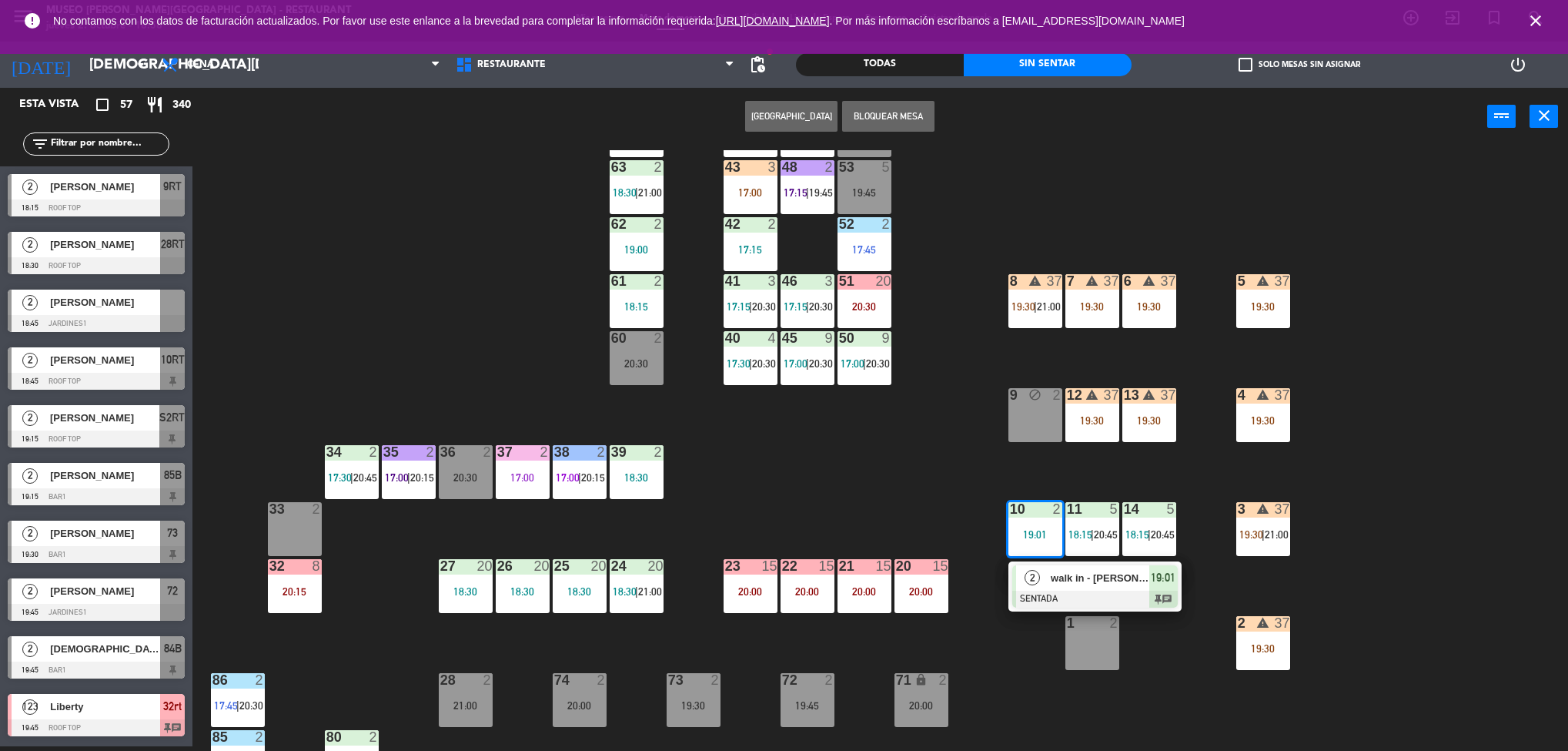
click at [1106, 583] on div "2 walk in - [PERSON_NAME] 19:01 chat" at bounding box center [1094, 586] width 196 height 50
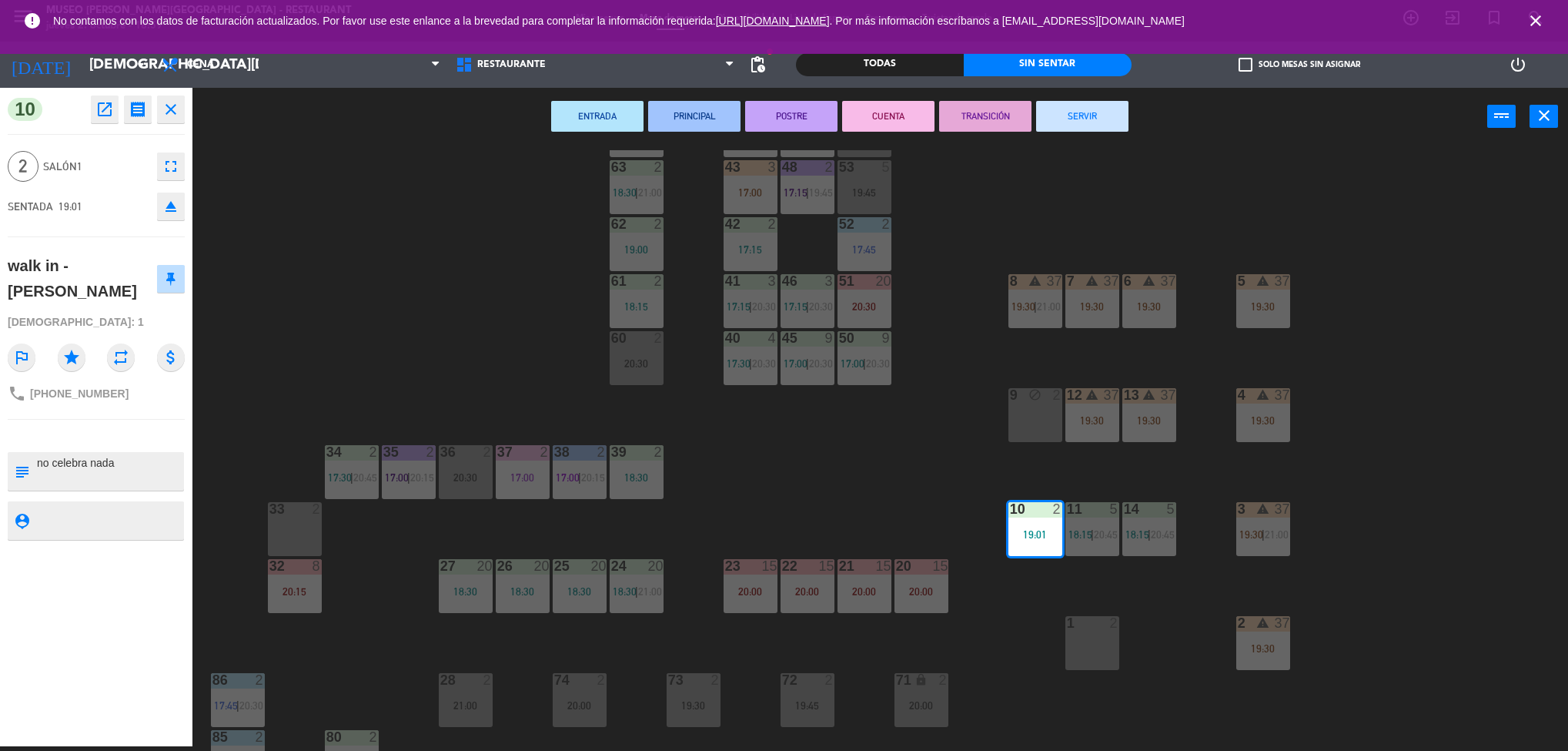
click at [964, 425] on div "44 5 17:00 | 20:15 49 2 17:15 | 20:30 54 5 64 2 19:15 48 2 17:15 | 19:45 53 5 1…" at bounding box center [887, 450] width 1360 height 601
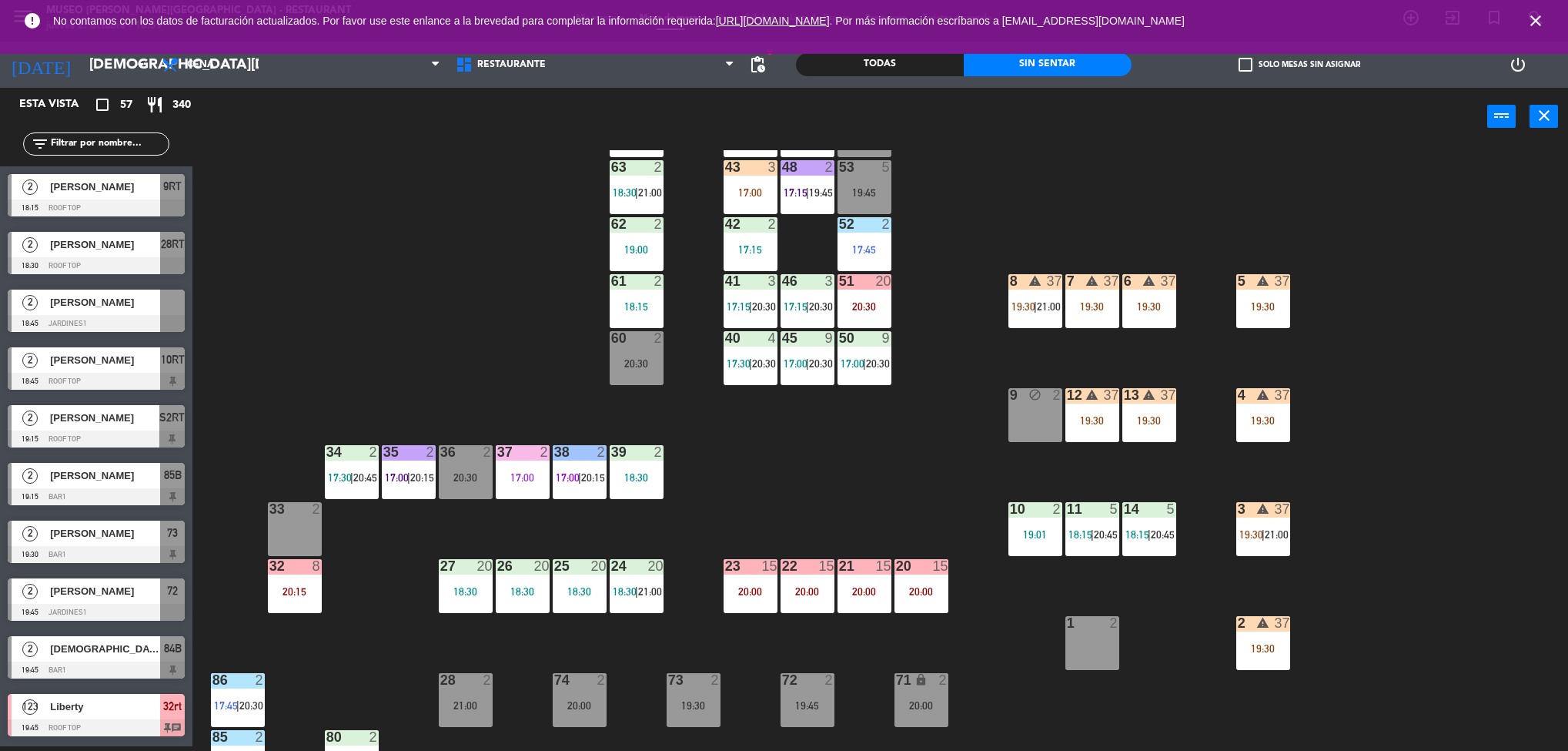
click at [1099, 284] on div "warning" at bounding box center [1091, 281] width 26 height 14
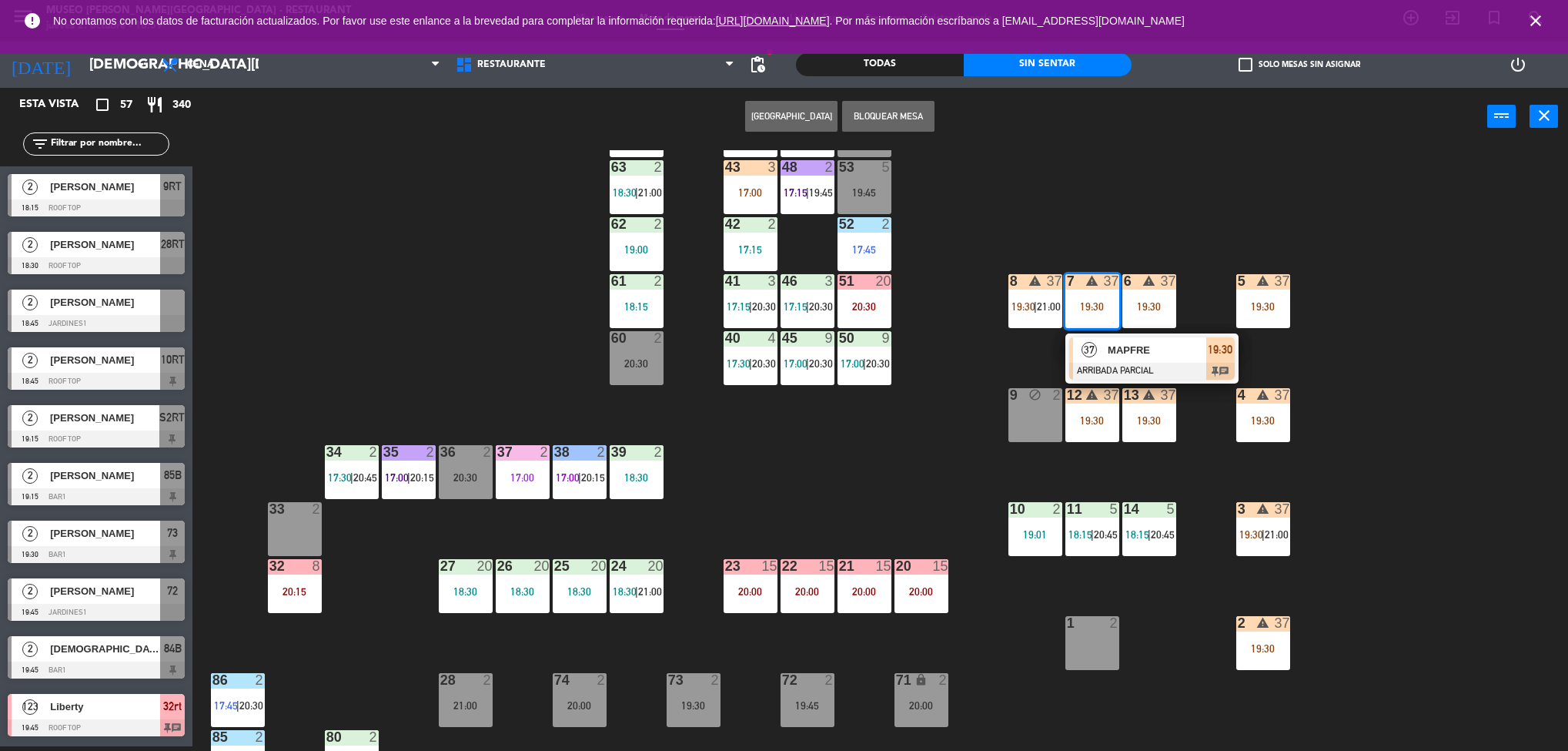
click at [1140, 360] on div "37 MAPFRE ARRIBADA PARCIAL 19:30 chat" at bounding box center [1151, 359] width 196 height 50
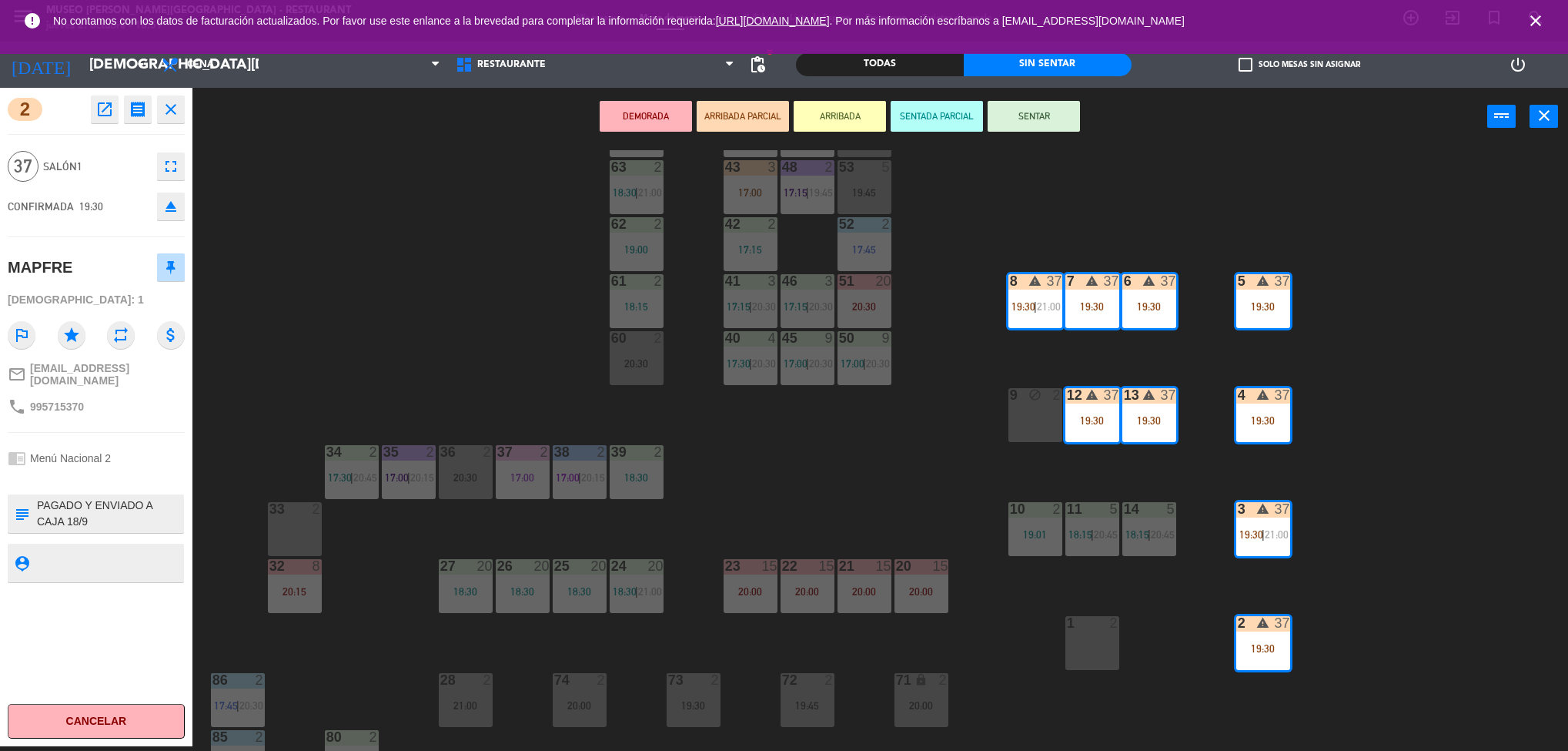
click at [100, 107] on icon "open_in_new" at bounding box center [105, 109] width 19 height 19
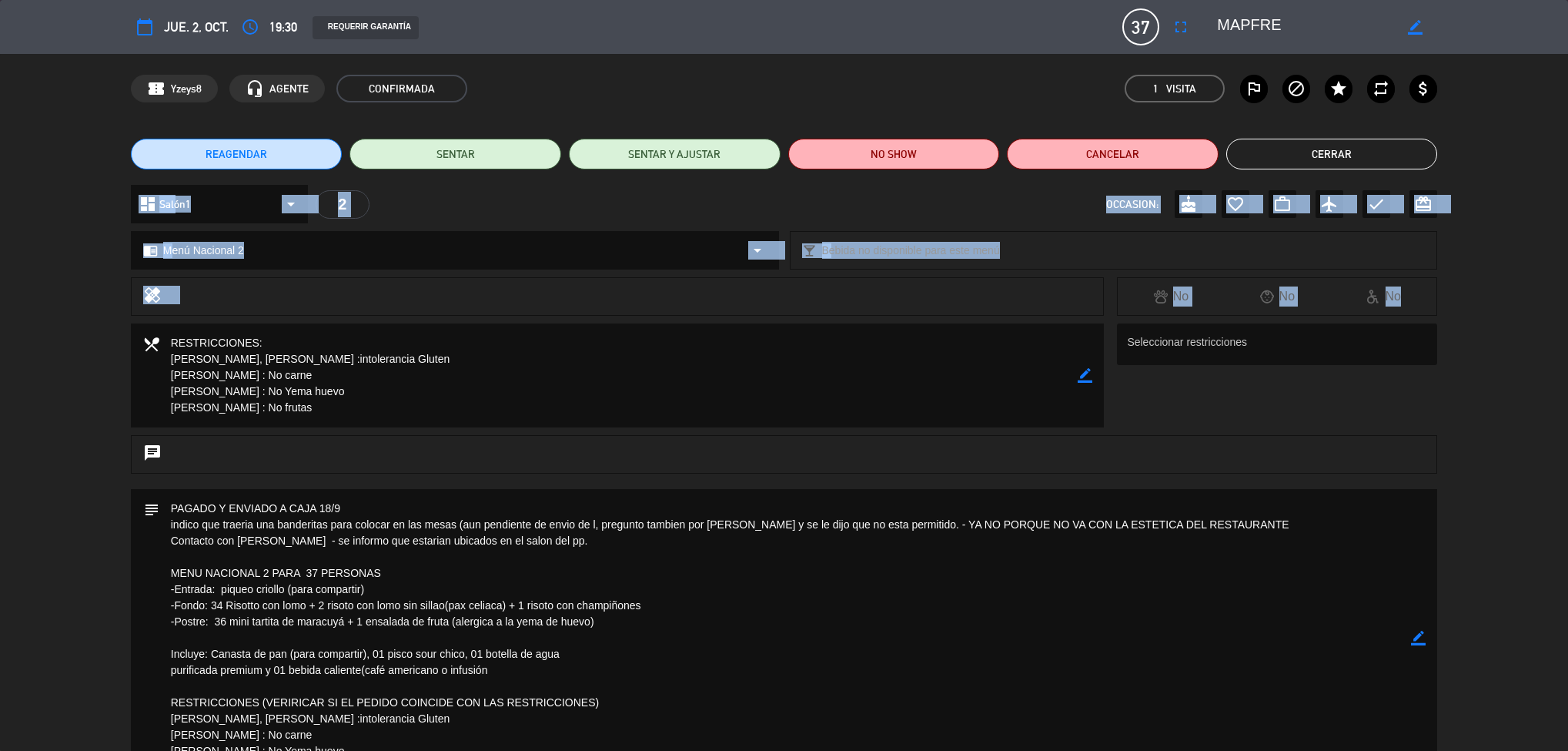
drag, startPoint x: 37, startPoint y: 276, endPoint x: 20, endPoint y: 190, distance: 87.7
click at [20, 190] on div "calendar_today [DEMOGRAPHIC_DATA]. 2, oct. access_time 19:30 REQUERIR GARANTÍA …" at bounding box center [784, 376] width 1568 height 751
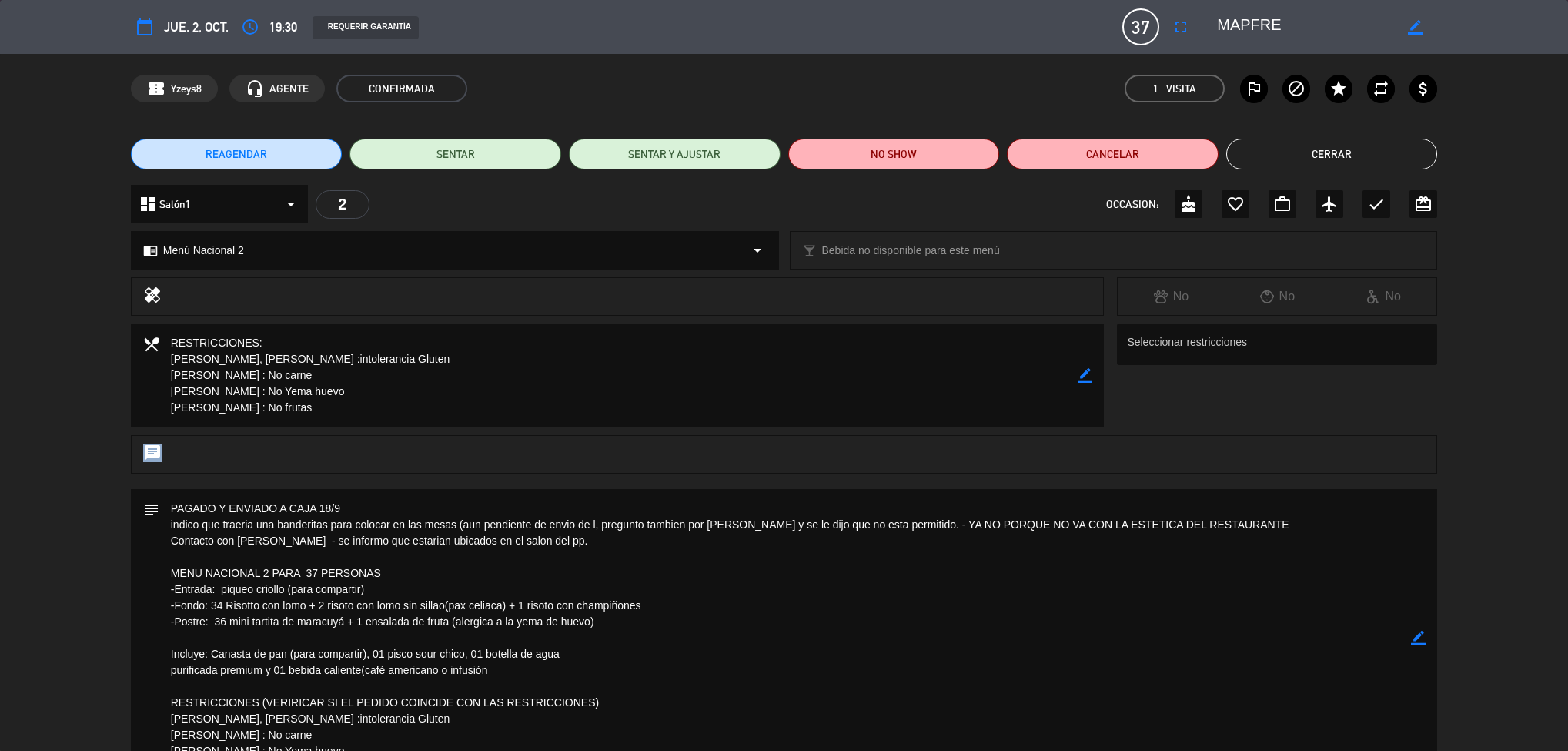
drag, startPoint x: 63, startPoint y: 541, endPoint x: 73, endPoint y: 471, distance: 70.7
click at [73, 471] on div "calendar_today [DEMOGRAPHIC_DATA]. 2, oct. access_time 19:30 REQUERIR GARANTÍA …" at bounding box center [784, 376] width 1568 height 751
click at [1487, 750] on html "close × Museo [PERSON_NAME] Café - Restaurant × chrome_reader_mode Listado de R…" at bounding box center [784, 376] width 1568 height 751
click at [1540, 628] on div "subject border_color" at bounding box center [784, 642] width 1568 height 305
click at [1478, 435] on div "chat" at bounding box center [784, 462] width 1568 height 54
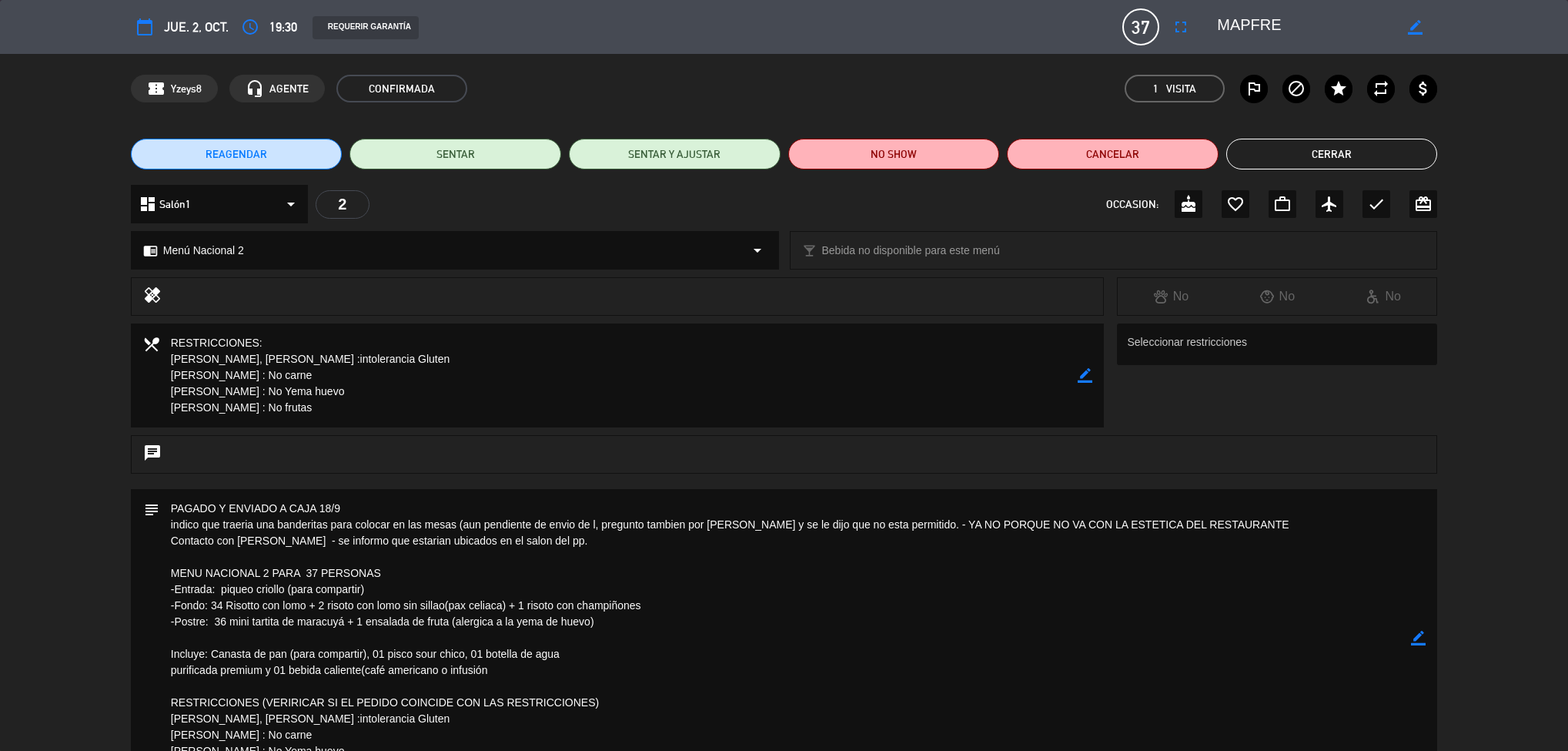
drag, startPoint x: 1535, startPoint y: 636, endPoint x: 1517, endPoint y: 761, distance: 126.3
click at [1517, 750] on html "close × Museo [PERSON_NAME] Café - Restaurant × chrome_reader_mode Listado de R…" at bounding box center [784, 376] width 1568 height 751
click at [1508, 643] on div "subject border_color" at bounding box center [784, 642] width 1568 height 305
click at [1558, 324] on div "local_dining border_color Seleccionar restricciones" at bounding box center [784, 379] width 1568 height 112
click at [1340, 146] on button "Cerrar" at bounding box center [1332, 154] width 212 height 31
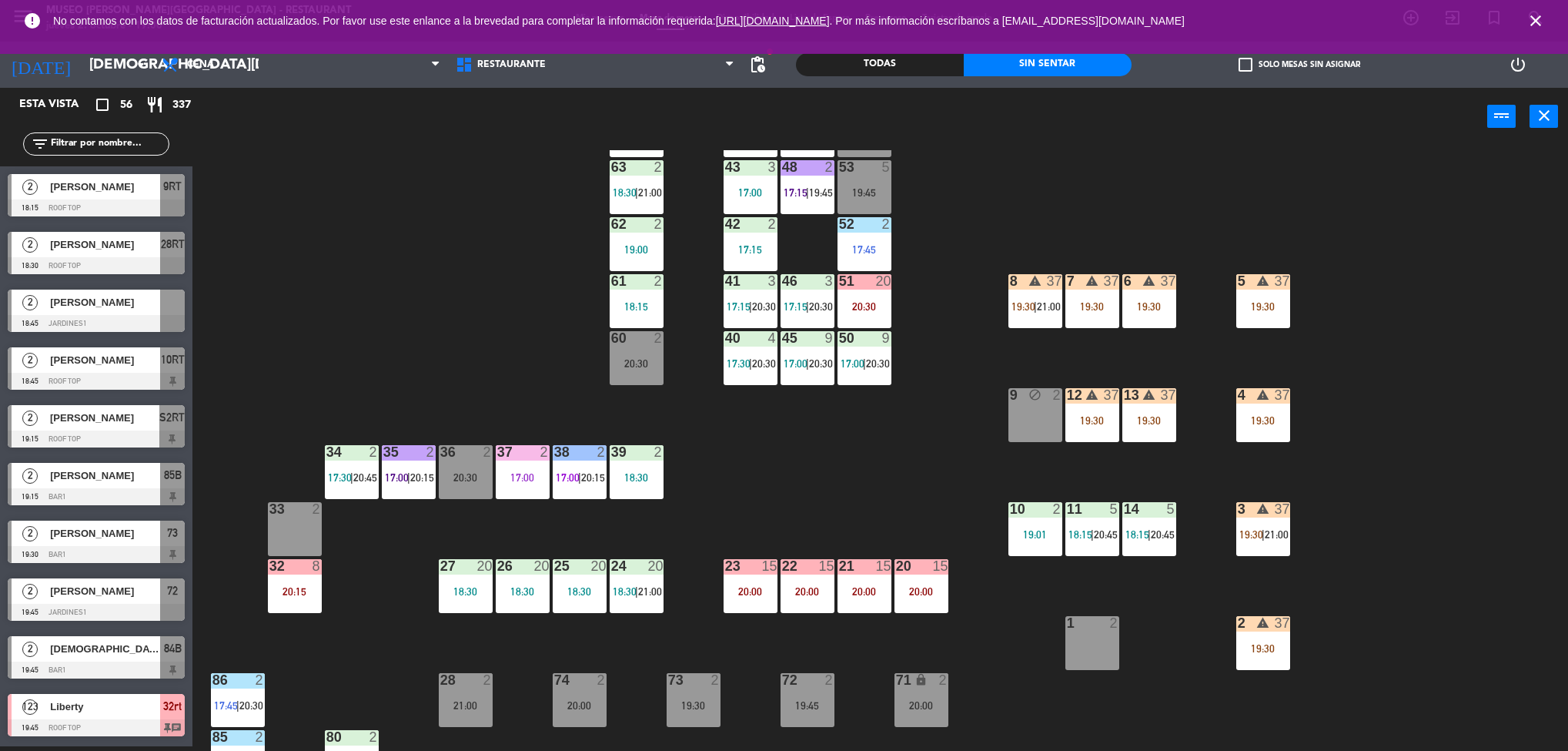
scroll to position [1022, 0]
